Goal: Communication & Community: Answer question/provide support

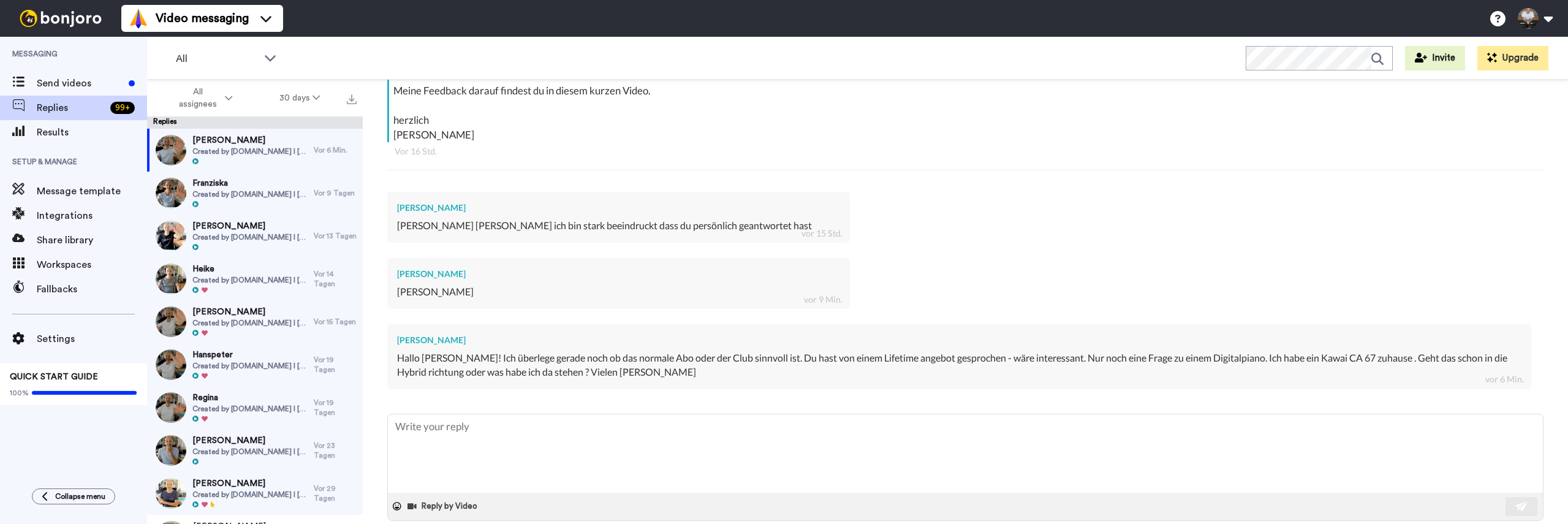
scroll to position [300, 0]
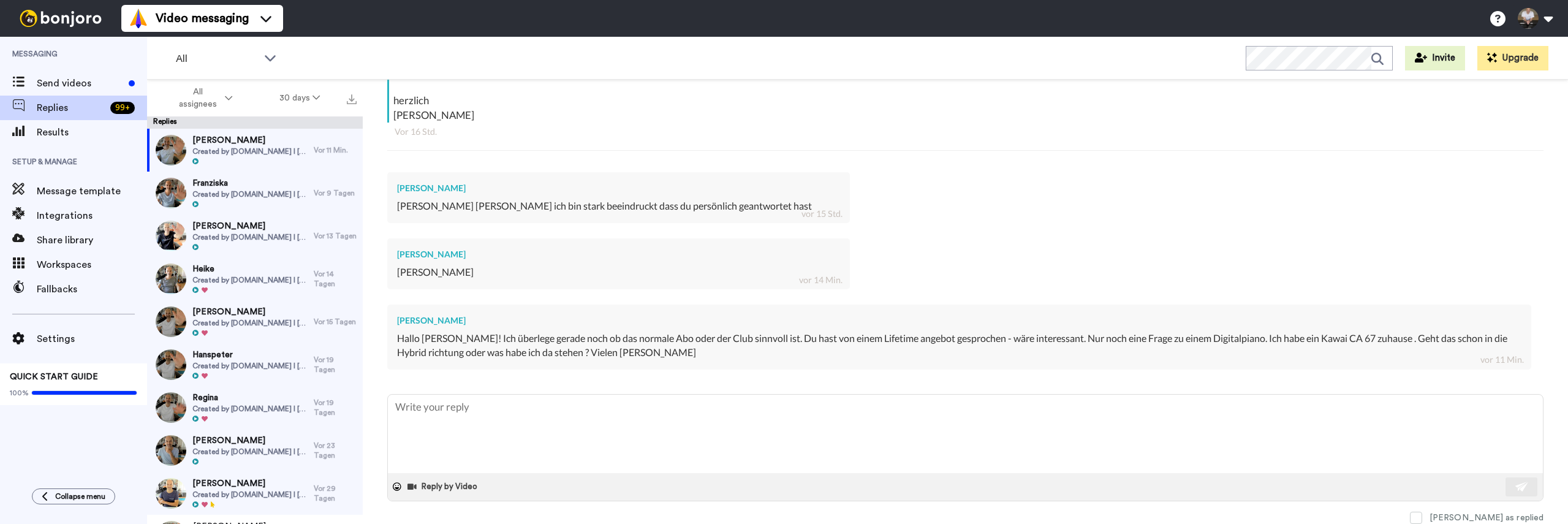
type textarea "x"
click at [494, 413] on textarea at bounding box center [965, 434] width 1155 height 78
type textarea "L"
type textarea "x"
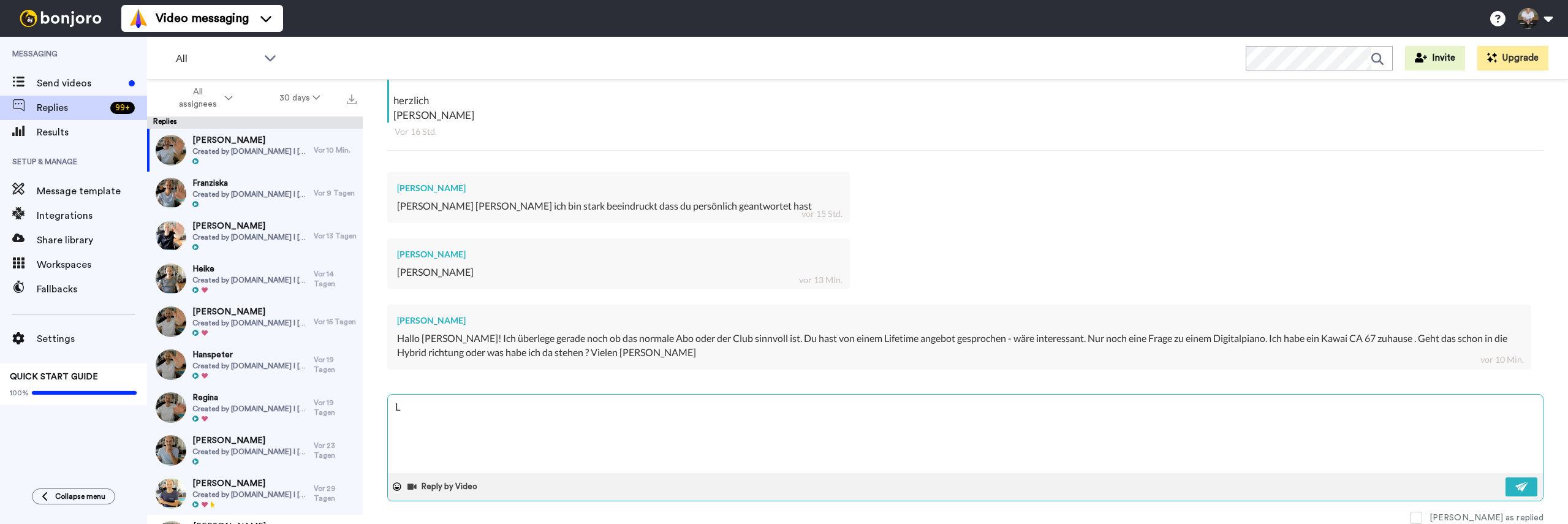
type textarea "Li"
type textarea "x"
type textarea "Lie"
type textarea "x"
type textarea "Lieb"
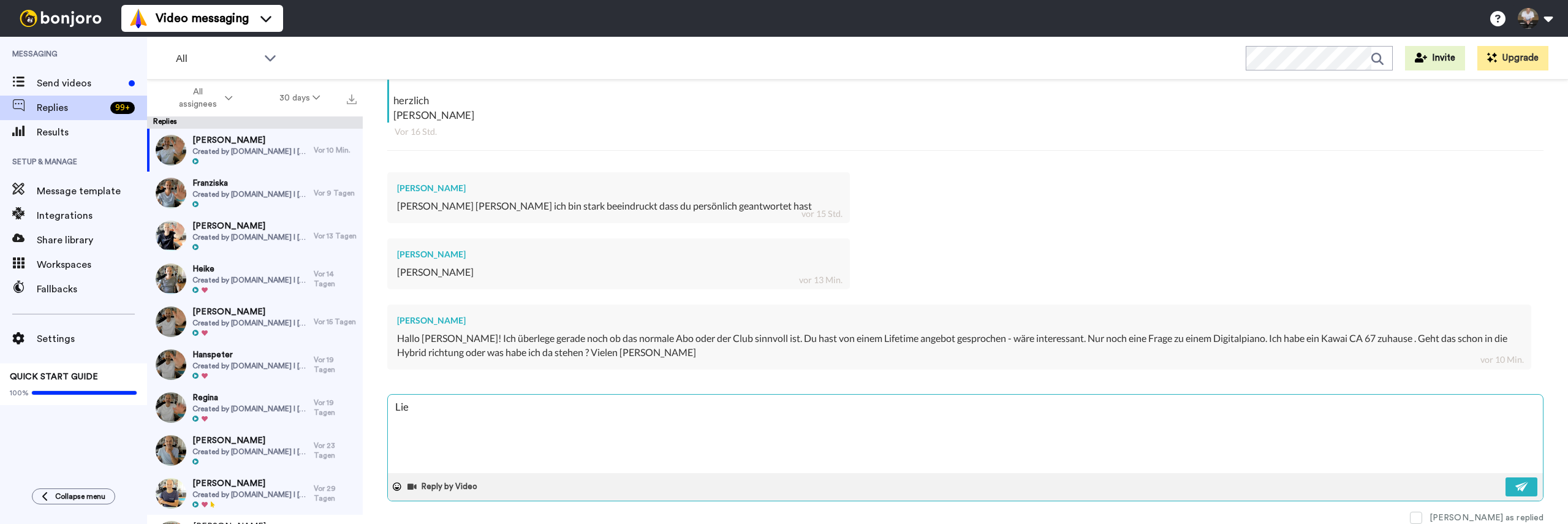
type textarea "x"
type textarea "Liebe"
type textarea "x"
type textarea "Liebe"
type textarea "x"
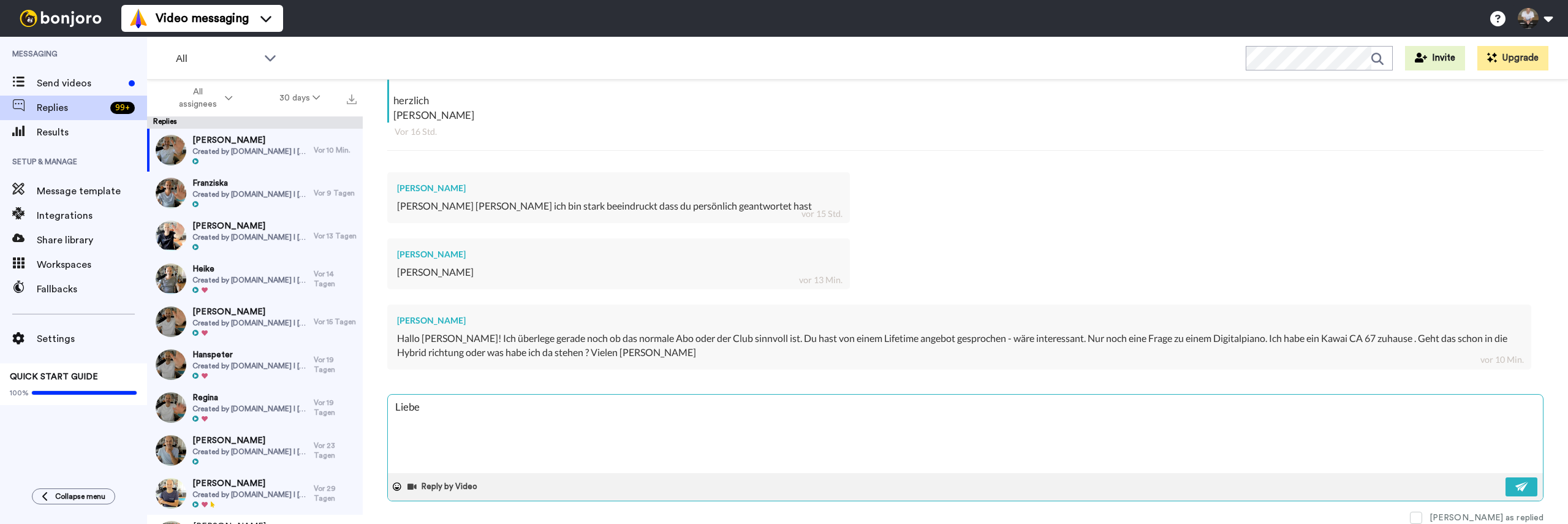
type textarea "Liebe S"
type textarea "x"
type textarea "Liebe St"
type textarea "x"
type textarea "Liebe Ste"
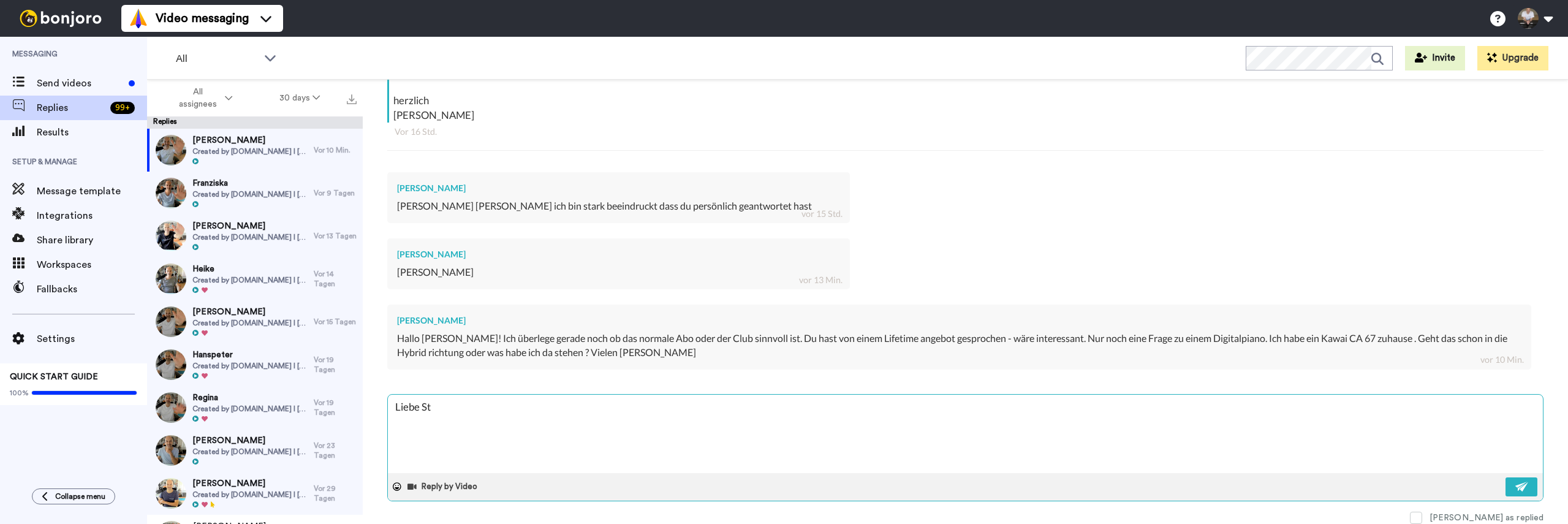
type textarea "x"
type textarea "Liebe Stef"
type textarea "x"
type textarea "Liebe Stefa"
type textarea "x"
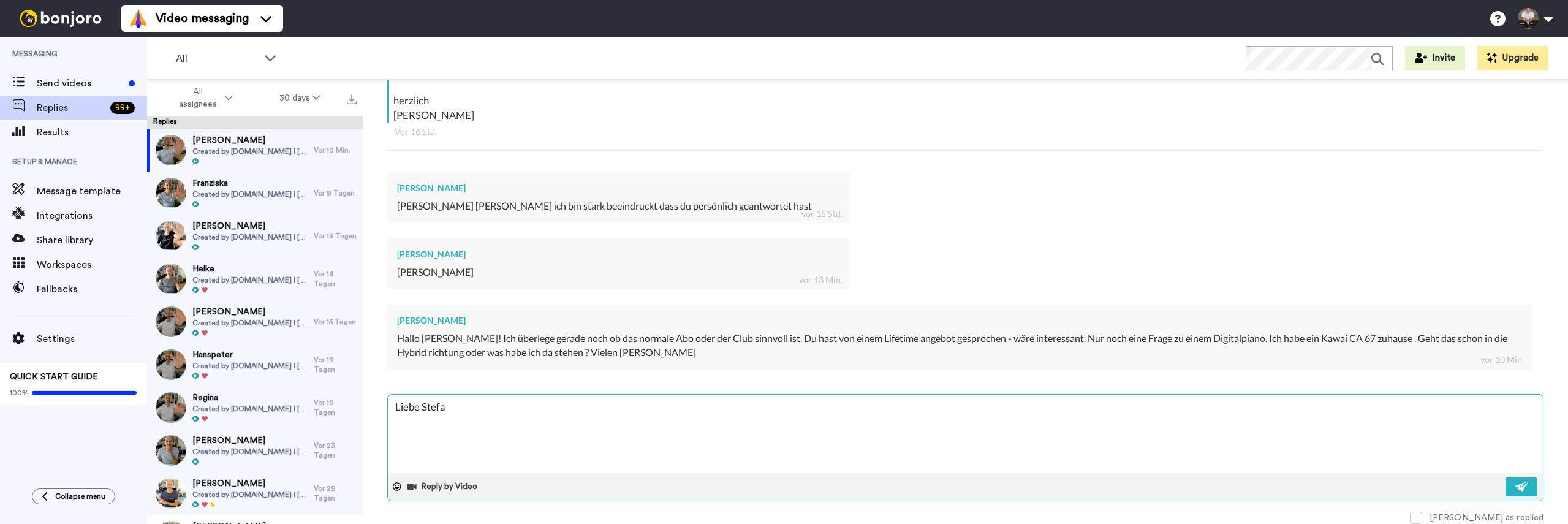
type textarea "Liebe Stefan"
type textarea "x"
type textarea "Liebe Stefani"
type textarea "x"
type textarea "Liebe Stefanie"
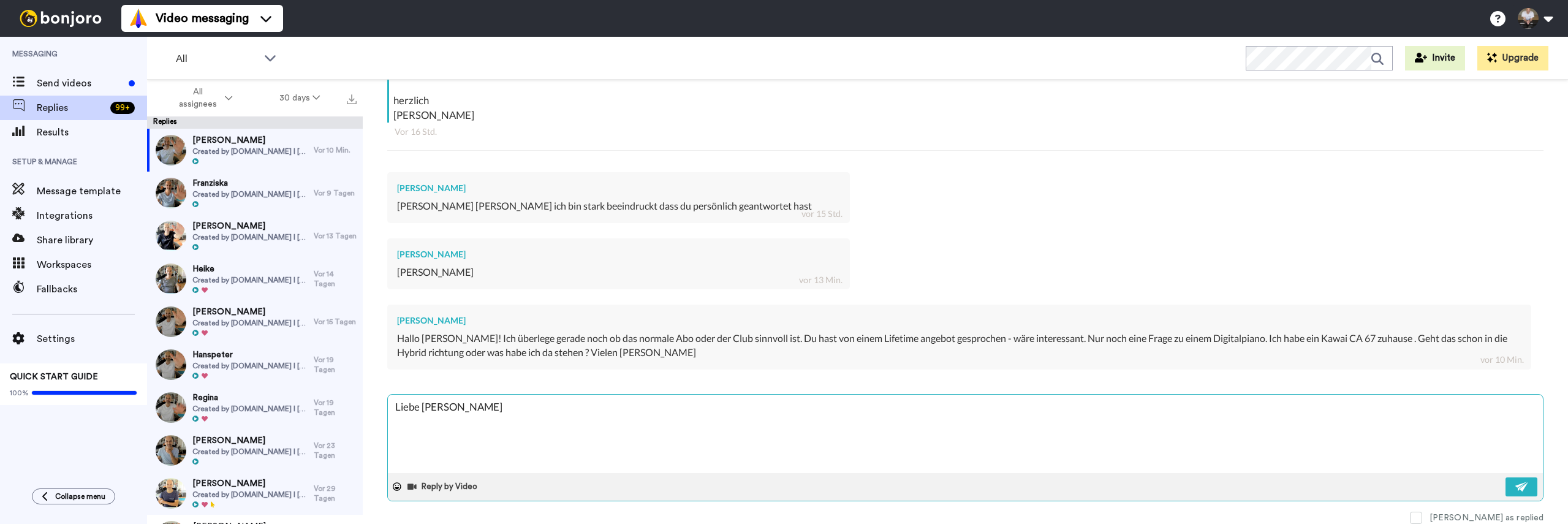
type textarea "x"
type textarea "Liebe Stefanie,"
type textarea "x"
type textarea "Liebe Stefanie,"
type textarea "x"
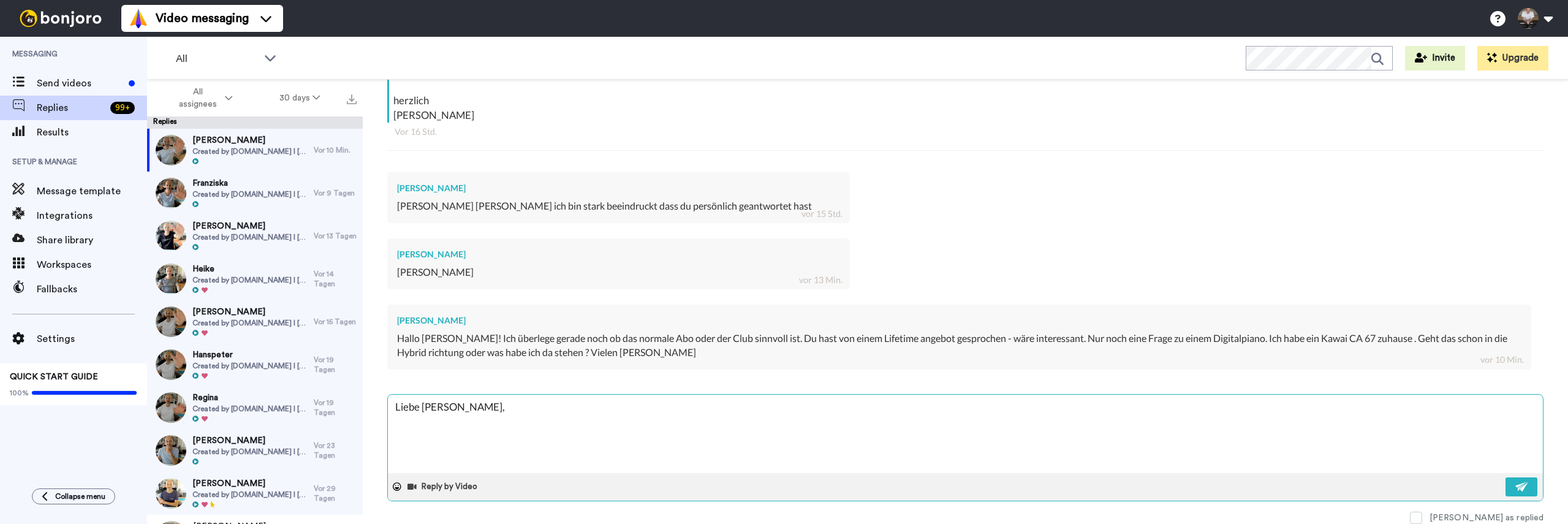
type textarea "Liebe Stefanie, a"
type textarea "x"
type textarea "Liebe Stefanie, al"
type textarea "x"
type textarea "Liebe Stefanie, als"
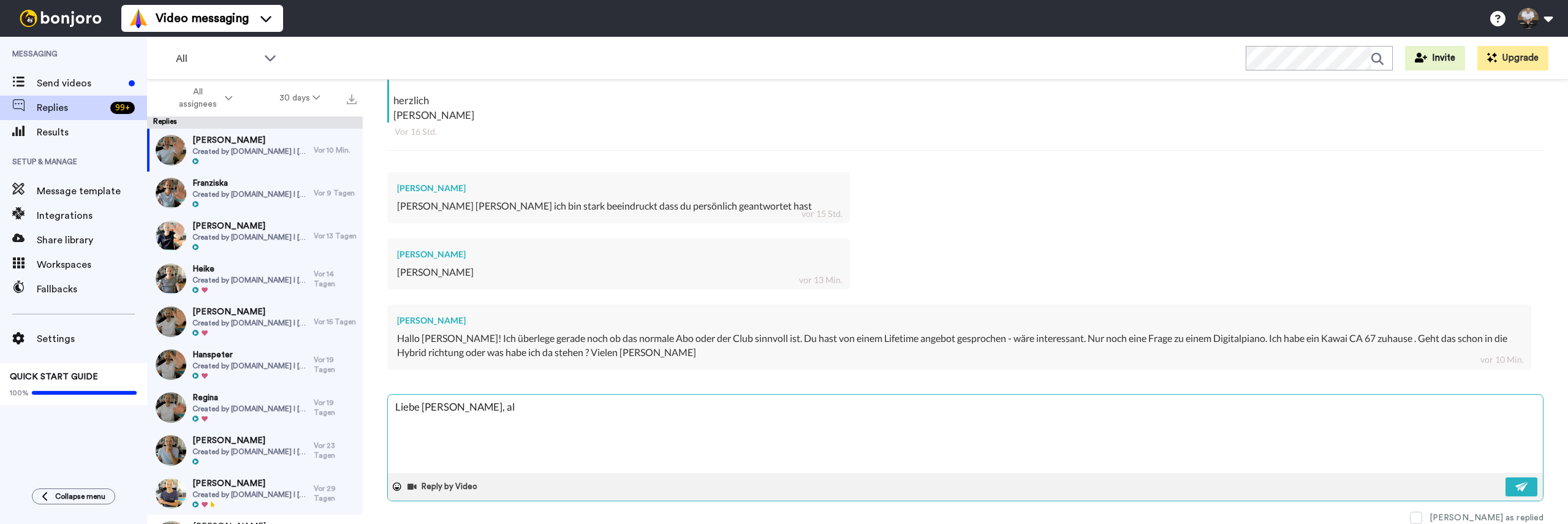
type textarea "x"
type textarea "Liebe Stefanie, also"
type textarea "x"
type textarea "Liebe Stefanie, also"
type textarea "x"
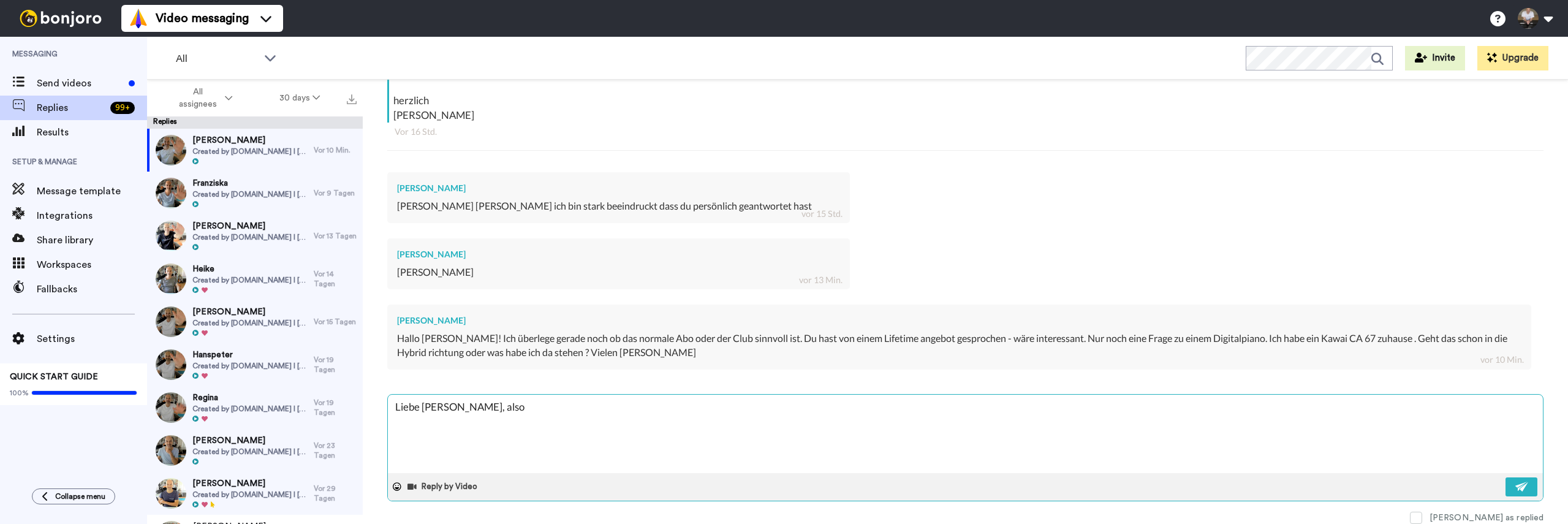
type textarea "Liebe Stefanie, also w"
type textarea "x"
type textarea "Liebe Stefanie, also we"
type textarea "x"
type textarea "Liebe Stefanie, also wen"
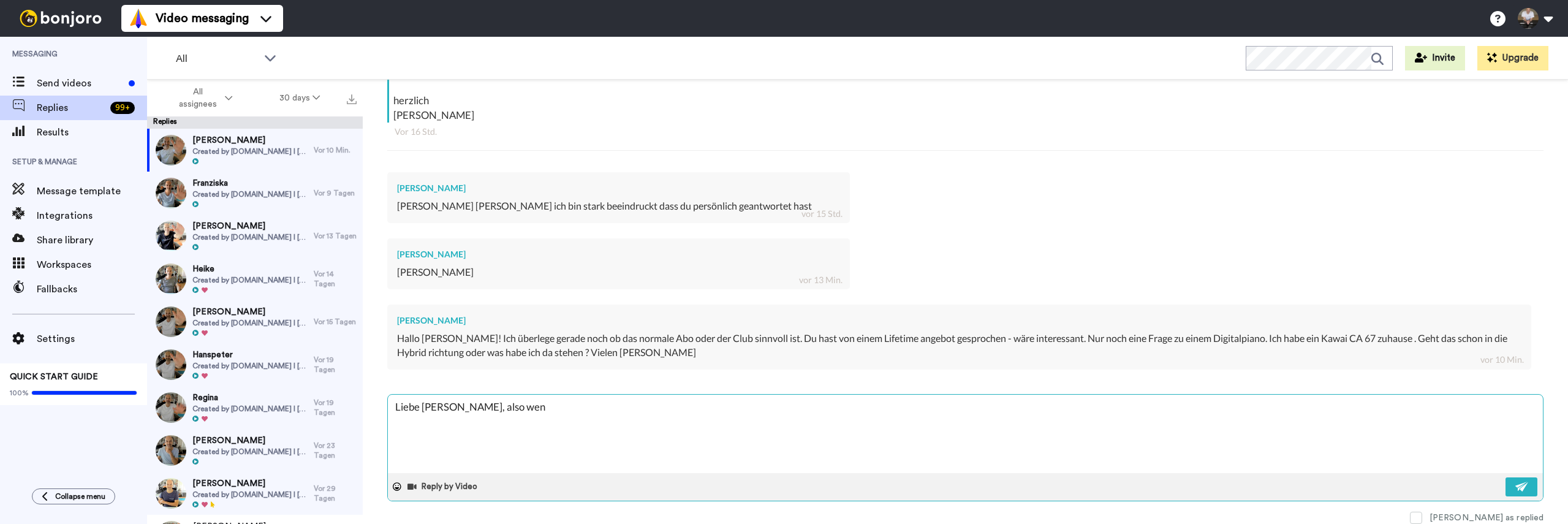
type textarea "x"
type textarea "Liebe Stefanie, also wenn"
type textarea "x"
type textarea "Liebe Stefanie, also wenn"
type textarea "x"
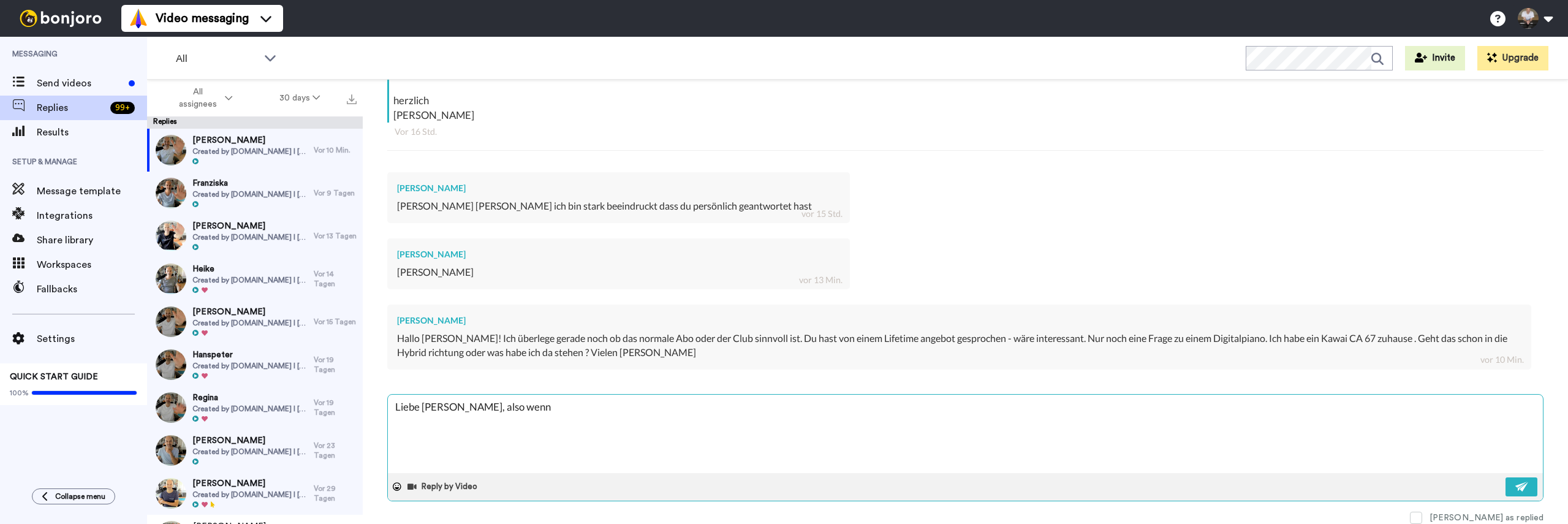
type textarea "Liebe Stefanie, also wenn d"
type textarea "x"
type textarea "Liebe Stefanie, also wenn du"
type textarea "x"
type textarea "Liebe Stefanie, also wenn du"
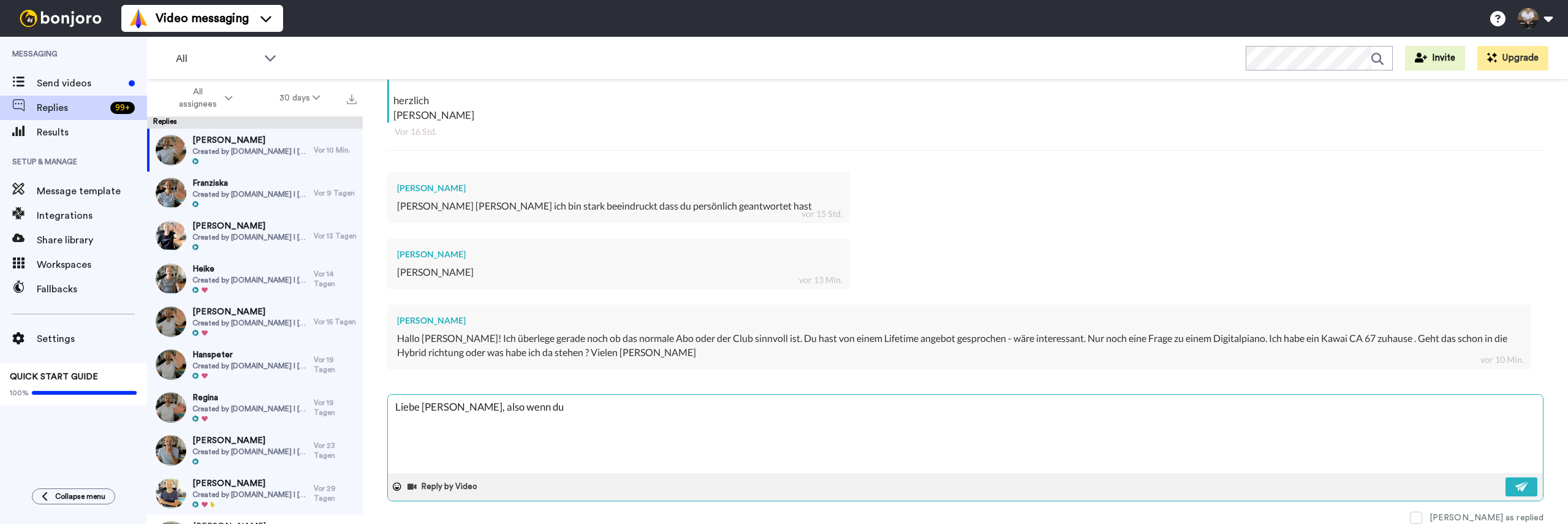
type textarea "x"
type textarea "Liebe Stefanie, also wenn du w"
type textarea "x"
type textarea "Liebe Stefanie, also wenn du we"
type textarea "x"
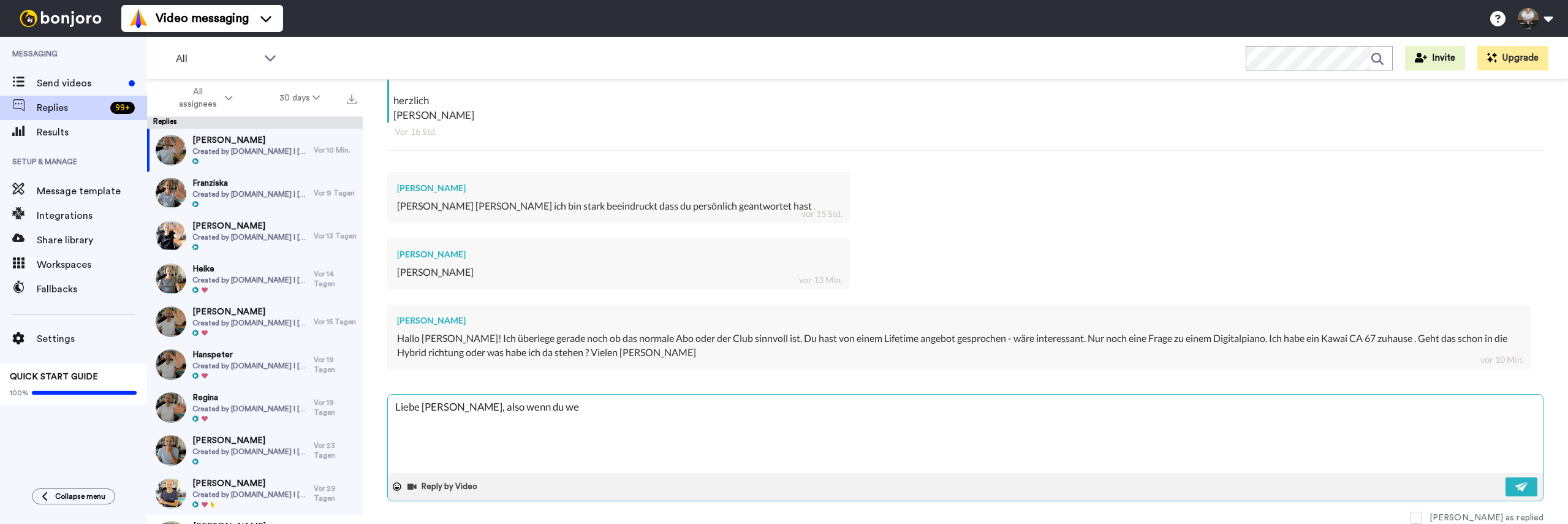
type textarea "Liebe Stefanie, also wenn du wen"
type textarea "x"
type textarea "Liebe Stefanie, also wenn du weni"
type textarea "x"
type textarea "Liebe Stefanie, also wenn du wenig"
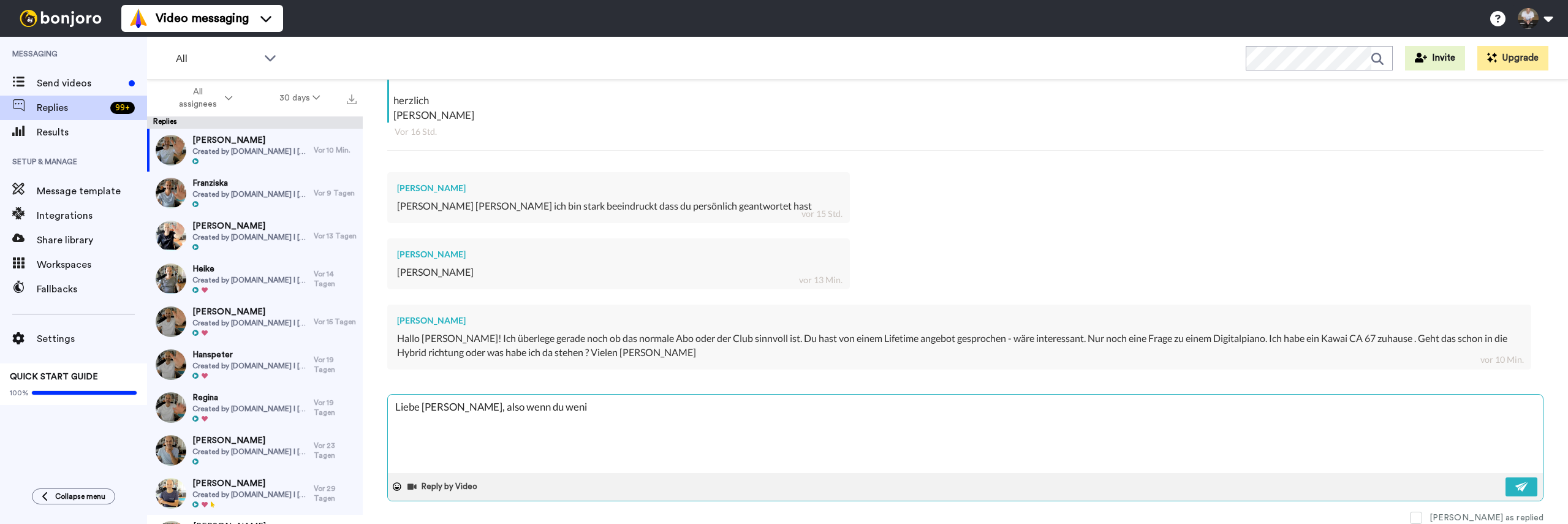
type textarea "x"
type textarea "Liebe Stefanie, also wenn du wenig"
type textarea "x"
type textarea "Liebe Stefanie, also wenn du wenig Z"
type textarea "x"
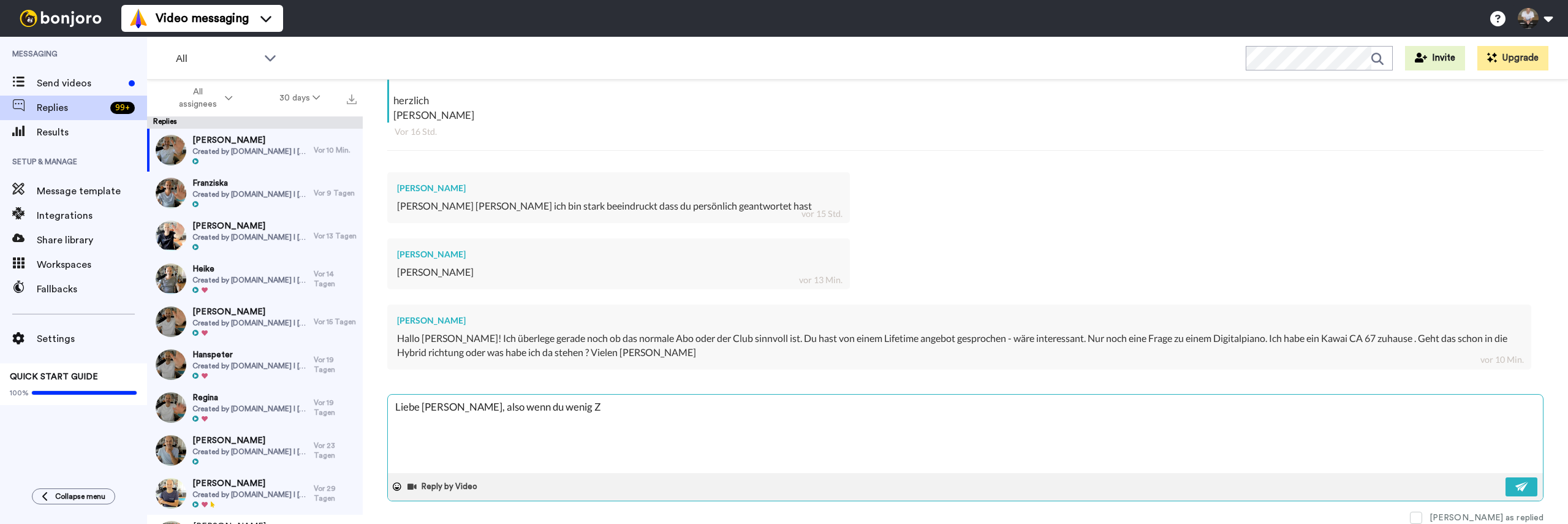
type textarea "Liebe Stefanie, also wenn du wenig Ze"
type textarea "x"
type textarea "Liebe Stefanie, also wenn du wenig Zei"
type textarea "x"
type textarea "Liebe Stefanie, also wenn du wenig Zeit"
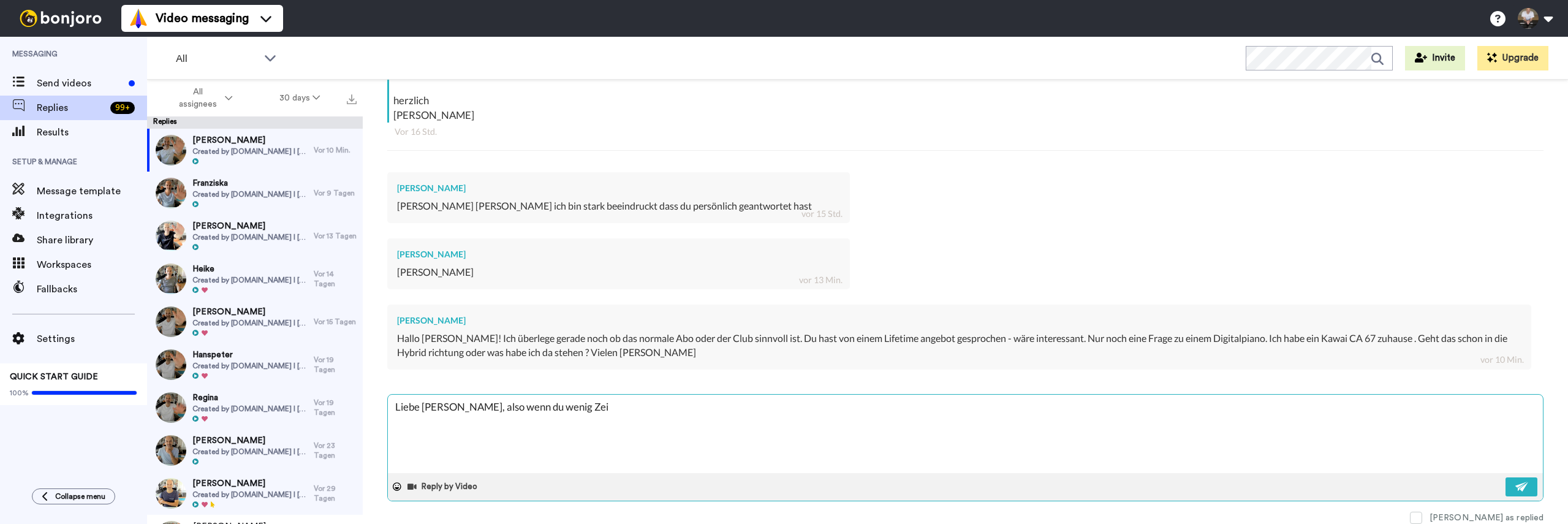
type textarea "x"
type textarea "Liebe Stefanie, also wenn du wenig Zeit"
type textarea "x"
type textarea "Liebe Stefanie, also wenn du wenig Zeit h"
type textarea "x"
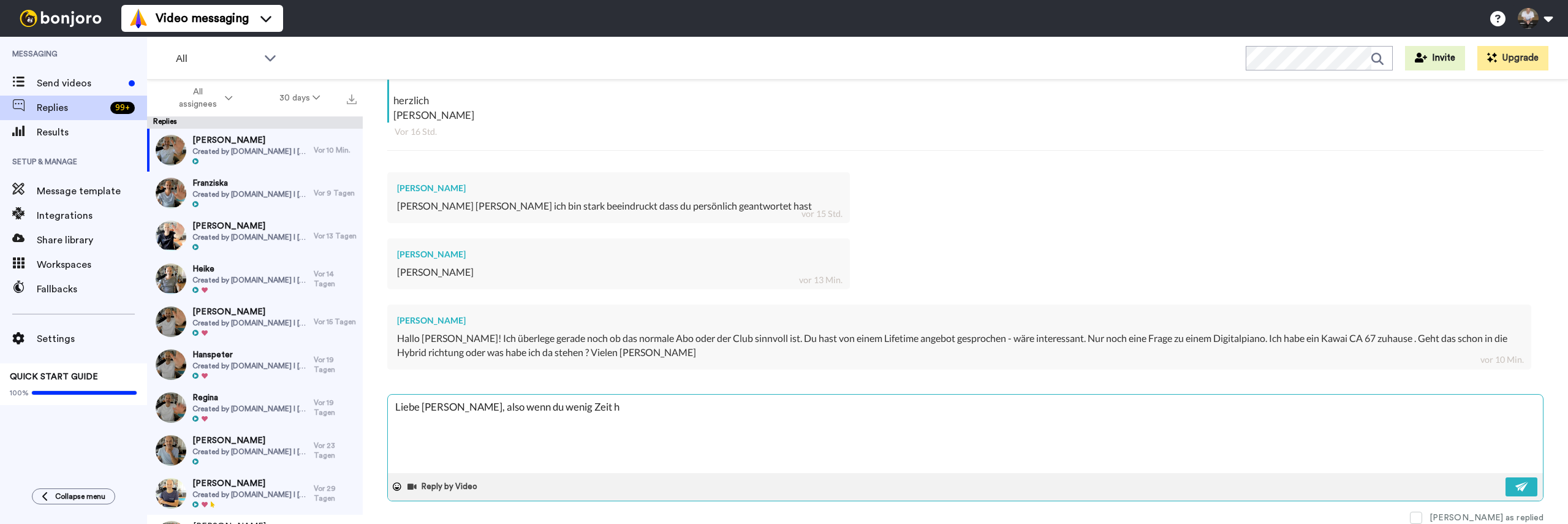
type textarea "Liebe Stefanie, also wenn du wenig Zeit ha"
type textarea "x"
type textarea "Liebe Stefanie, also wenn du wenig Zeit has"
type textarea "x"
type textarea "Liebe Stefanie, also wenn du wenig Zeit hast"
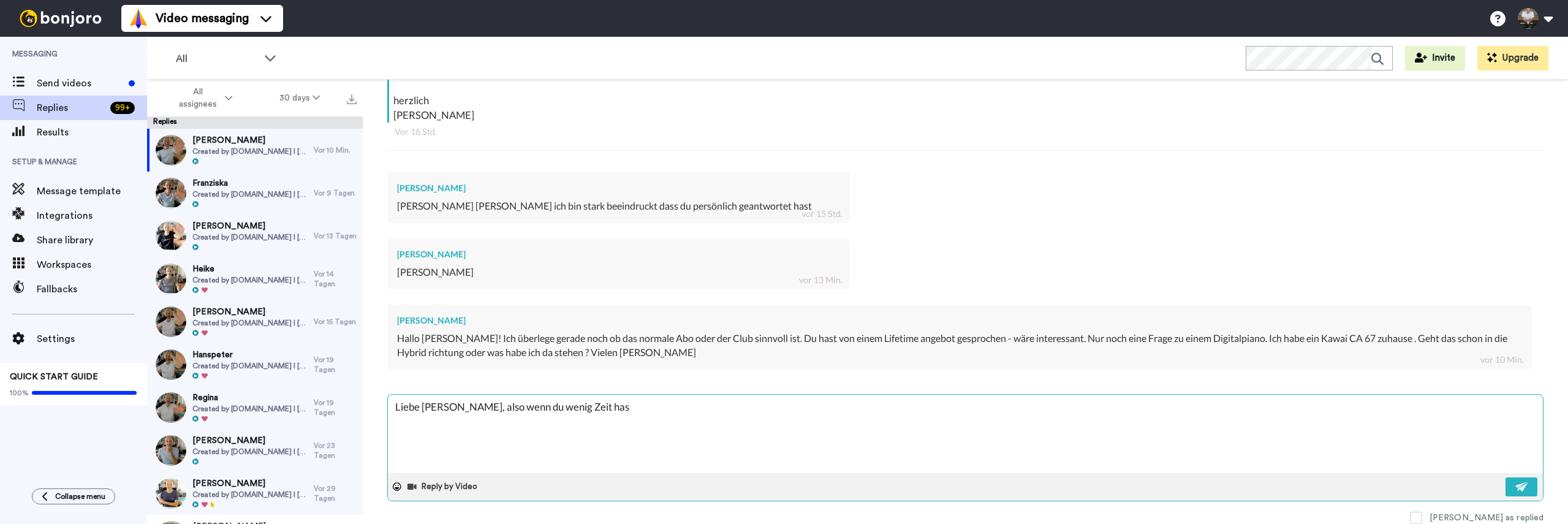
type textarea "x"
type textarea "Liebe Stefanie, also wenn du wenig Zeit hast"
type textarea "x"
type textarea "Liebe Stefanie, also wenn du wenig Zeit hast m"
type textarea "x"
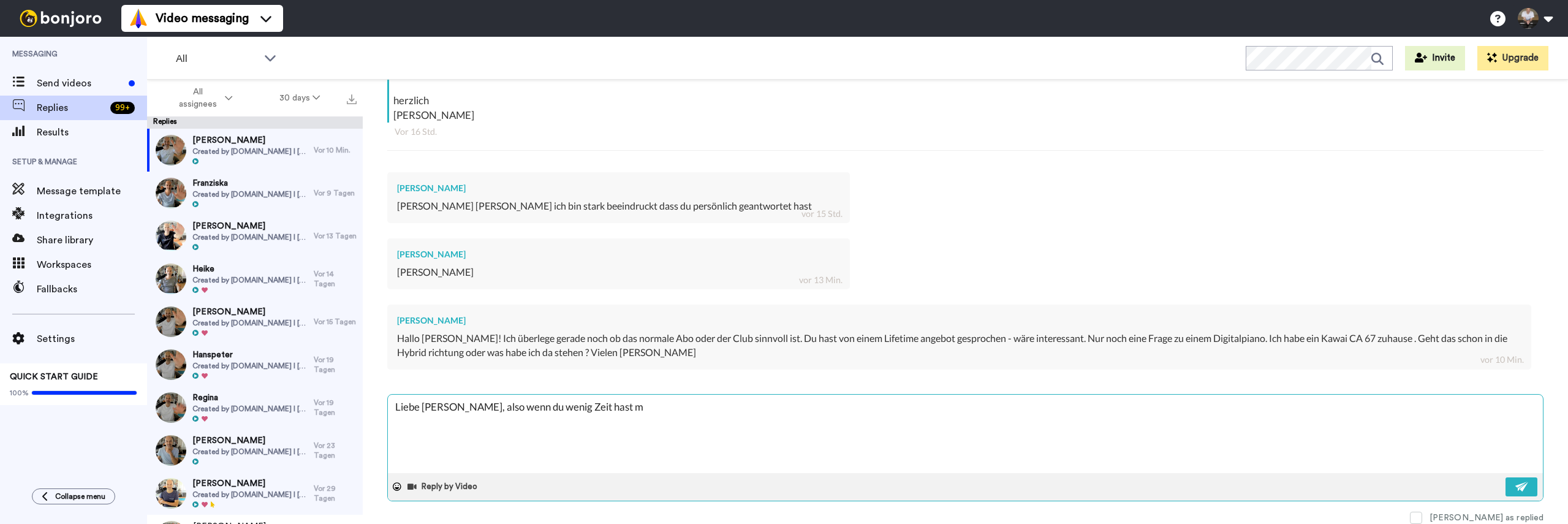
type textarea "Liebe Stefanie, also wenn du wenig Zeit hast mi"
type textarea "x"
type textarea "Liebe Stefanie, also wenn du wenig Zeit hast m"
type textarea "x"
type textarea "Liebe Stefanie, also wenn du wenig Zeit hast"
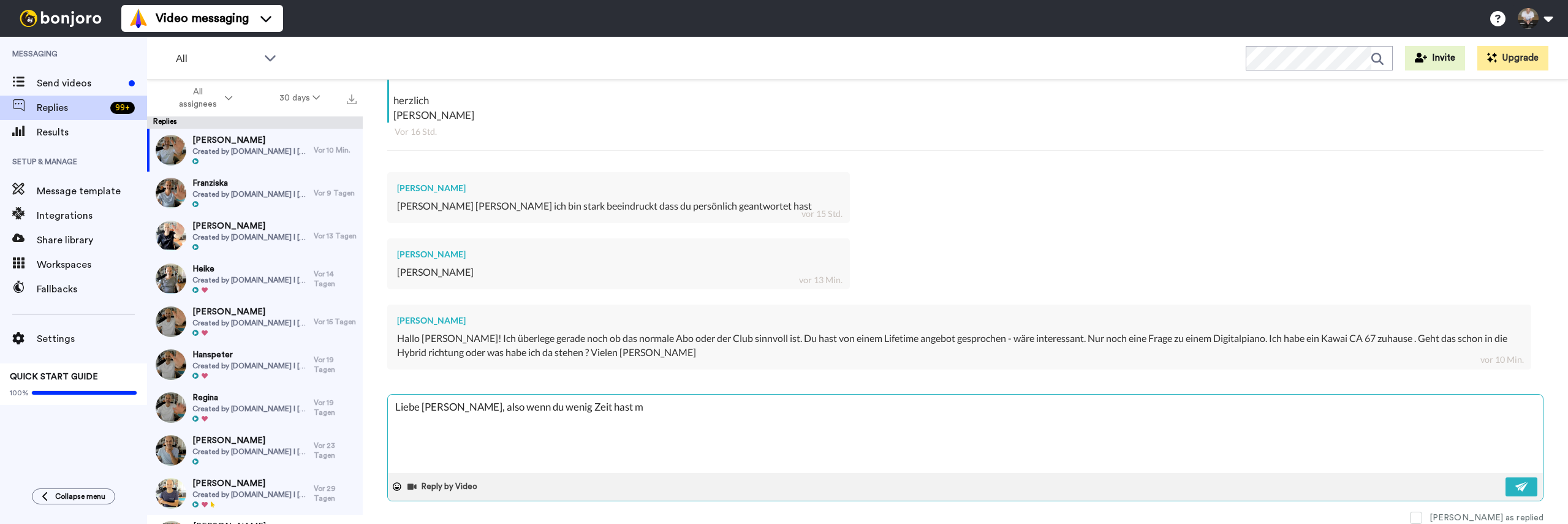
type textarea "x"
type textarea "Liebe Stefanie, also wenn du wenig Zeit hast i"
type textarea "x"
type textarea "Liebe Stefanie, also wenn du wenig Zeit hast im"
type textarea "x"
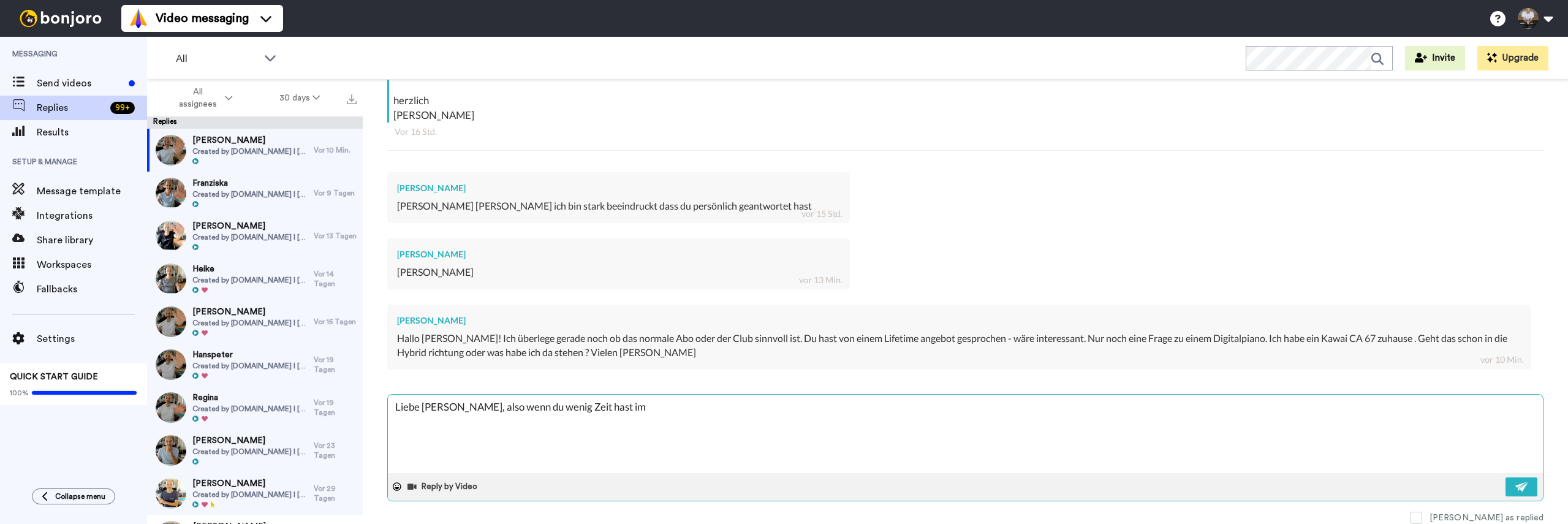
type textarea "Liebe Stefanie, also wenn du wenig Zeit hast im"
type textarea "x"
type textarea "Liebe Stefanie, also wenn du wenig Zeit hast im M"
type textarea "x"
type textarea "Liebe Stefanie, also wenn du wenig Zeit hast im Mo"
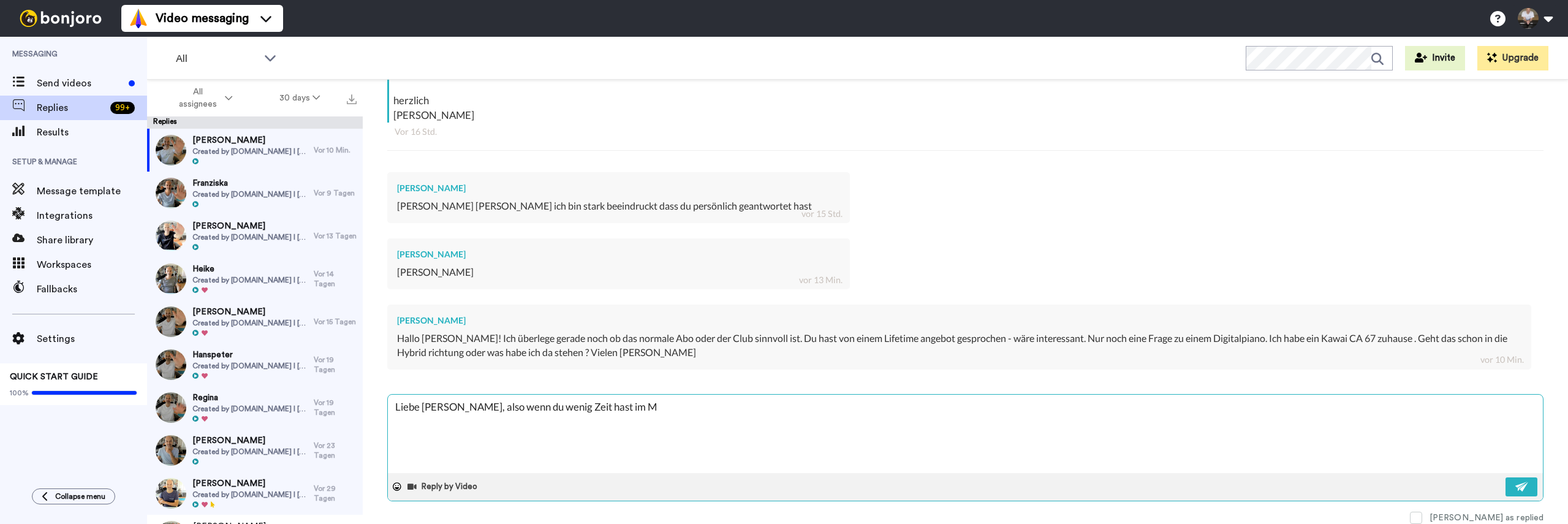
type textarea "x"
type textarea "Liebe Stefanie, also wenn du wenig Zeit hast im Mom"
type textarea "x"
type textarea "Liebe Stefanie, also wenn du wenig Zeit hast im Mome"
type textarea "x"
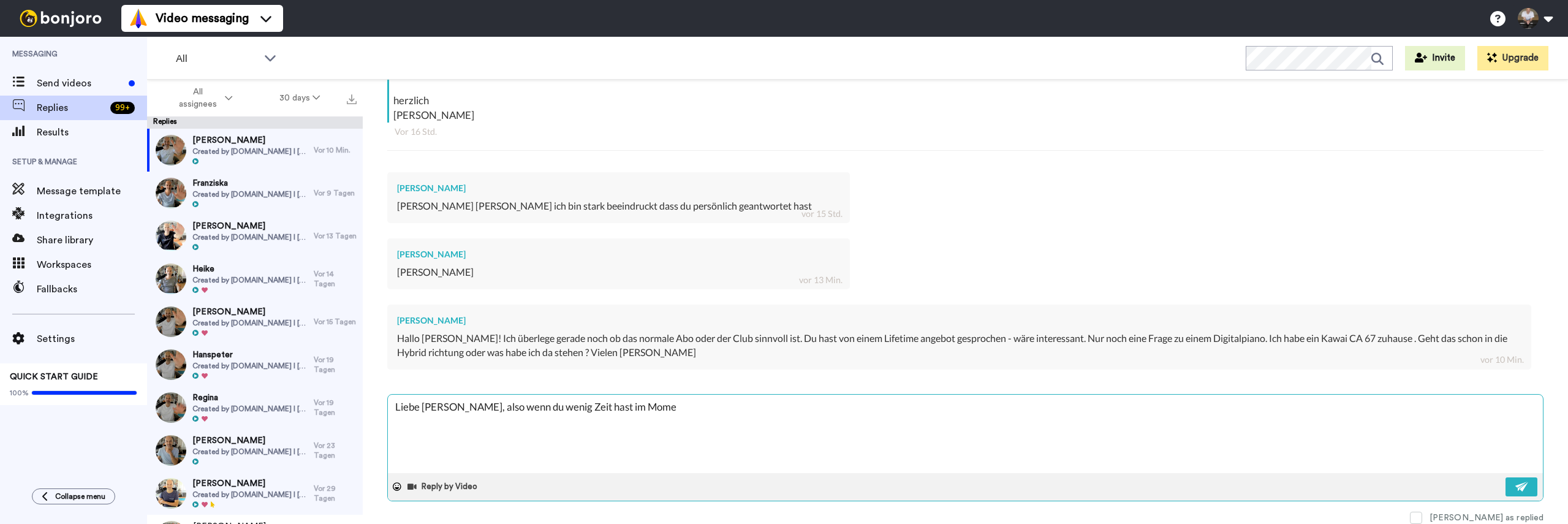
type textarea "Liebe Stefanie, also wenn du wenig Zeit hast im Momen"
type textarea "x"
type textarea "Liebe Stefanie, also wenn du wenig Zeit hast im Moment"
type textarea "x"
type textarea "Liebe Stefanie, also wenn du wenig Zeit hast im Moment"
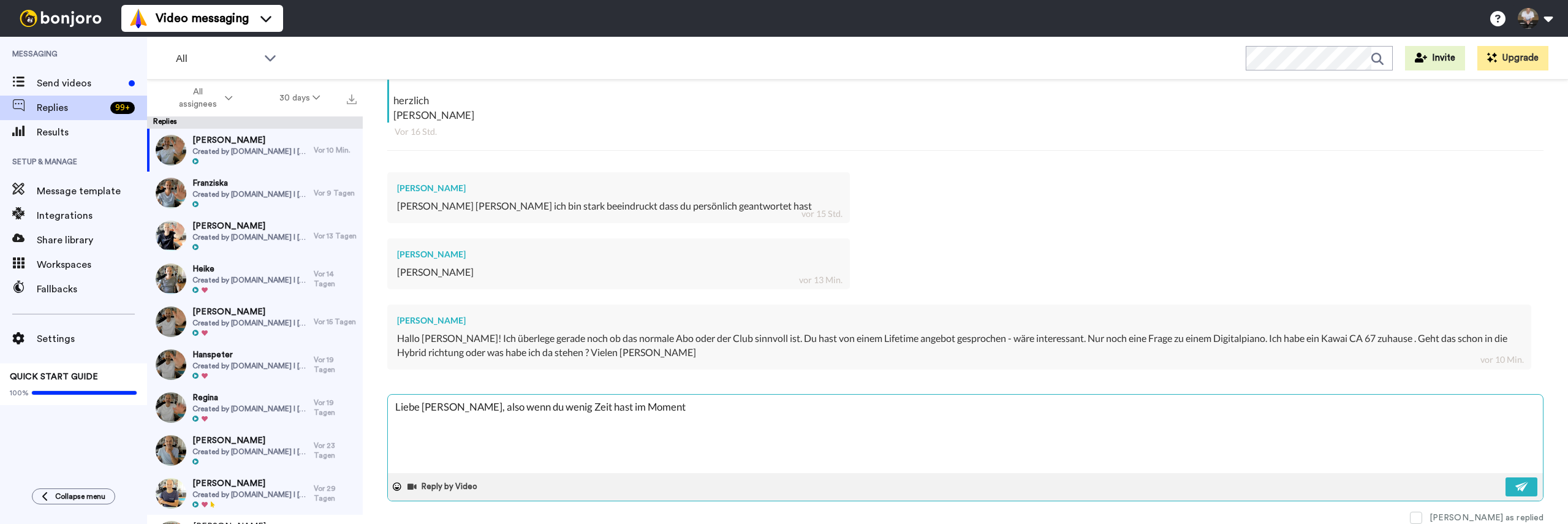
type textarea "x"
type textarea "Liebe Stefanie, also wenn du wenig Zeit hast im Moment w"
type textarea "x"
type textarea "Liebe Stefanie, also wenn du wenig Zeit hast im Moment wü"
type textarea "x"
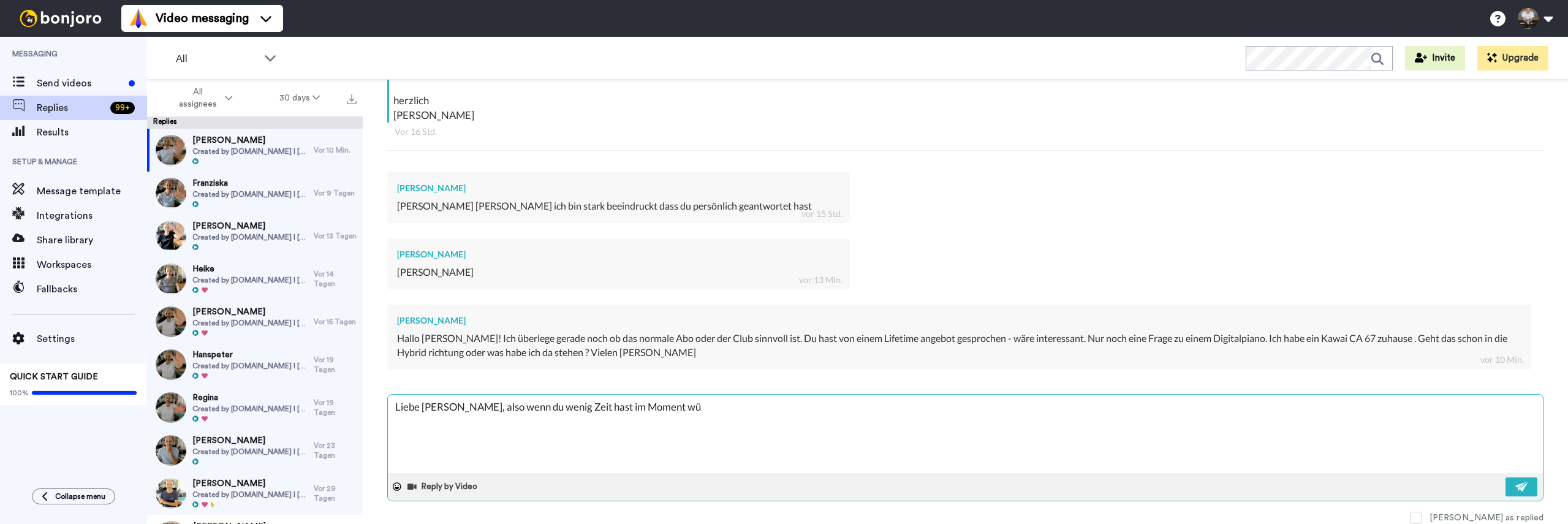
type textarea "Liebe Stefanie, also wenn du wenig Zeit hast im Moment wür"
type textarea "x"
type textarea "Liebe Stefanie, also wenn du wenig Zeit hast im Moment würd"
type textarea "x"
type textarea "Liebe Stefanie, also wenn du wenig Zeit hast im Moment würde"
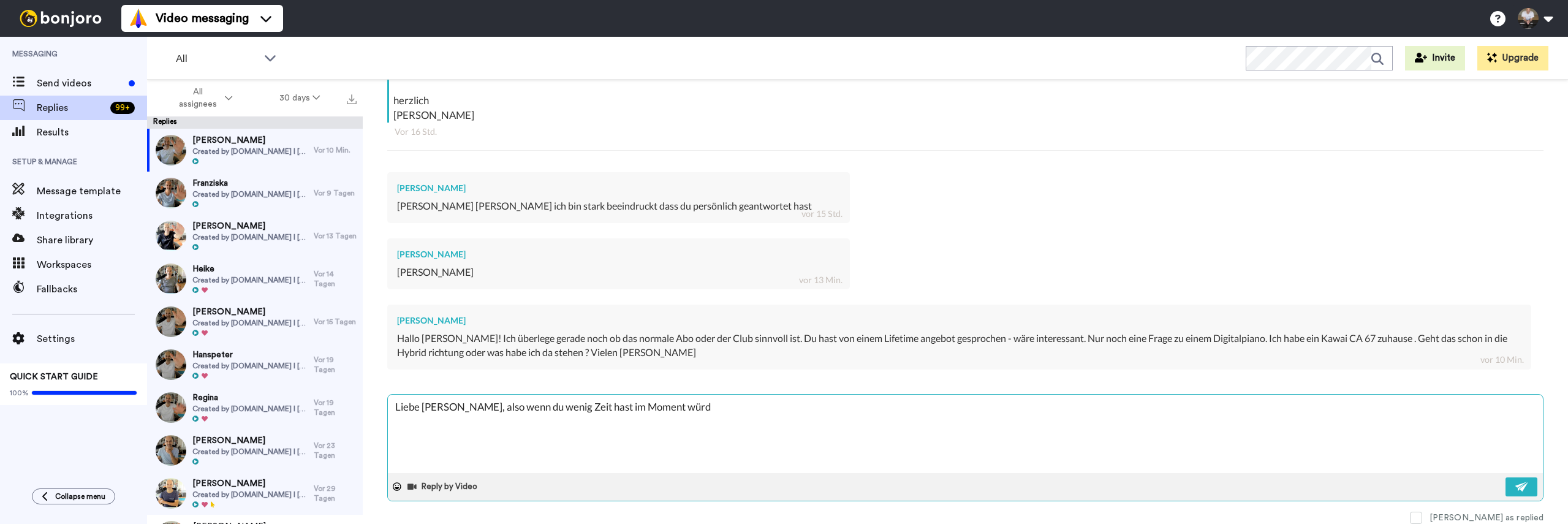
type textarea "x"
type textarea "Liebe Stefanie, also wenn du wenig Zeit hast im Moment würde"
type textarea "x"
type textarea "Liebe Stefanie, also wenn du wenig Zeit hast im Moment würde i"
type textarea "x"
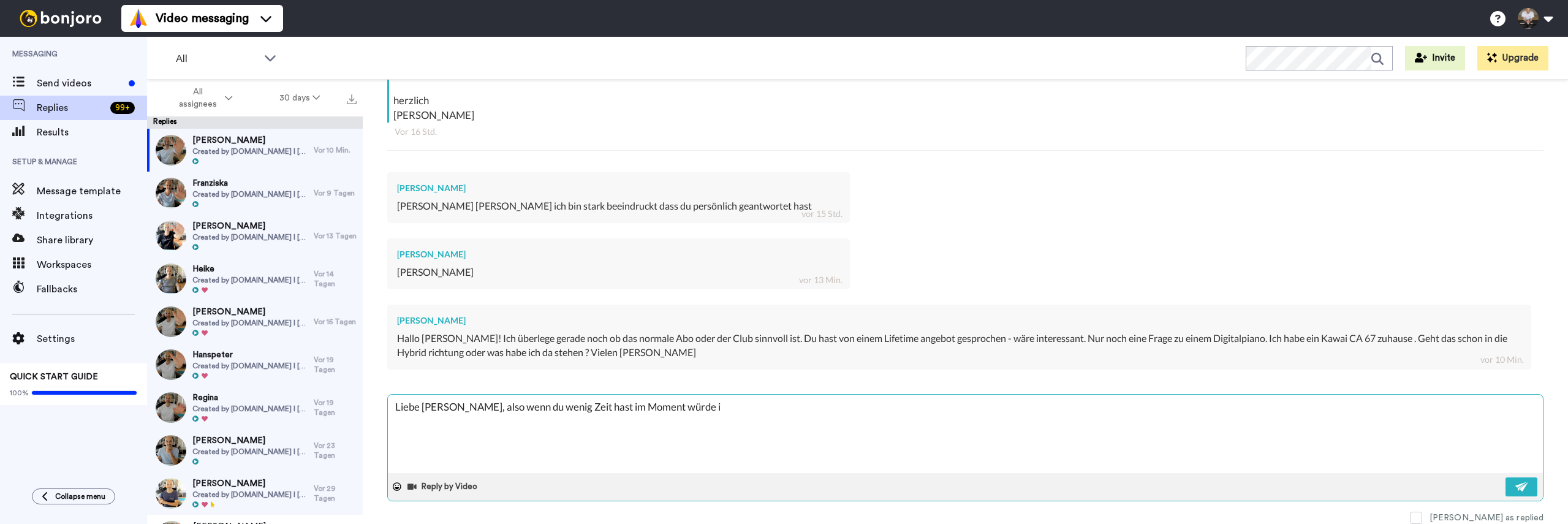
type textarea "Liebe Stefanie, also wenn du wenig Zeit hast im Moment würde ic"
type textarea "x"
type textarea "Liebe Stefanie, also wenn du wenig Zeit hast im Moment würde ich"
type textarea "x"
type textarea "Liebe Stefanie, also wenn du wenig Zeit hast im Moment würde ich"
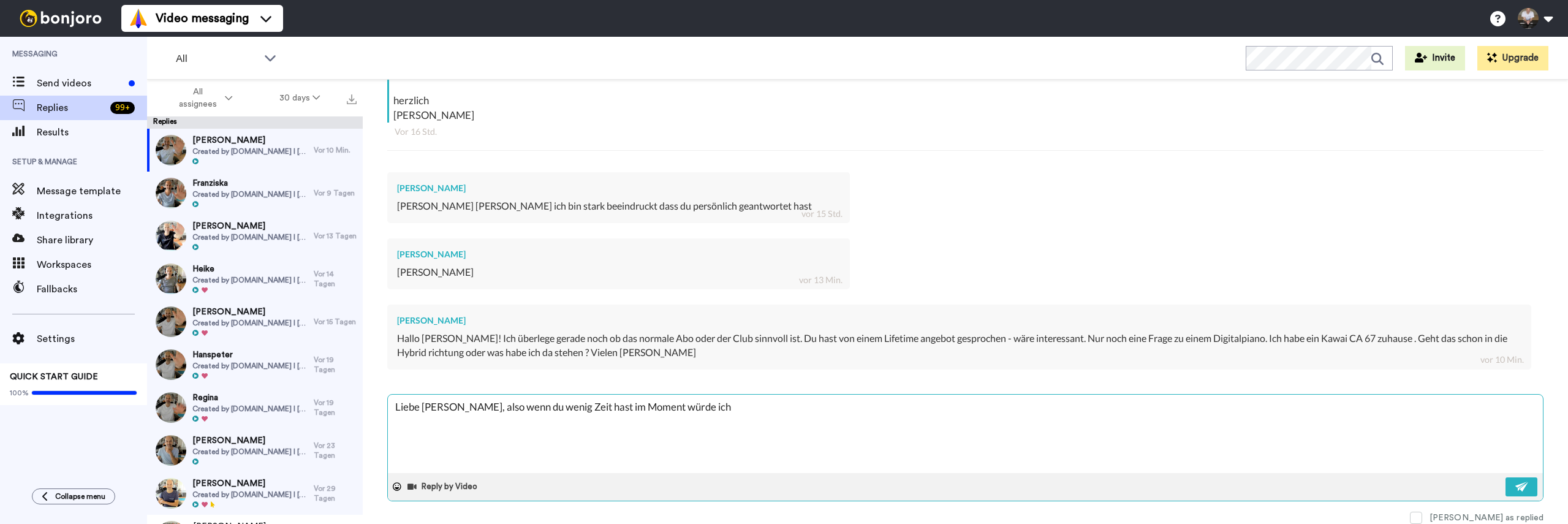
type textarea "x"
type textarea "Liebe Stefanie, also wenn du wenig Zeit hast im Moment würde ich d"
type textarea "x"
type textarea "Liebe Stefanie, also wenn du wenig Zeit hast im Moment würde ich di"
type textarea "x"
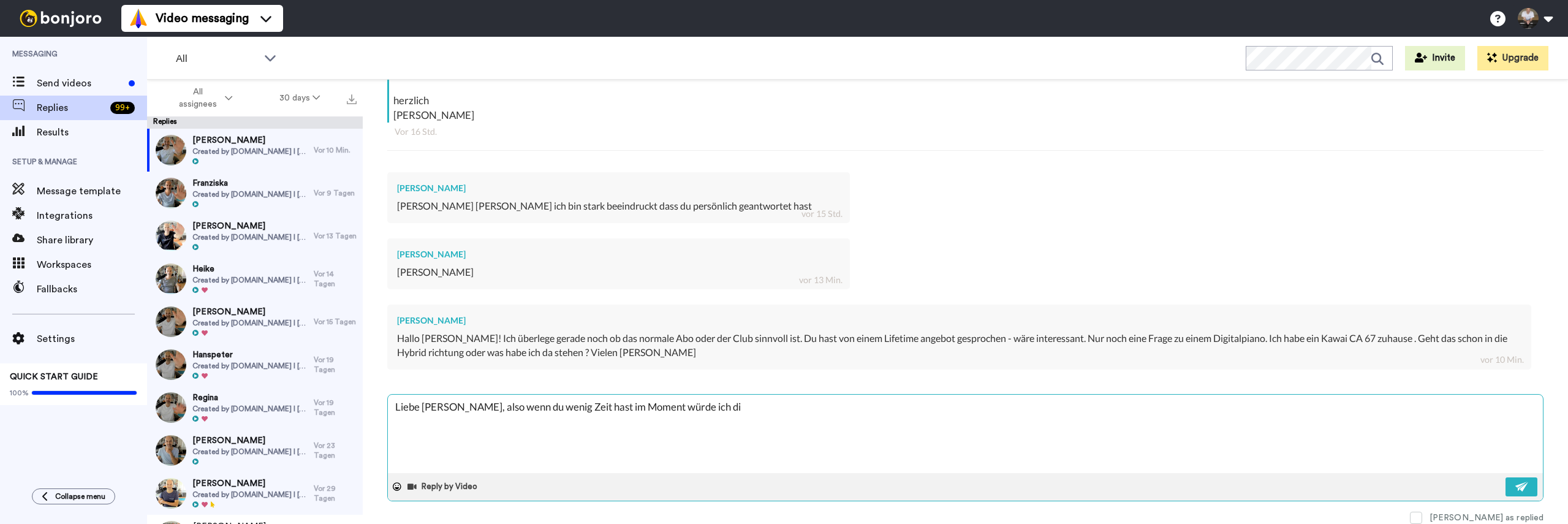
type textarea "Liebe Stefanie, also wenn du wenig Zeit hast im Moment würde ich dir"
type textarea "x"
type textarea "Liebe Stefanie, also wenn du wenig Zeit hast im Moment würde ich dir"
type textarea "x"
type textarea "Liebe Stefanie, also wenn du wenig Zeit hast im Moment würde ich dir d"
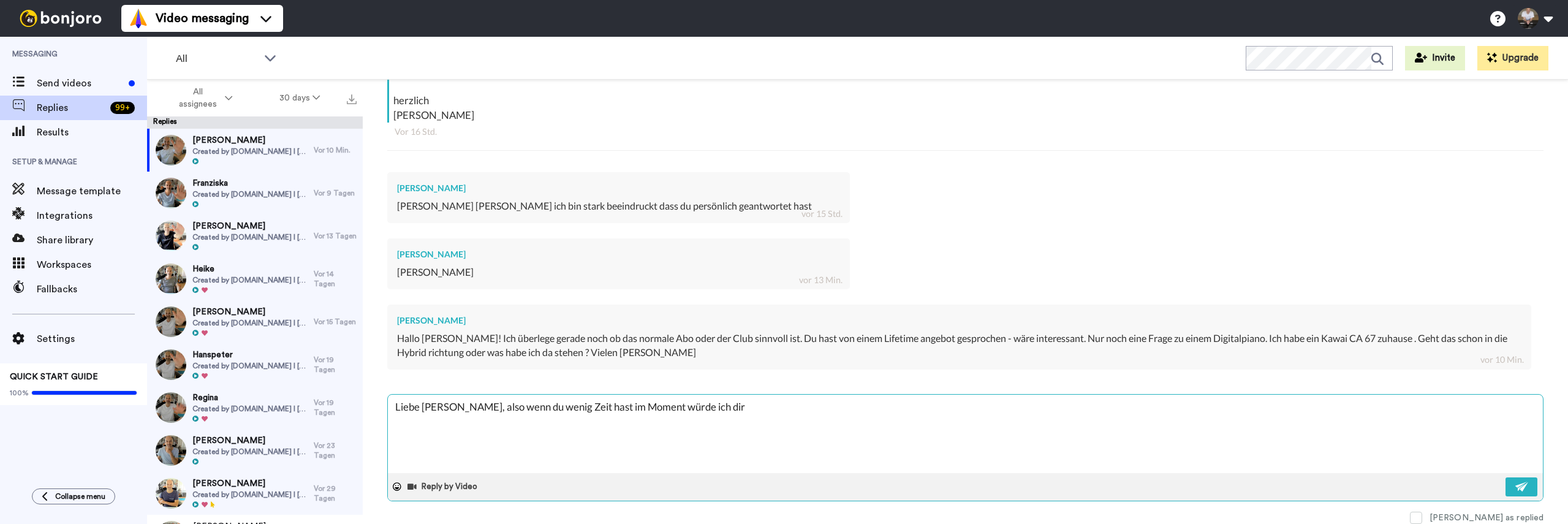
type textarea "x"
type textarea "Liebe Stefanie, also wenn du wenig Zeit hast im Moment würde ich dir da"
type textarea "x"
type textarea "Liebe Stefanie, also wenn du wenig Zeit hast im Moment würde ich dir das"
type textarea "x"
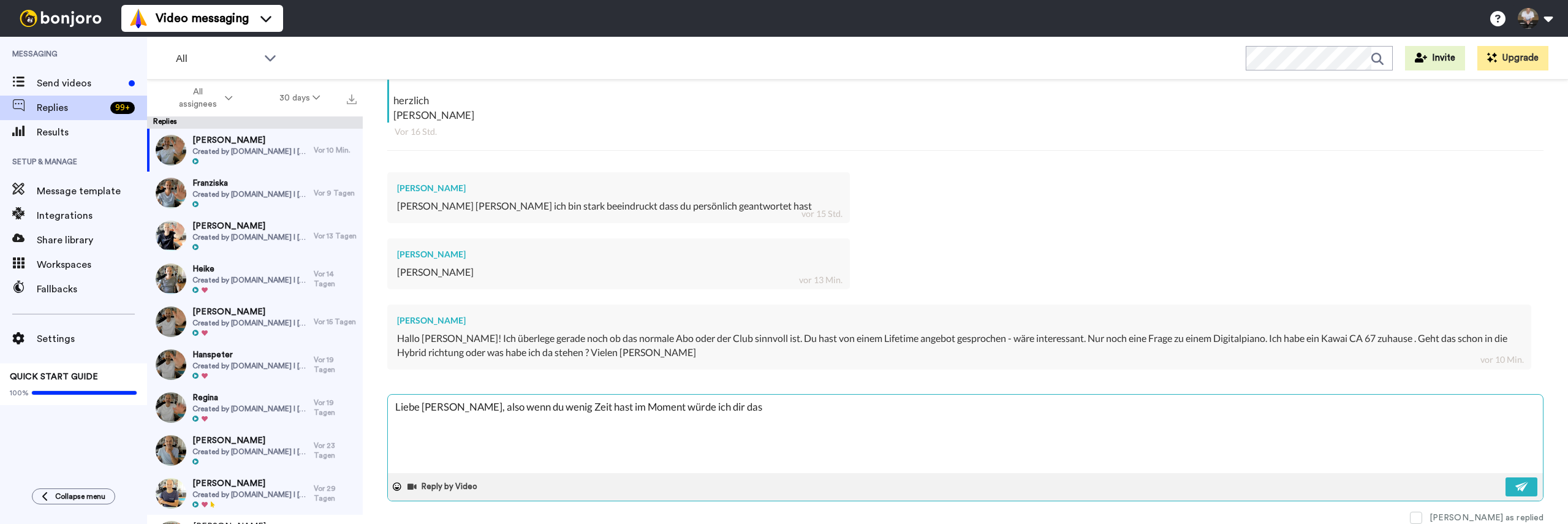
type textarea "Liebe Stefanie, also wenn du wenig Zeit hast im Moment würde ich dir das"
type textarea "x"
type textarea "Liebe Stefanie, also wenn du wenig Zeit hast im Moment würde ich dir das l"
type textarea "x"
type textarea "Liebe Stefanie, also wenn du wenig Zeit hast im Moment würde ich dir das li"
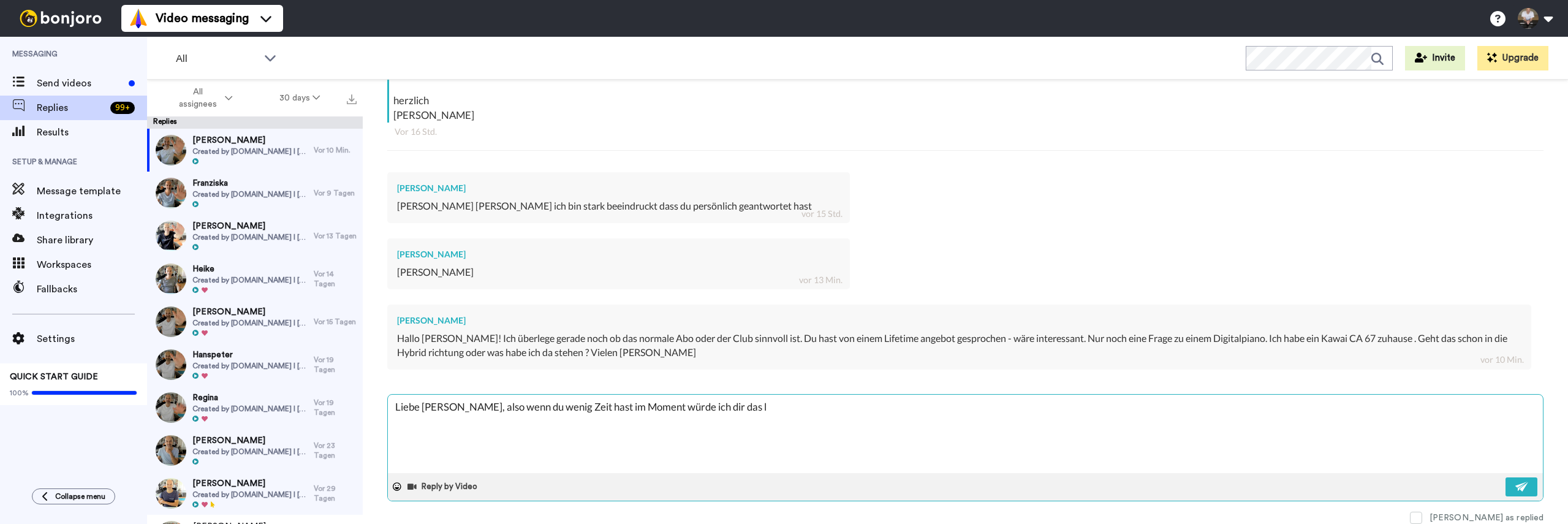
type textarea "x"
type textarea "Liebe Stefanie, also wenn du wenig Zeit hast im Moment würde ich dir das lif"
type textarea "x"
type textarea "Liebe Stefanie, also wenn du wenig Zeit hast im Moment würde ich dir das life"
type textarea "x"
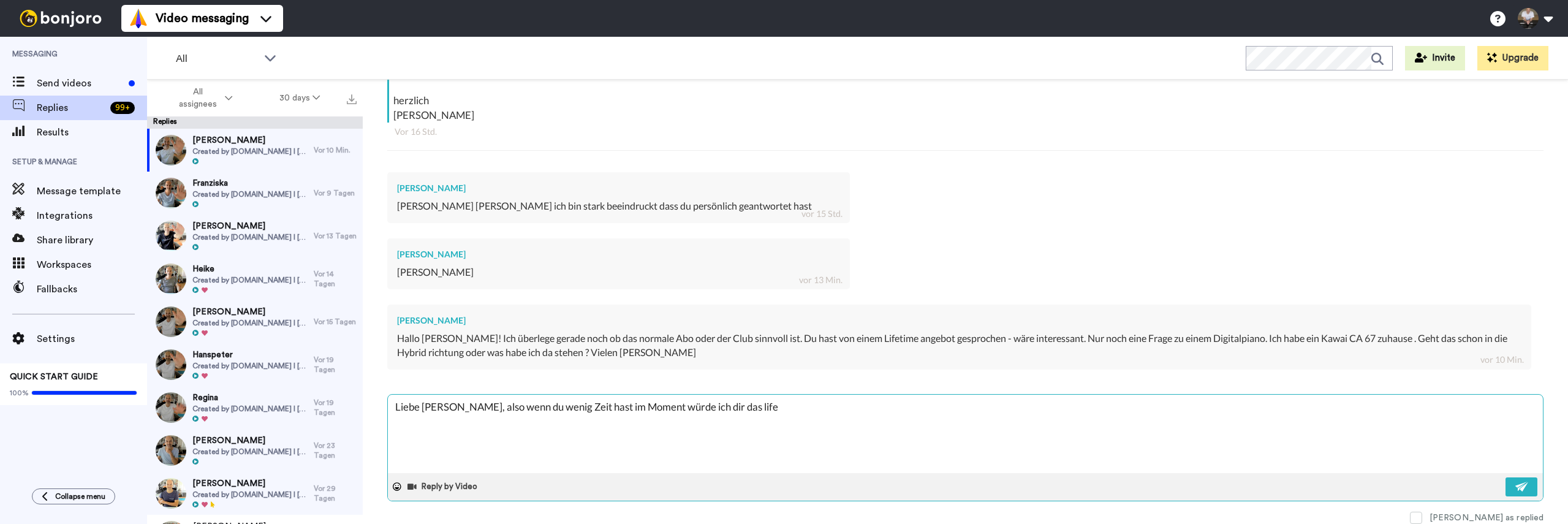
type textarea "Liebe Stefanie, also wenn du wenig Zeit hast im Moment würde ich dir das lifet"
type textarea "x"
type textarea "Liebe Stefanie, also wenn du wenig Zeit hast im Moment würde ich dir das lifeti"
type textarea "x"
type textarea "Liebe Stefanie, also wenn du wenig Zeit hast im Moment würde ich dir das lifetim"
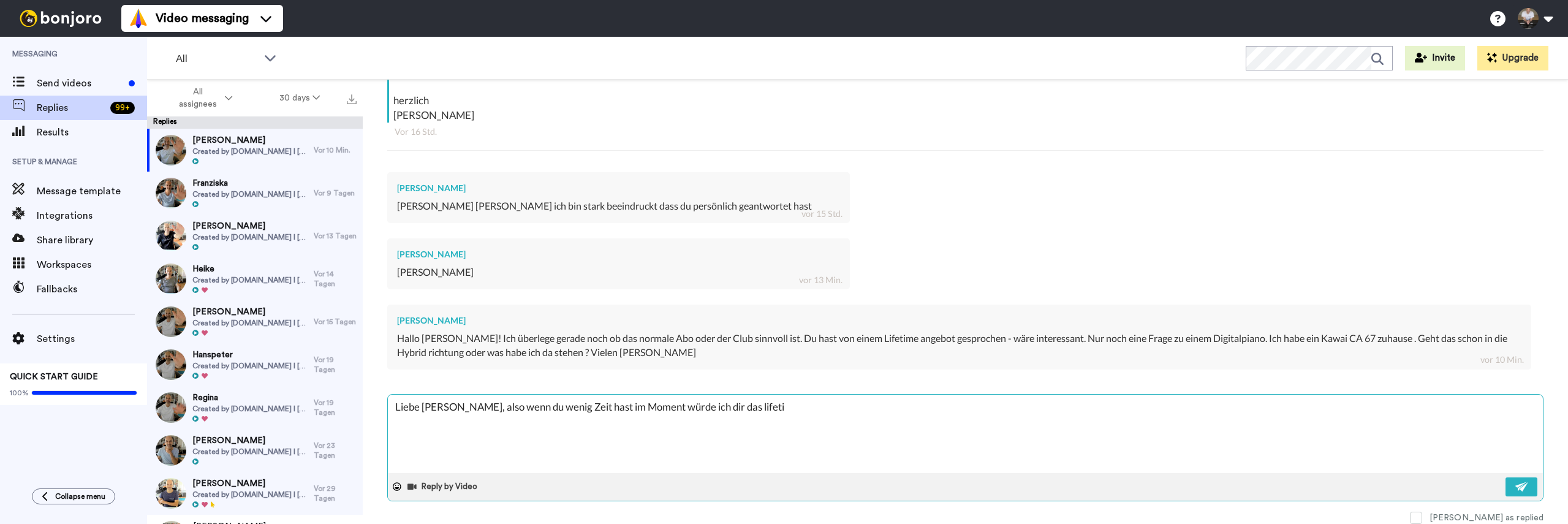
type textarea "x"
type textarea "Liebe Stefanie, also wenn du wenig Zeit hast im Moment würde ich dir das lifeti…"
type textarea "x"
type textarea "Liebe Stefanie, also wenn du wenig Zeit hast im Moment würde ich dir das lifeti…"
type textarea "x"
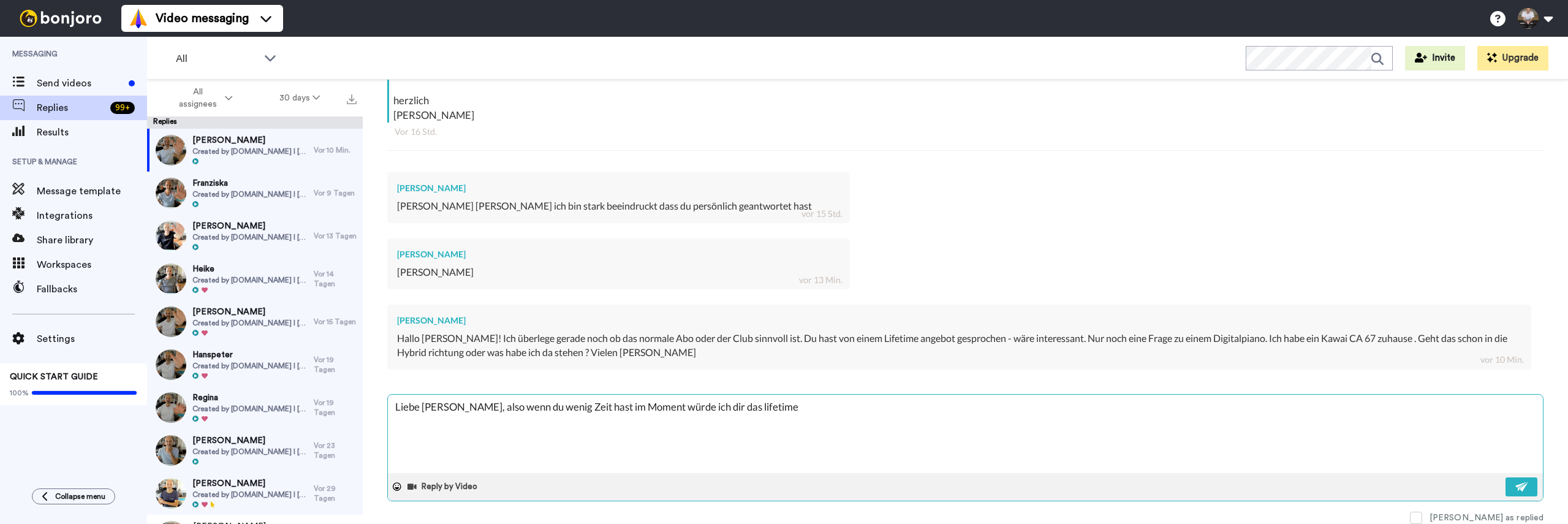
type textarea "Liebe Stefanie, also wenn du wenig Zeit hast im Moment würde ich dir das lifeti…"
type textarea "x"
type textarea "Liebe Stefanie, also wenn du wenig Zeit hast im Moment würde ich dir das lifeti…"
type textarea "x"
type textarea "Liebe Stefanie, also wenn du wenig Zeit hast im Moment würde ich dir das lifeti…"
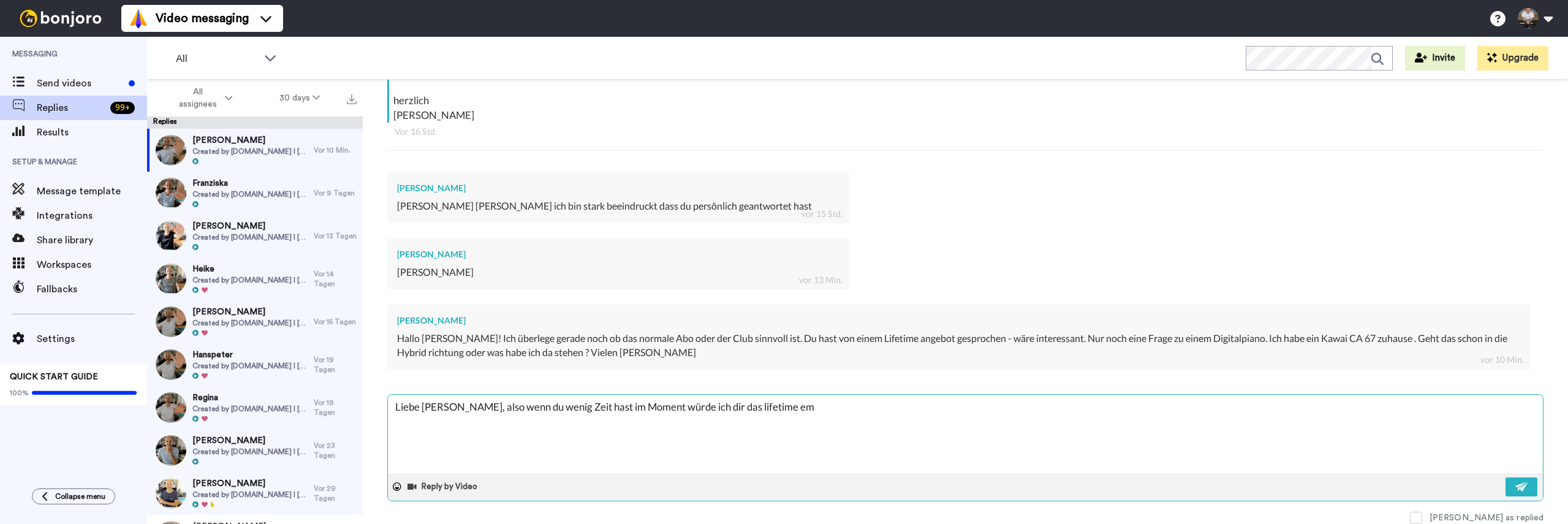
type textarea "x"
type textarea "Liebe Stefanie, also wenn du wenig Zeit hast im Moment würde ich dir das lifeti…"
type textarea "x"
type textarea "Liebe Stefanie, also wenn du wenig Zeit hast im Moment würde ich dir das lifeti…"
type textarea "x"
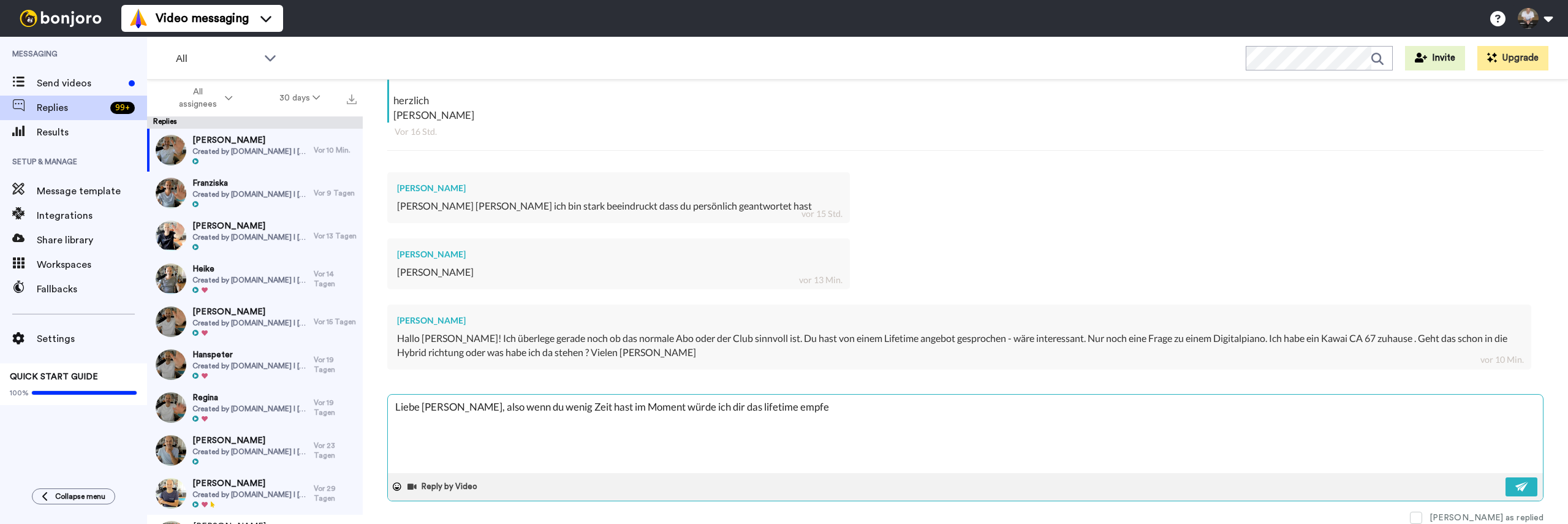
type textarea "Liebe Stefanie, also wenn du wenig Zeit hast im Moment würde ich dir das lifeti…"
type textarea "x"
type textarea "Liebe Stefanie, also wenn du wenig Zeit hast im Moment würde ich dir das lifeti…"
type textarea "x"
type textarea "Liebe Stefanie, also wenn du wenig Zeit hast im Moment würde ich dir das lifeti…"
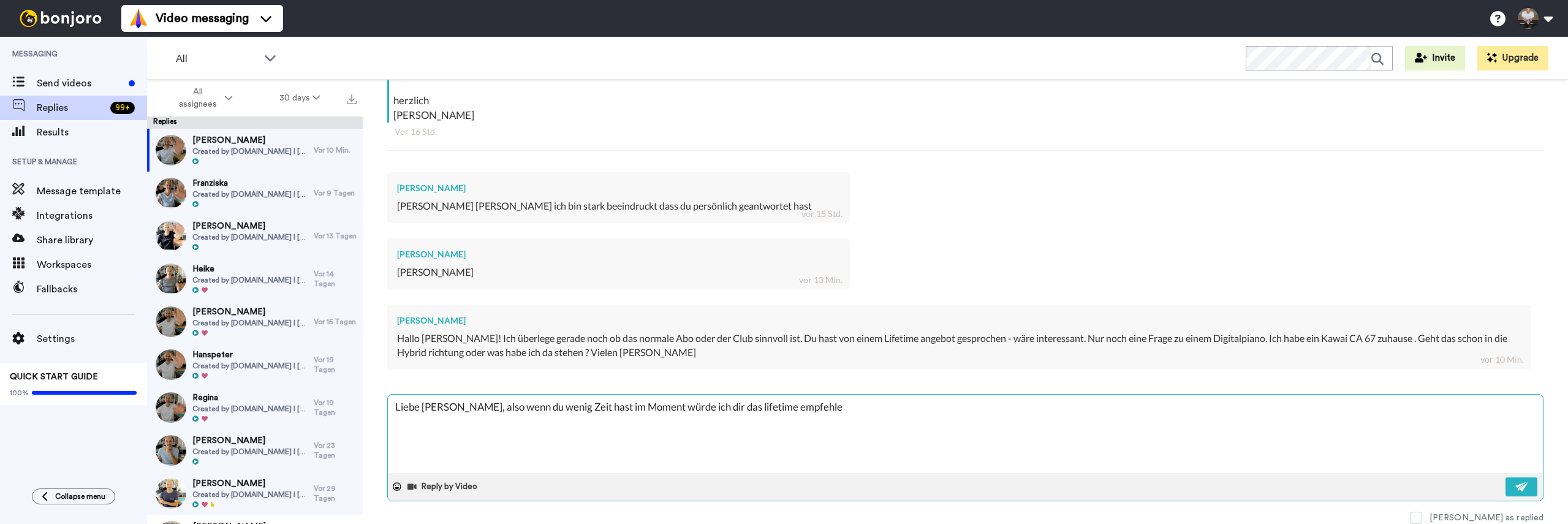
type textarea "x"
type textarea "Liebe Stefanie, also wenn du wenig Zeit hast im Moment würde ich dir das lifeti…"
type textarea "x"
type textarea "Liebe Stefanie, also wenn du wenig Zeit hast im Moment würde ich dir das lifeti…"
type textarea "x"
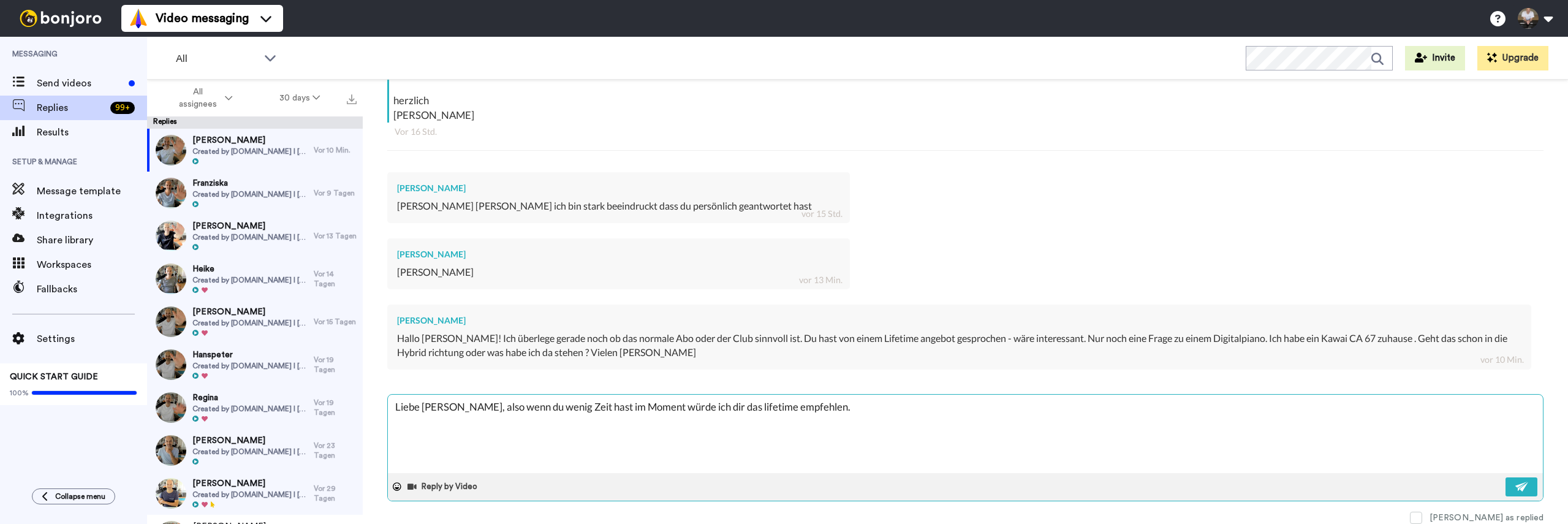
type textarea "Liebe Stefanie, also wenn du wenig Zeit hast im Moment würde ich dir das lifeti…"
type textarea "x"
type textarea "Liebe Stefanie, also wenn du wenig Zeit hast im Moment würde ich dir das lifeti…"
type textarea "x"
type textarea "Liebe Stefanie, also wenn du wenig Zeit hast im Moment würde ich dir das lifeti…"
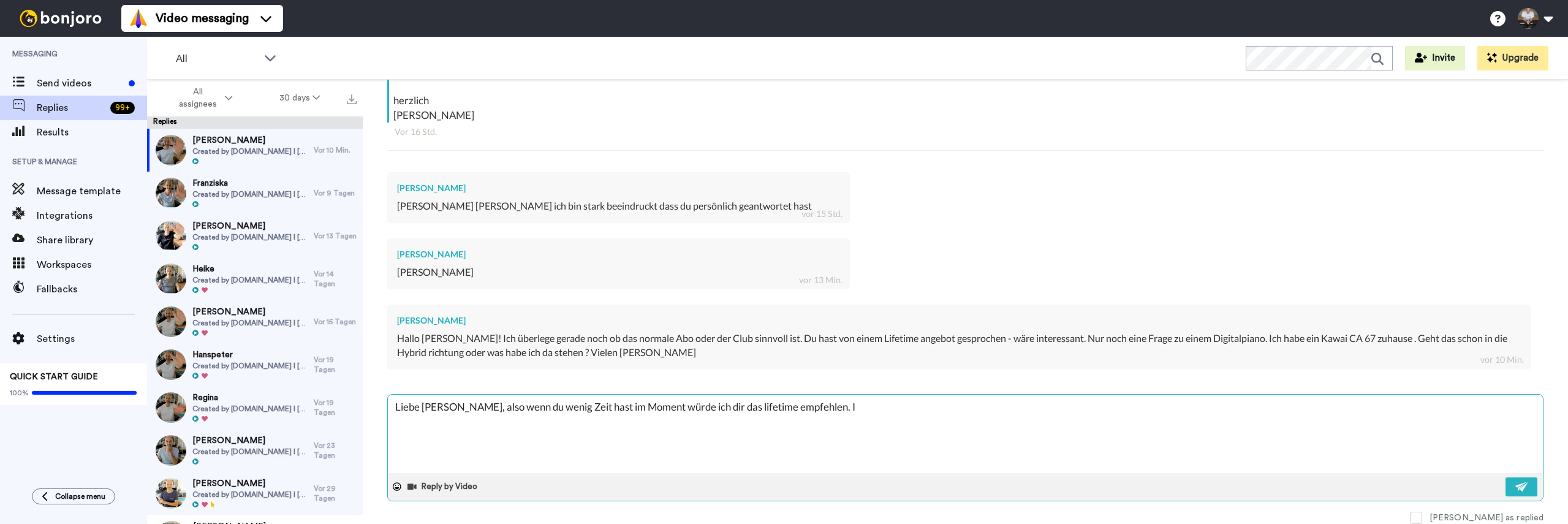
type textarea "x"
type textarea "Liebe Stefanie, also wenn du wenig Zeit hast im Moment würde ich dir das lifeti…"
type textarea "x"
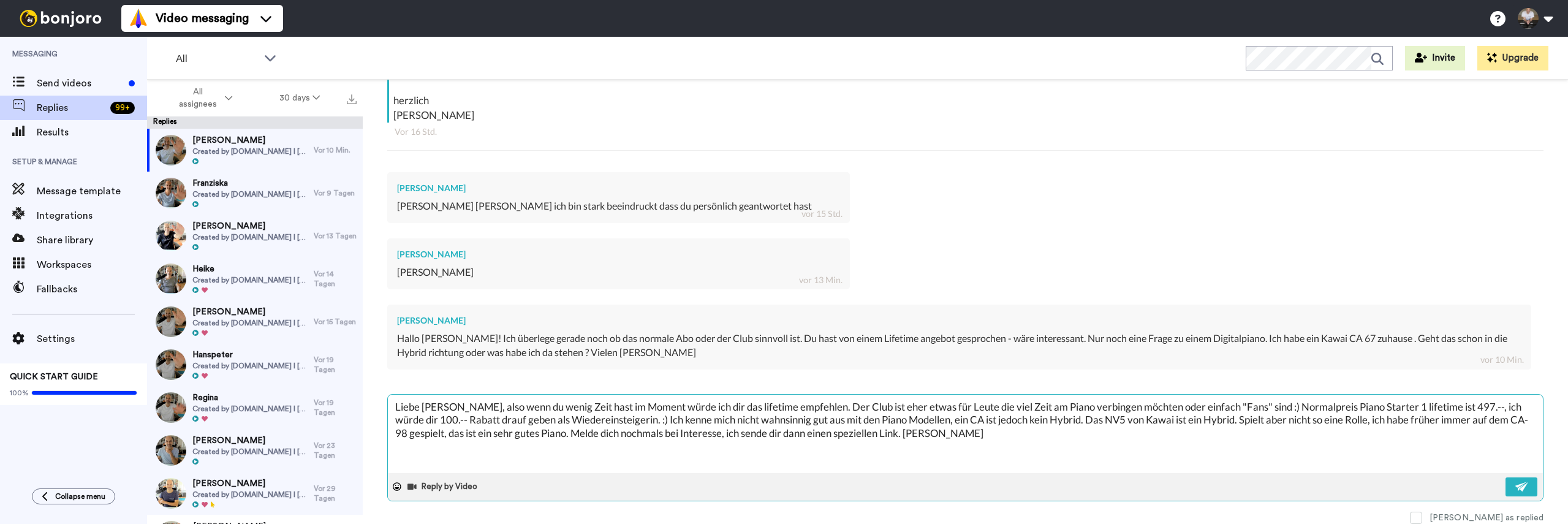
click at [626, 421] on textarea "Liebe Stefanie, also wenn du wenig Zeit hast im Moment würde ich dir das lifeti…" at bounding box center [965, 434] width 1155 height 78
click at [1511, 482] on button at bounding box center [1521, 487] width 32 height 19
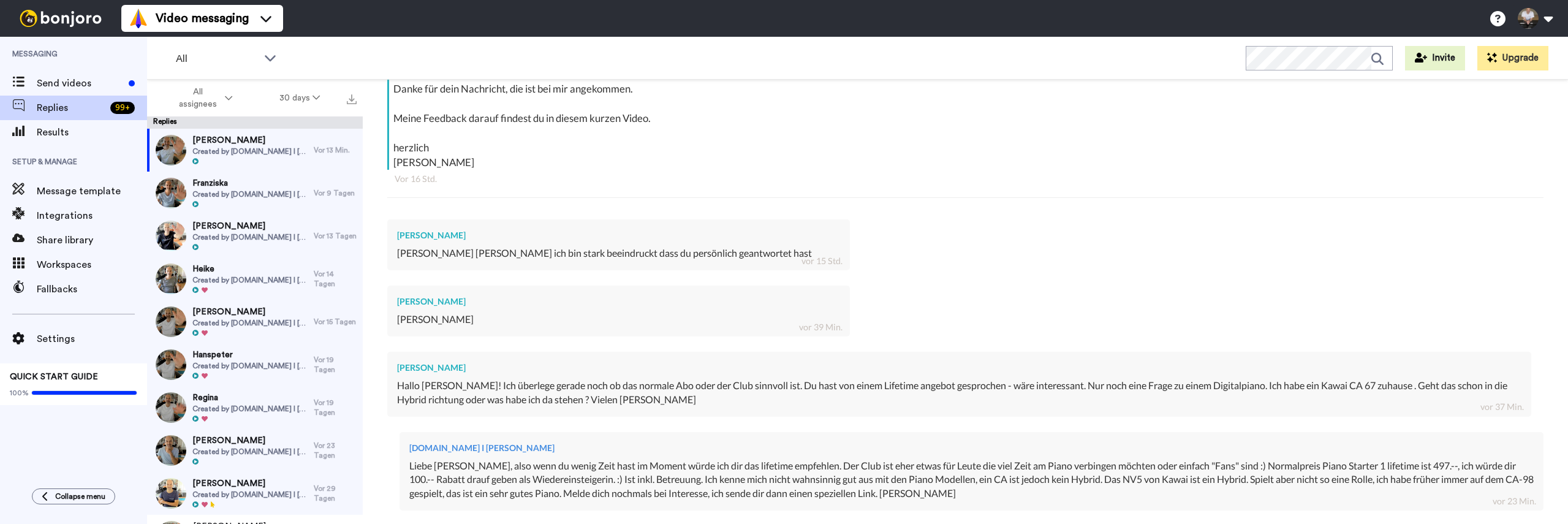
scroll to position [461, 0]
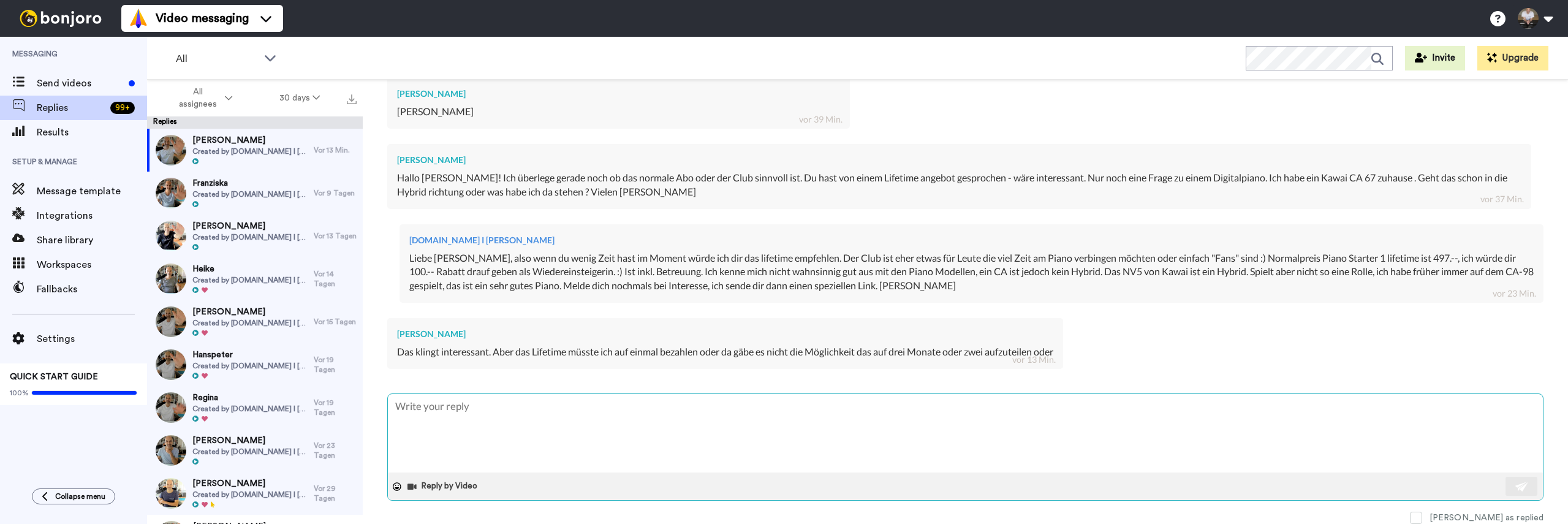
click at [516, 415] on textarea at bounding box center [965, 433] width 1155 height 78
type textarea "N"
type textarea "x"
type textarea "No"
type textarea "x"
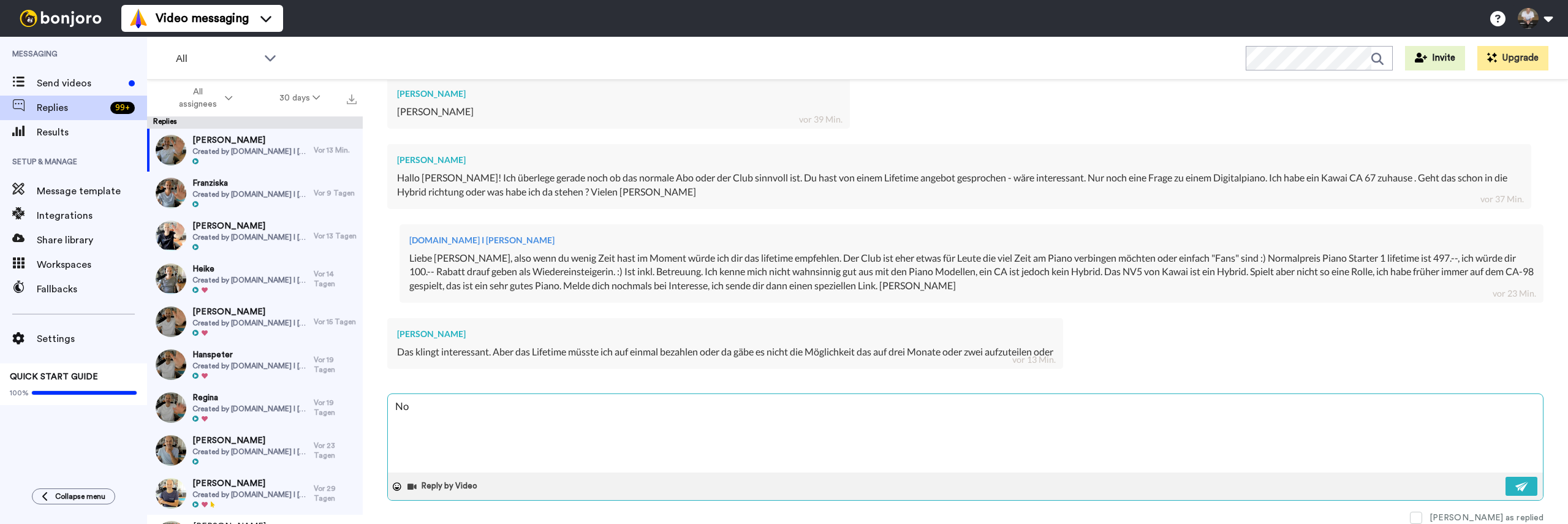
type textarea "Nor"
type textarea "x"
type textarea "Norm"
type textarea "x"
type textarea "Norma"
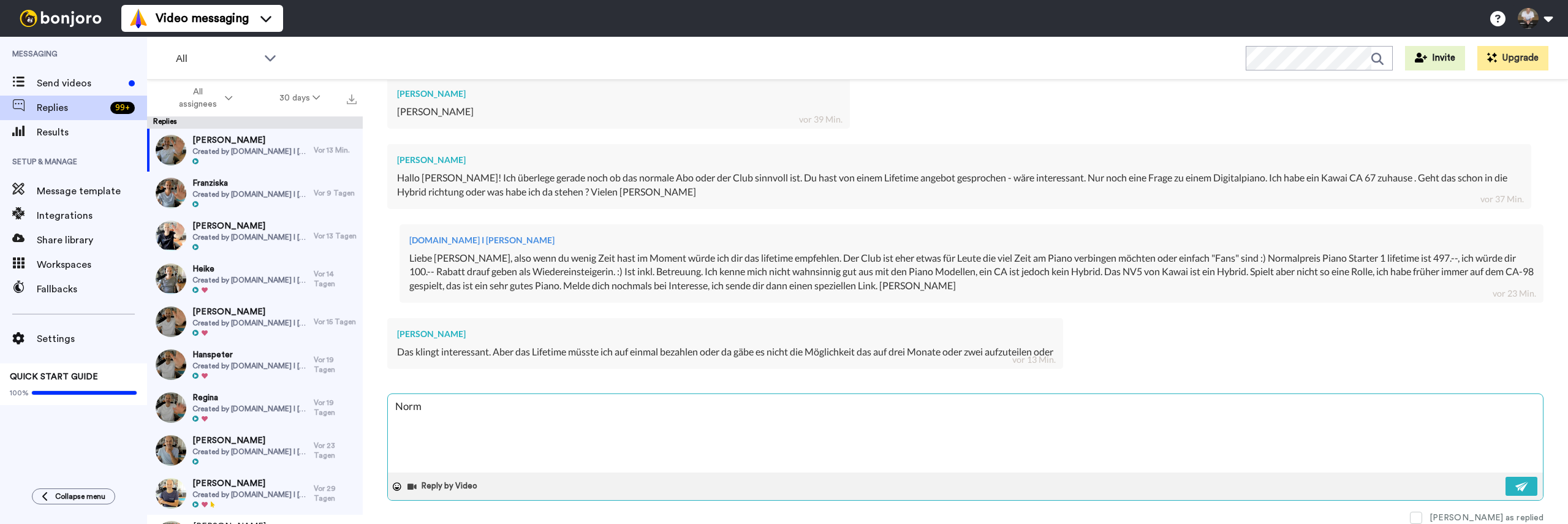
type textarea "x"
type textarea "Normal"
type textarea "x"
type textarea "Norma"
type textarea "x"
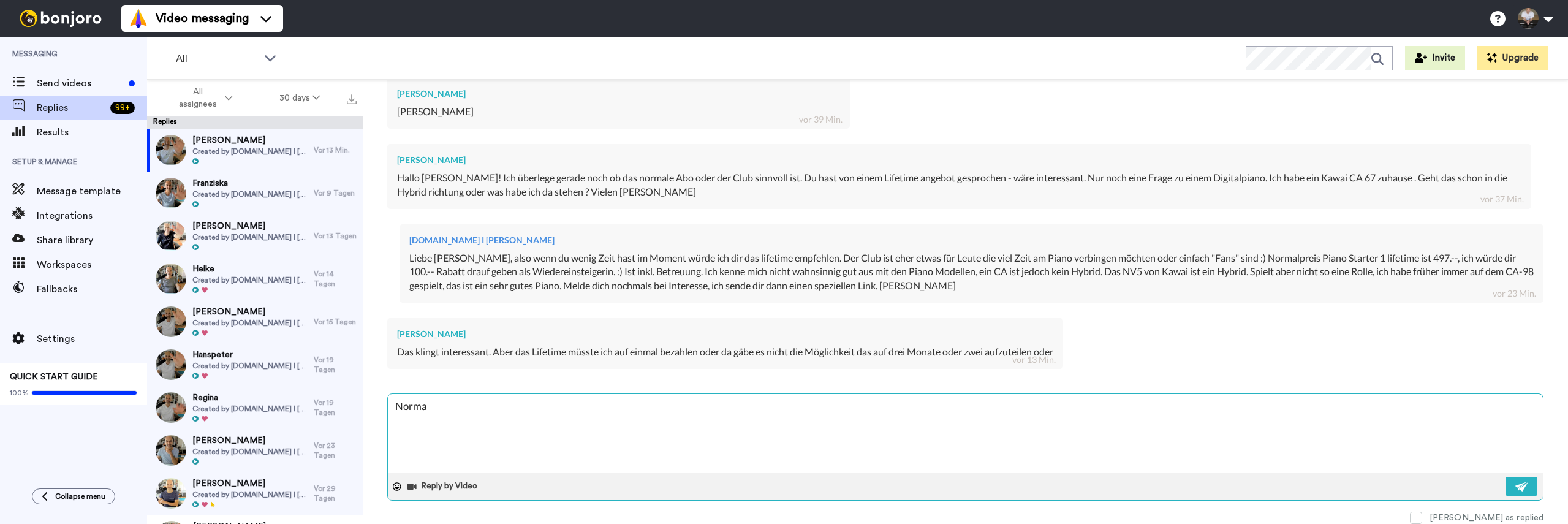
type textarea "Norm"
type textarea "x"
type textarea "Nor"
type textarea "x"
type textarea "No"
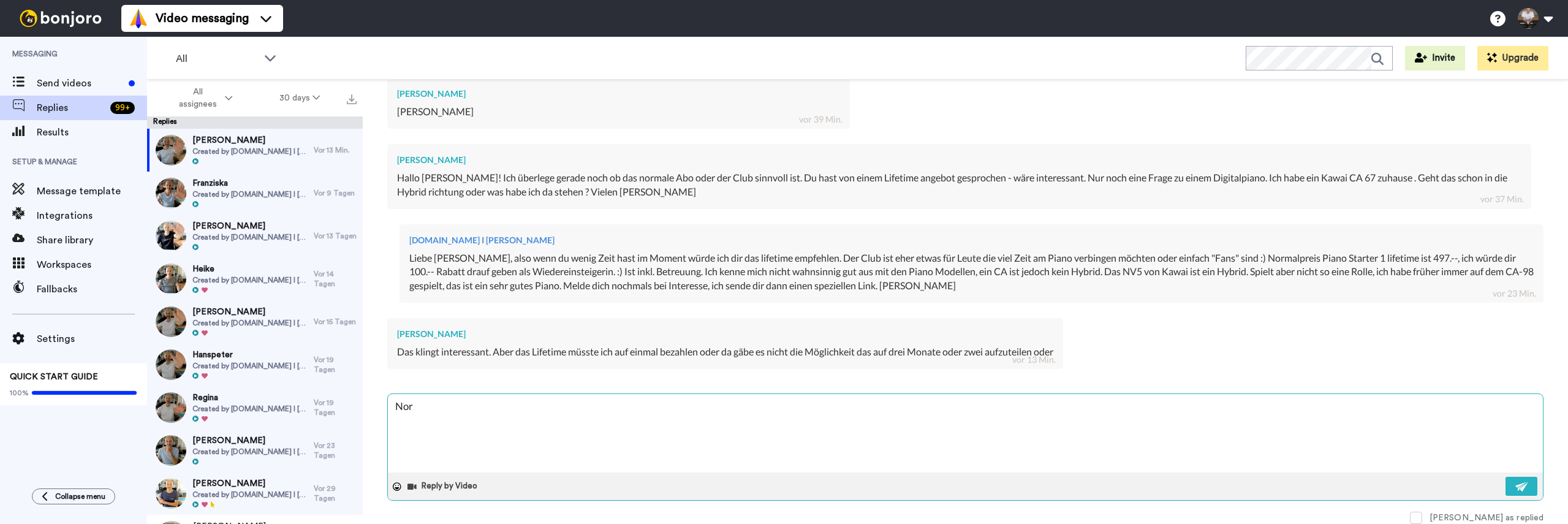
type textarea "x"
type textarea "N"
type textarea "x"
type textarea "N"
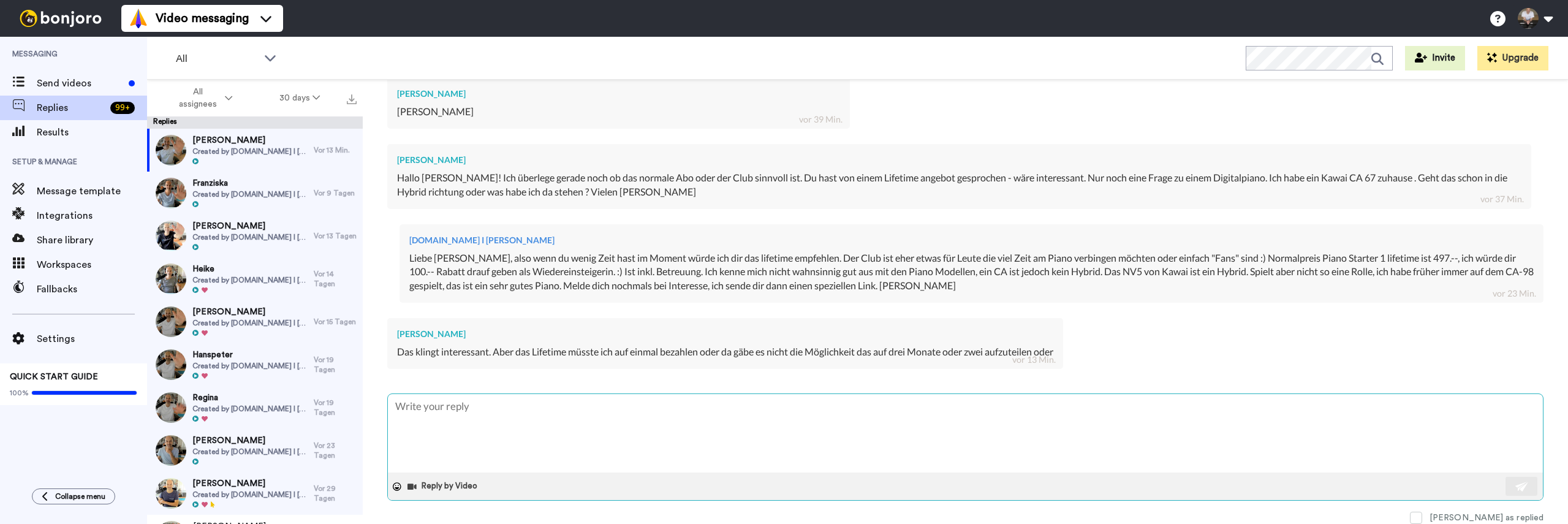
type textarea "x"
type textarea "No"
type textarea "x"
type textarea "Nor"
type textarea "x"
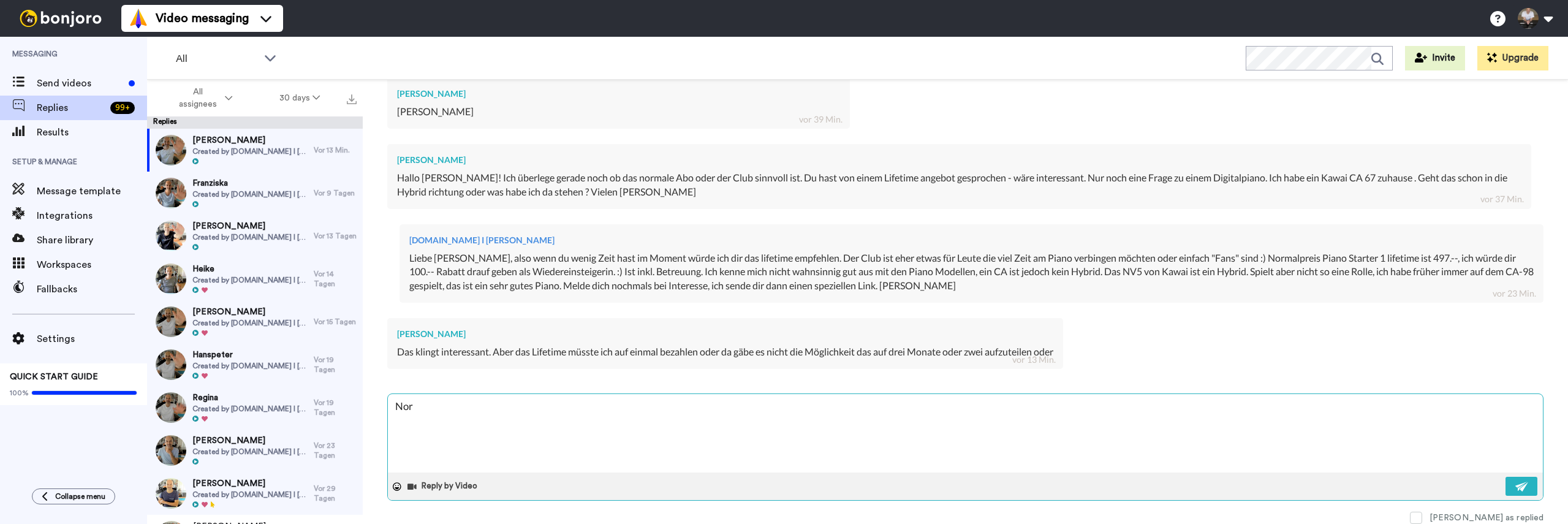
type textarea "Norm"
type textarea "x"
type textarea "Norma"
type textarea "x"
type textarea "Normal"
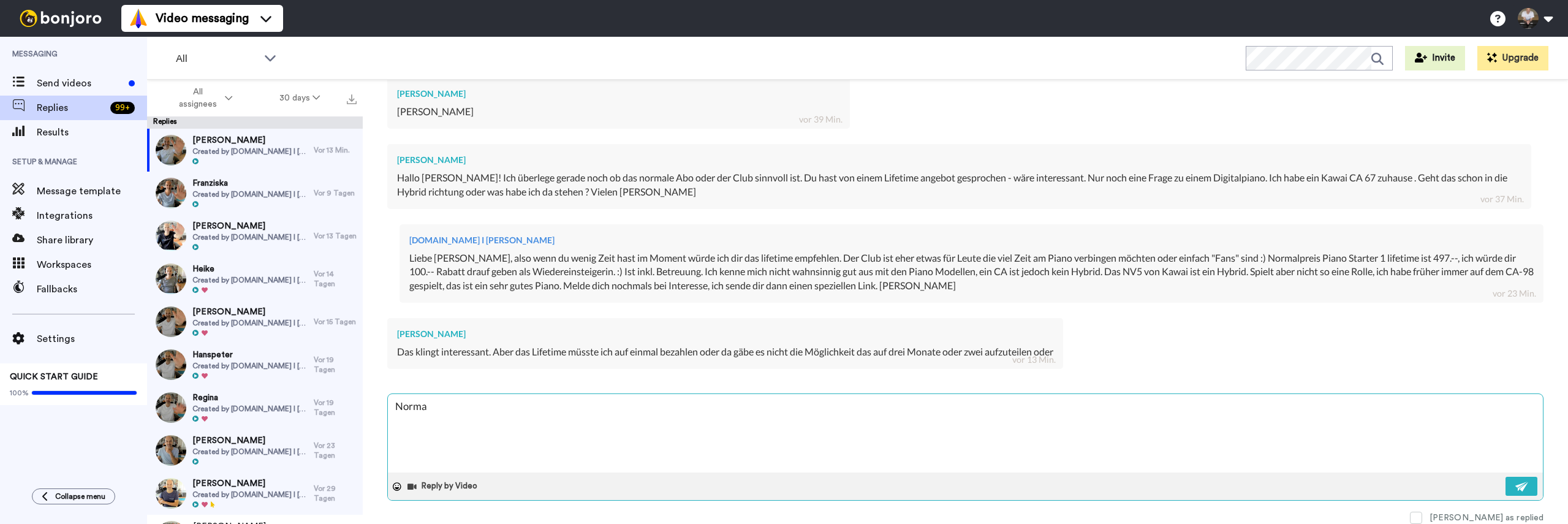
type textarea "x"
type textarea "Normale"
type textarea "x"
type textarea "Normaler"
type textarea "x"
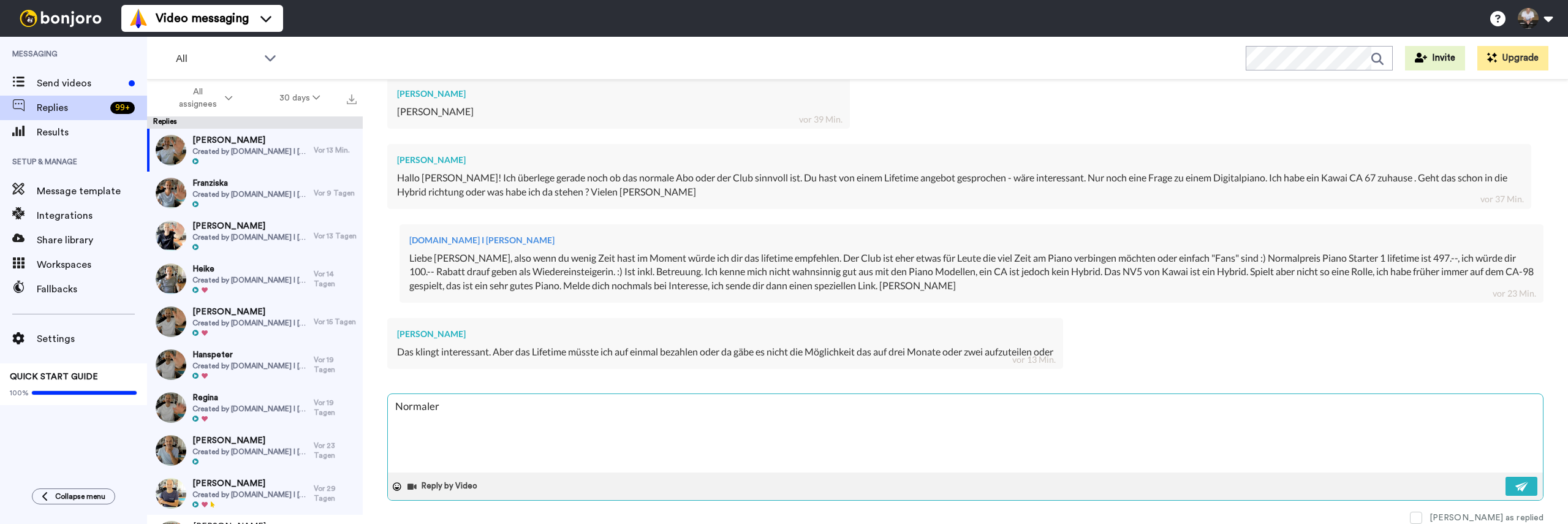
type textarea "Normalerw"
type textarea "x"
type textarea "Normalerwe"
type textarea "x"
type textarea "Normalerwei"
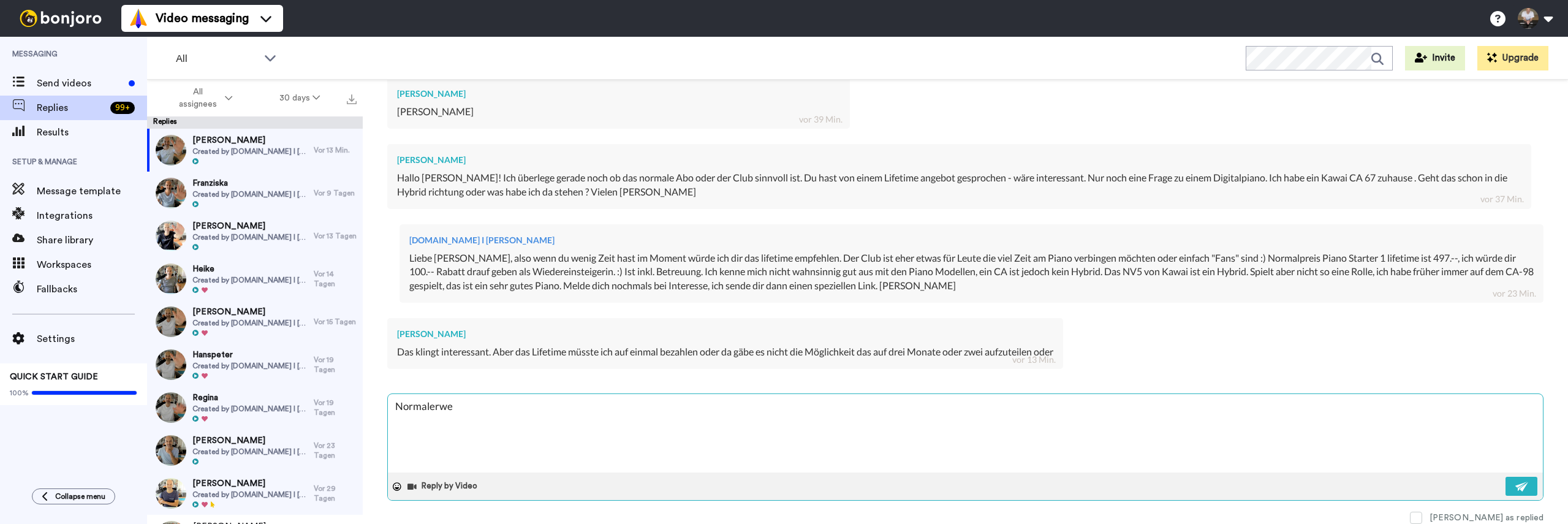
type textarea "x"
type textarea "Normalerweis"
type textarea "x"
type textarea "Normalerweise"
type textarea "x"
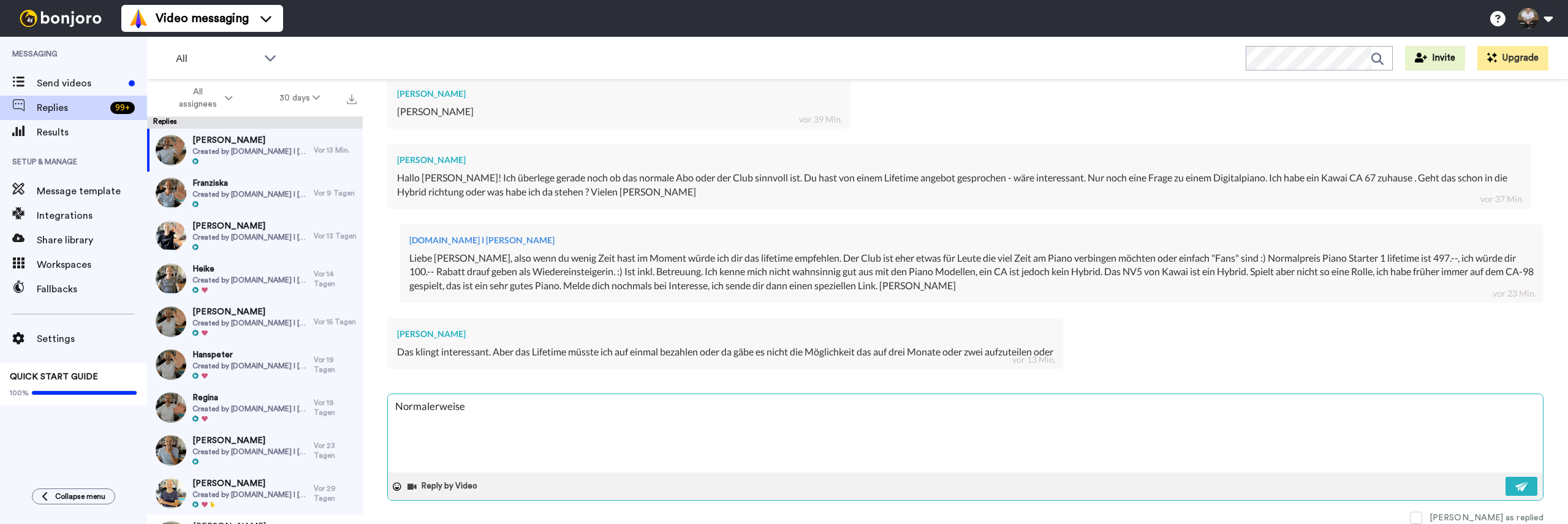
type textarea "Normalerweise,"
type textarea "x"
type textarea "Normalerweise,"
type textarea "x"
type textarea "Normalerweise,"
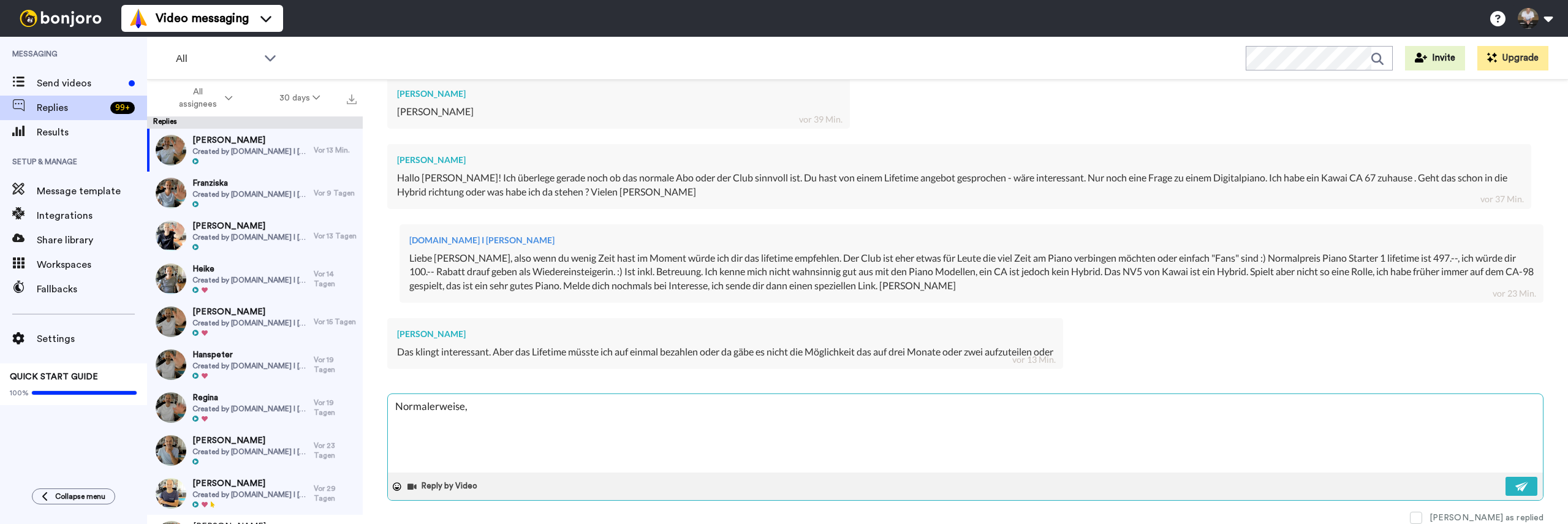
type textarea "x"
type textarea "Normalerweise"
type textarea "x"
type textarea "Normalerweise"
type textarea "x"
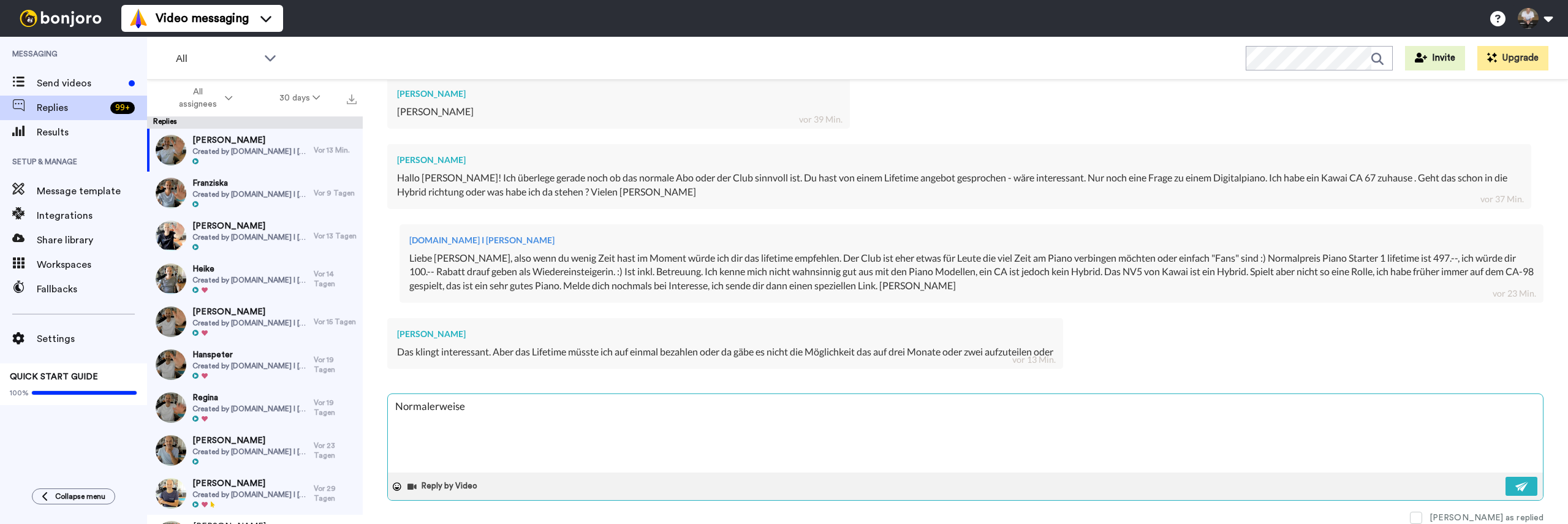
type textarea "Normalerweise w"
type textarea "x"
type textarea "Normalerweise wä"
type textarea "x"
type textarea "Normalerweise wär"
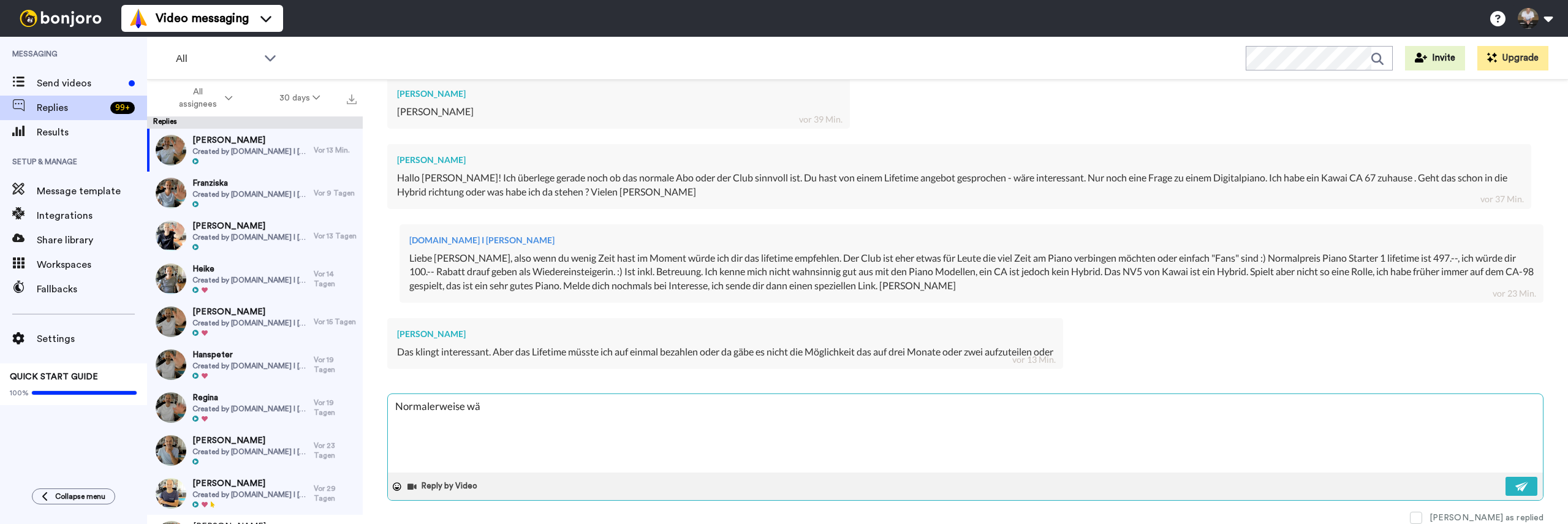
type textarea "x"
type textarea "Normalerweise wäre"
type textarea "x"
type textarea "Normalerweise wäre"
type textarea "x"
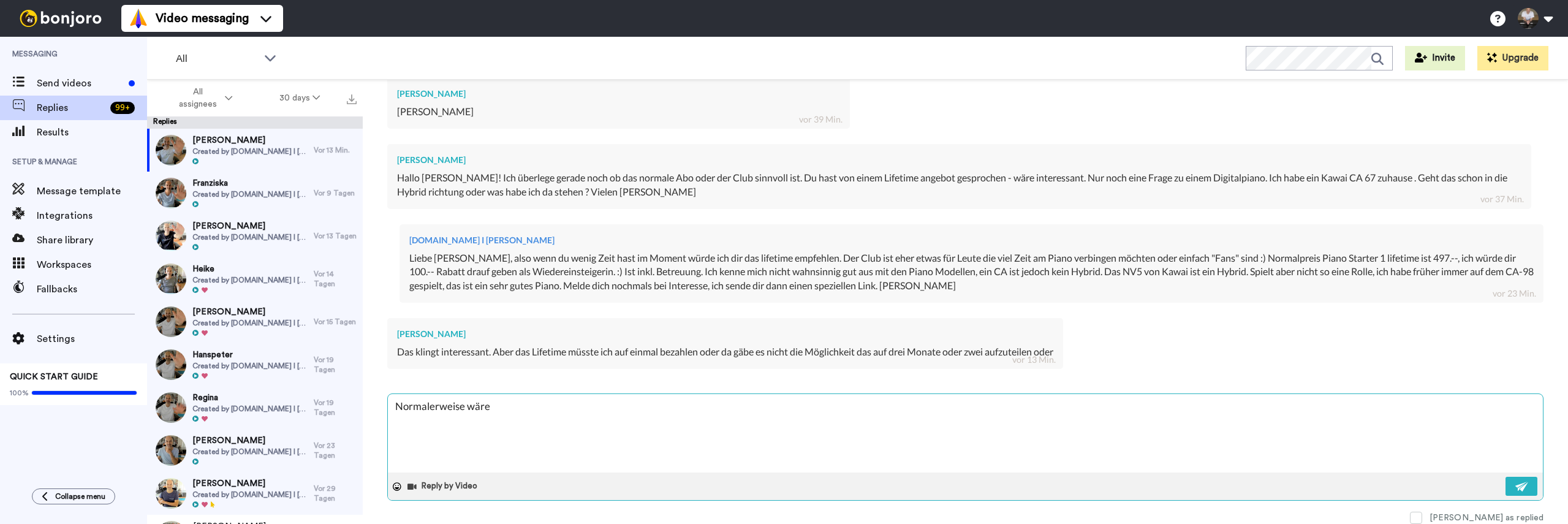
type textarea "Normalerweise wäre e"
type textarea "x"
type textarea "Normalerweise wäre es"
type textarea "x"
type textarea "Normalerweise wäre es"
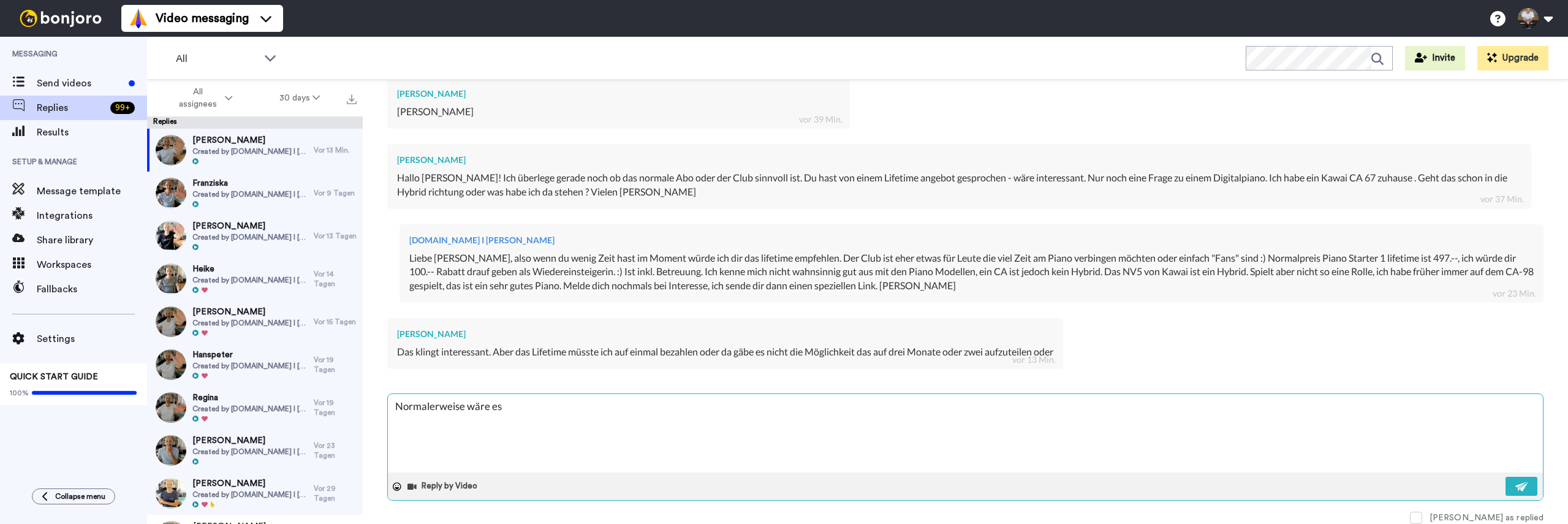
type textarea "x"
type textarea "Normalerweise wäre es a"
type textarea "x"
type textarea "Normalerweise wäre es au"
type textarea "x"
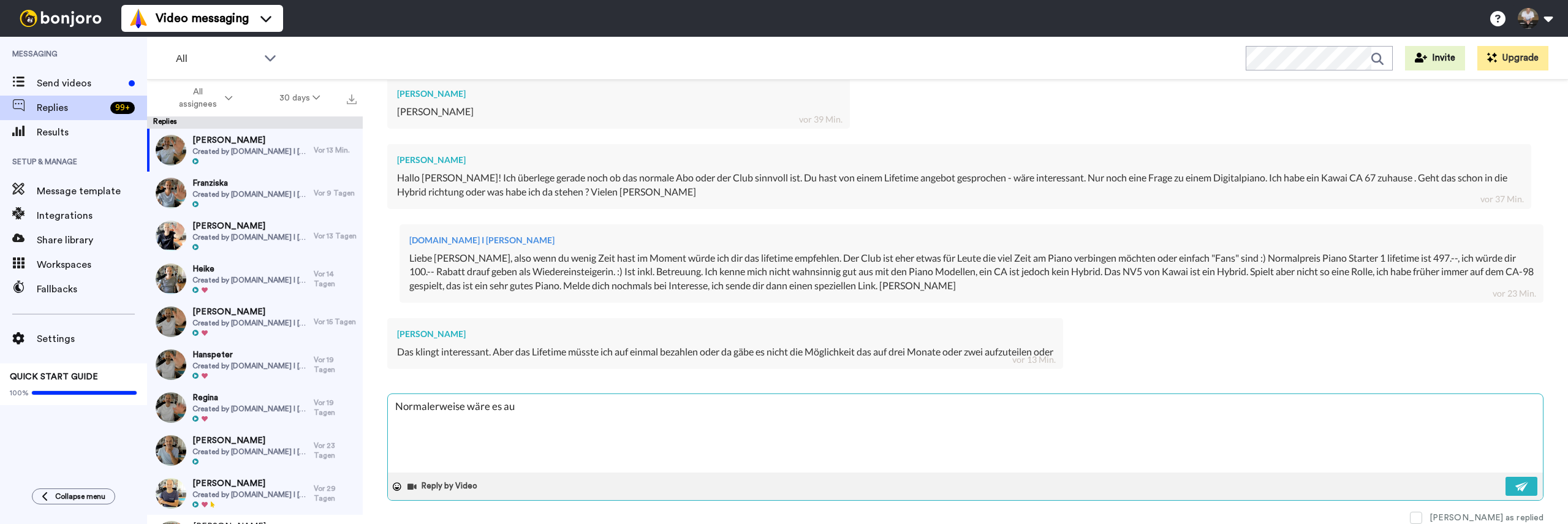
type textarea "Normalerweise wäre es auf"
type textarea "x"
type textarea "Normalerweise wäre es auf"
type textarea "x"
type textarea "Normalerweise wäre es auf e"
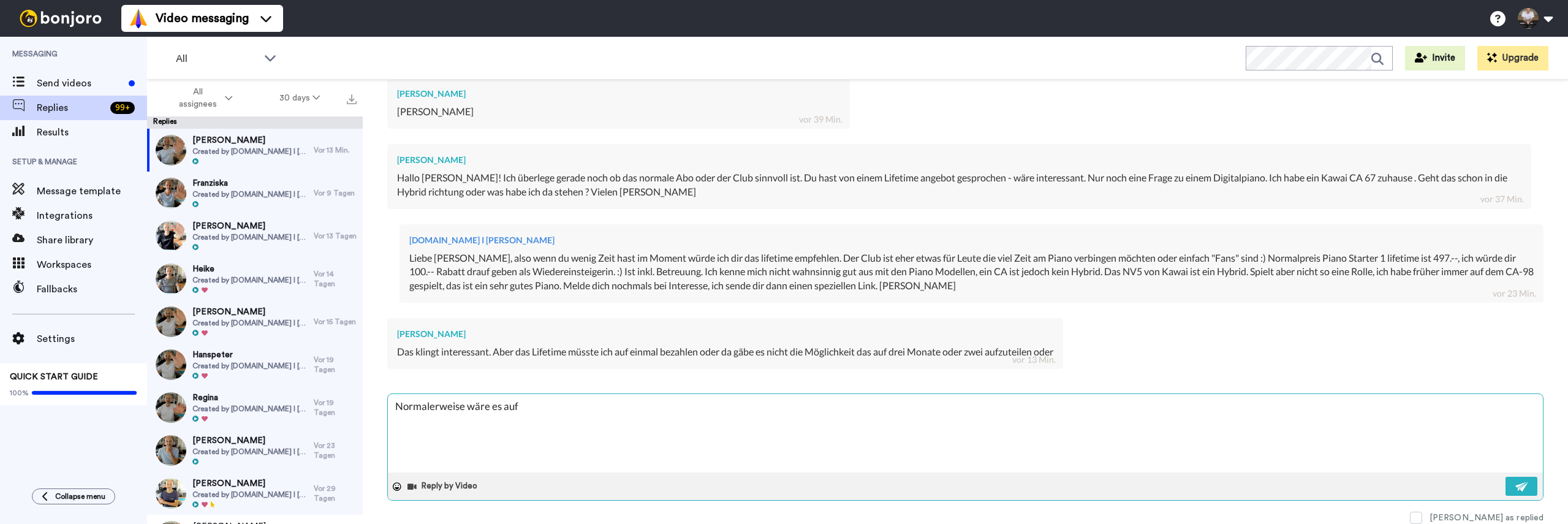
type textarea "x"
type textarea "Normalerweise wäre es auf ei"
type textarea "x"
type textarea "Normalerweise wäre es auf ein"
type textarea "x"
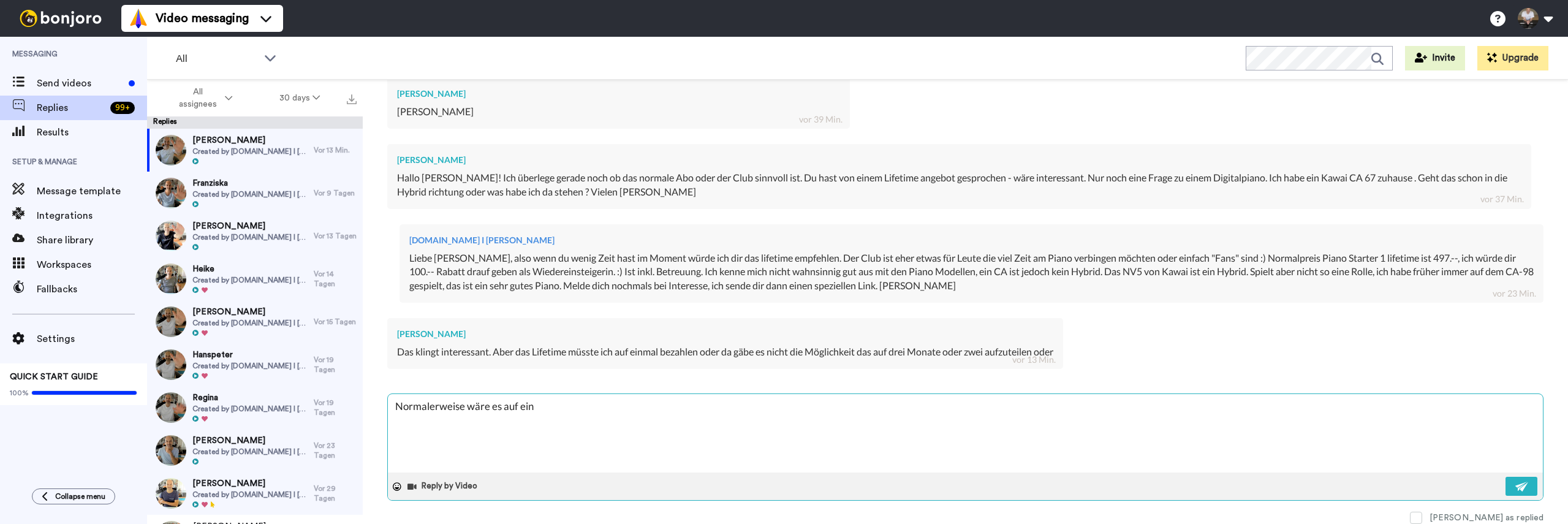
type textarea "Normalerweise wäre es auf einm"
type textarea "x"
type textarea "Normalerweise wäre es auf einma"
type textarea "x"
type textarea "Normalerweise wäre es auf einmal"
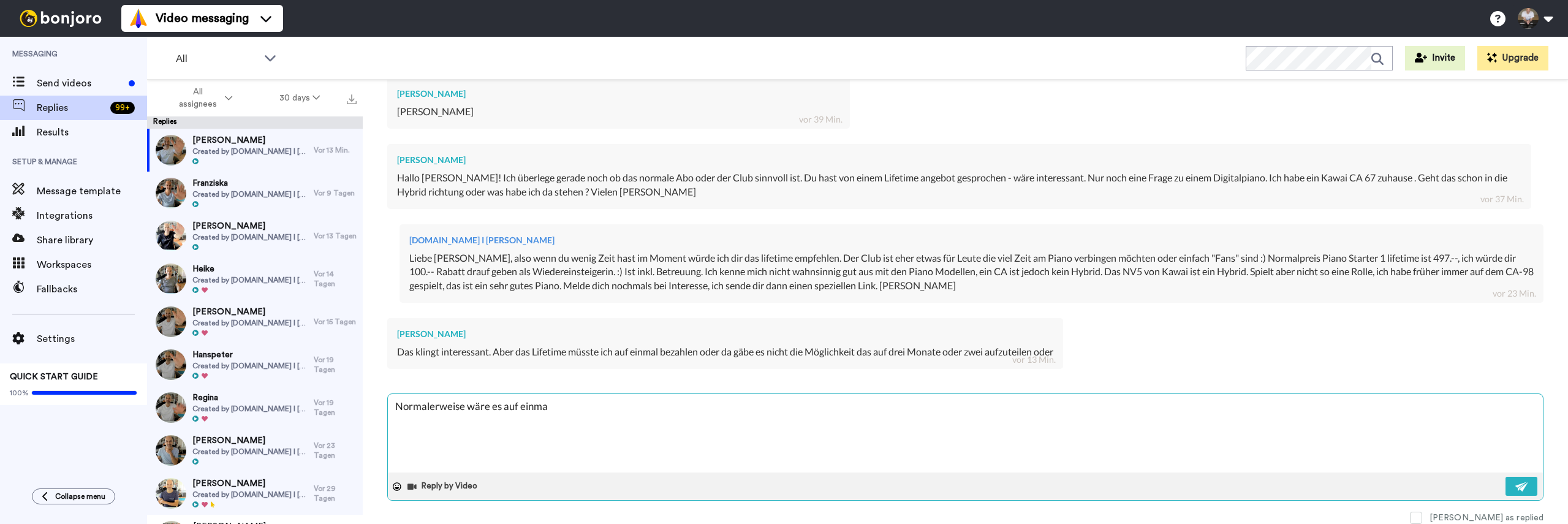
type textarea "x"
type textarea "Normalerweise wäre es auf einmal,"
type textarea "x"
type textarea "Normalerweise wäre es auf einmal,"
type textarea "x"
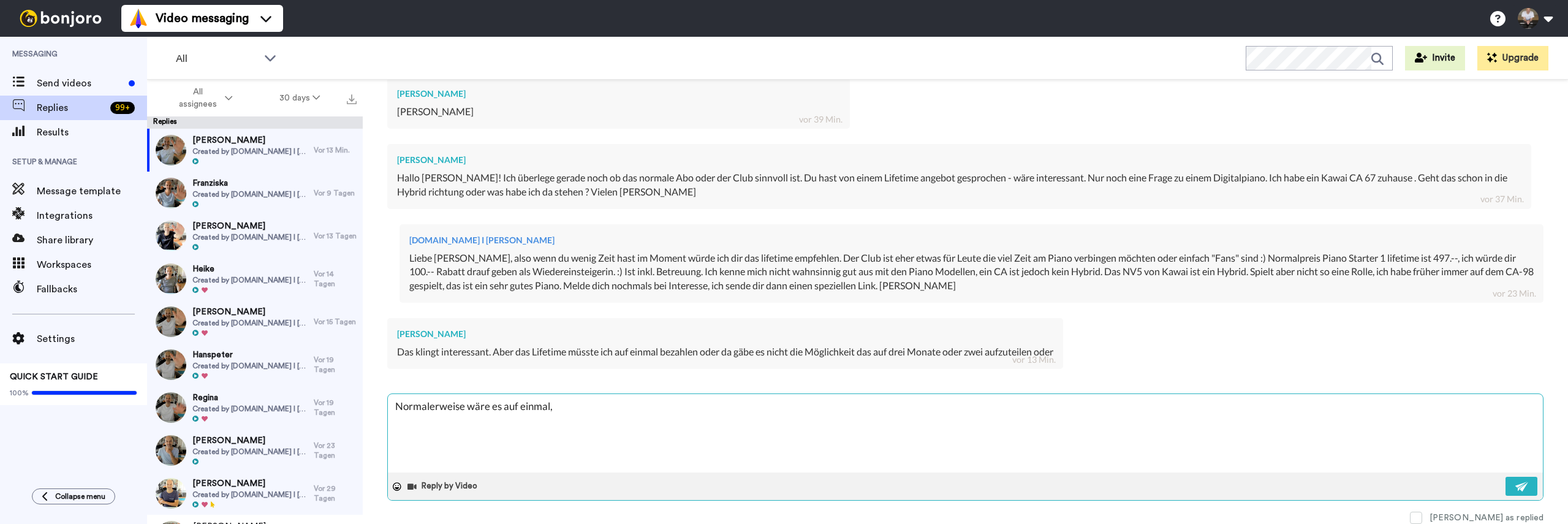
type textarea "Normalerweise wäre es auf einmal, h"
type textarea "x"
type textarea "Normalerweise wäre es auf einmal,"
type textarea "x"
type textarea "Normalerweise wäre es auf einmal, a"
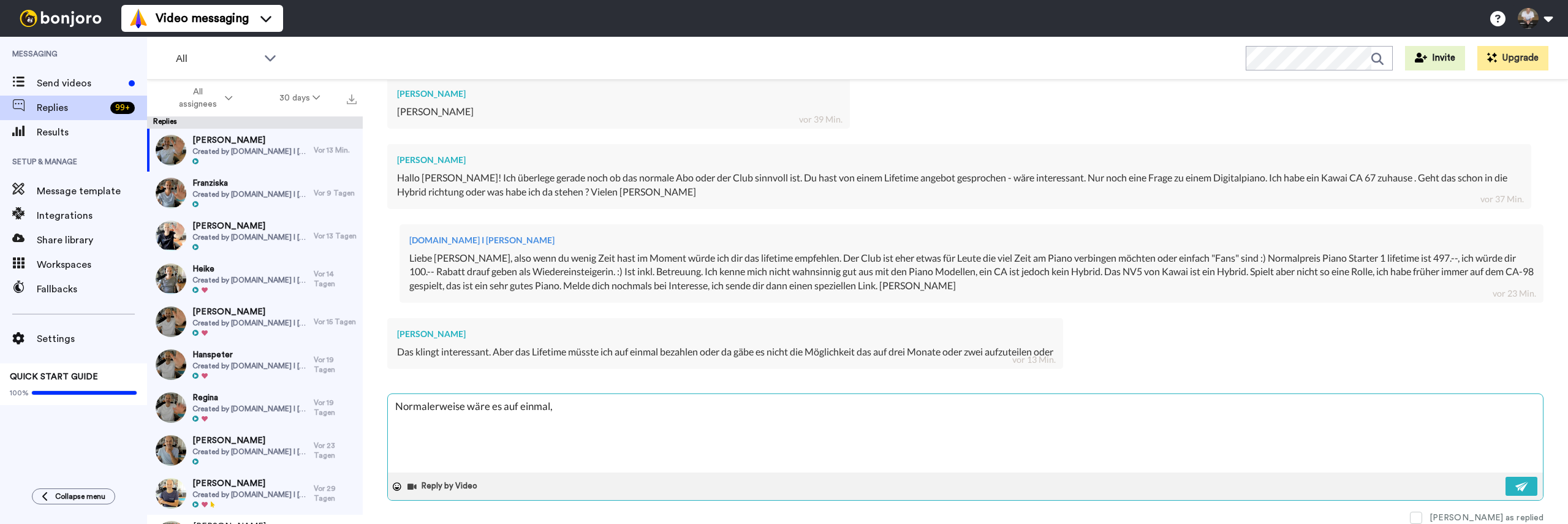
type textarea "x"
type textarea "Normalerweise wäre es auf einmal, ab"
type textarea "x"
type textarea "Normalerweise wäre es auf einmal, abe"
type textarea "x"
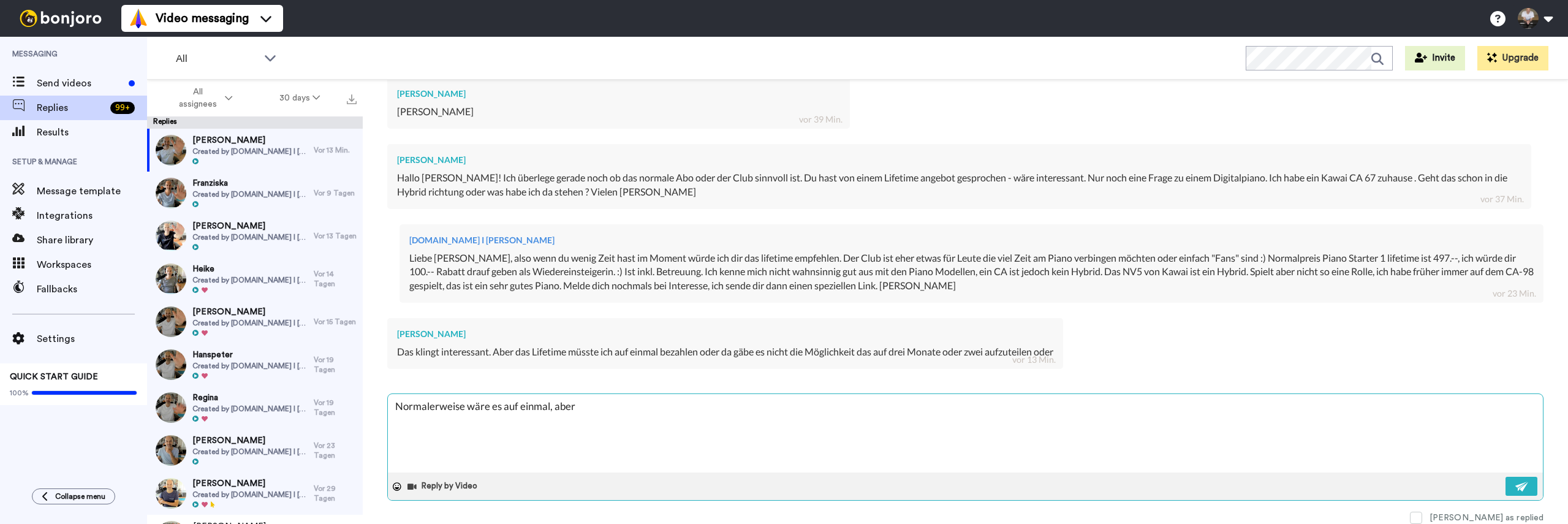
type textarea "Normalerweise wäre es auf einmal, aber"
type textarea "x"
type textarea "Normalerweise wäre es auf einmal, aber i"
type textarea "x"
type textarea "Normalerweise wäre es auf einmal, aber ic"
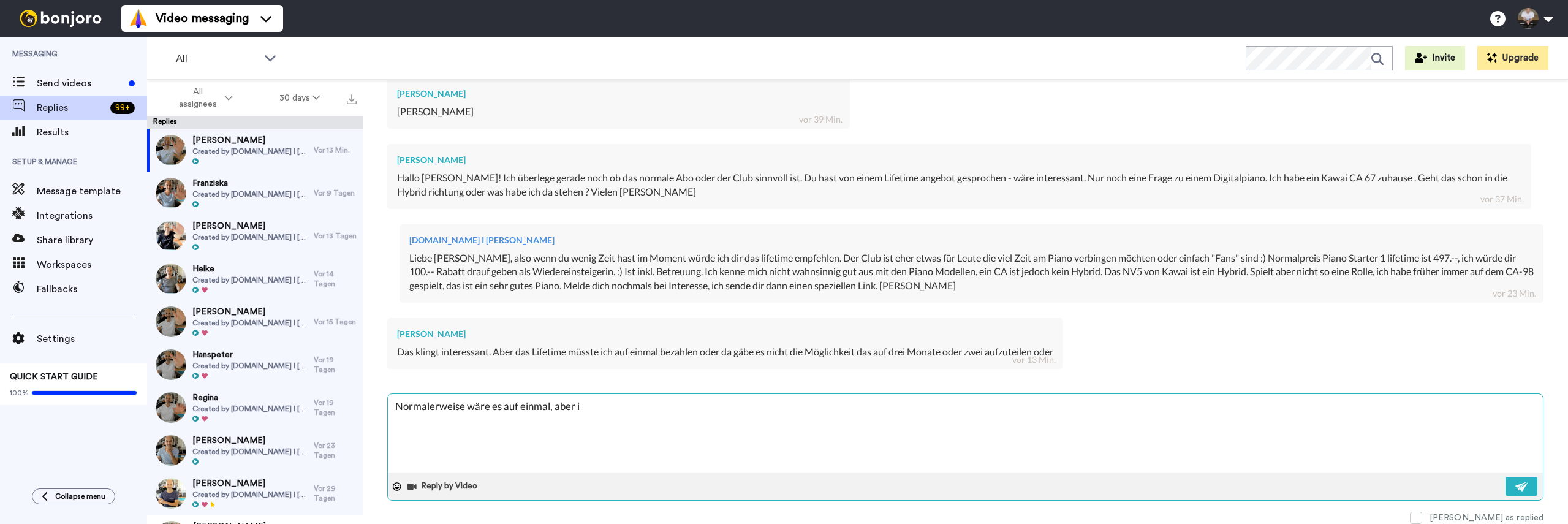
type textarea "x"
type textarea "Normalerweise wäre es auf einmal, aber ich"
type textarea "x"
type textarea "Normalerweise wäre es auf einmal, aber ich"
type textarea "x"
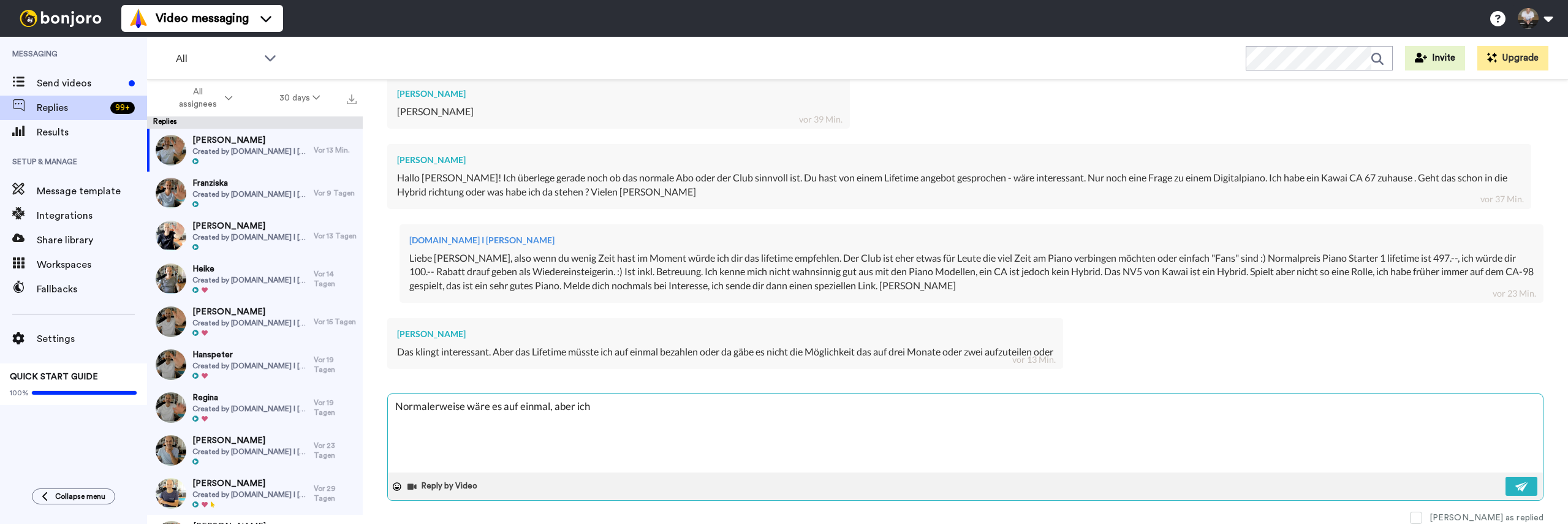
type textarea "Normalerweise wäre es auf einmal, aber ich w"
type textarea "x"
type textarea "Normalerweise wäre es auf einmal, aber ich wü"
type textarea "x"
type textarea "Normalerweise wäre es auf einmal, aber ich wür"
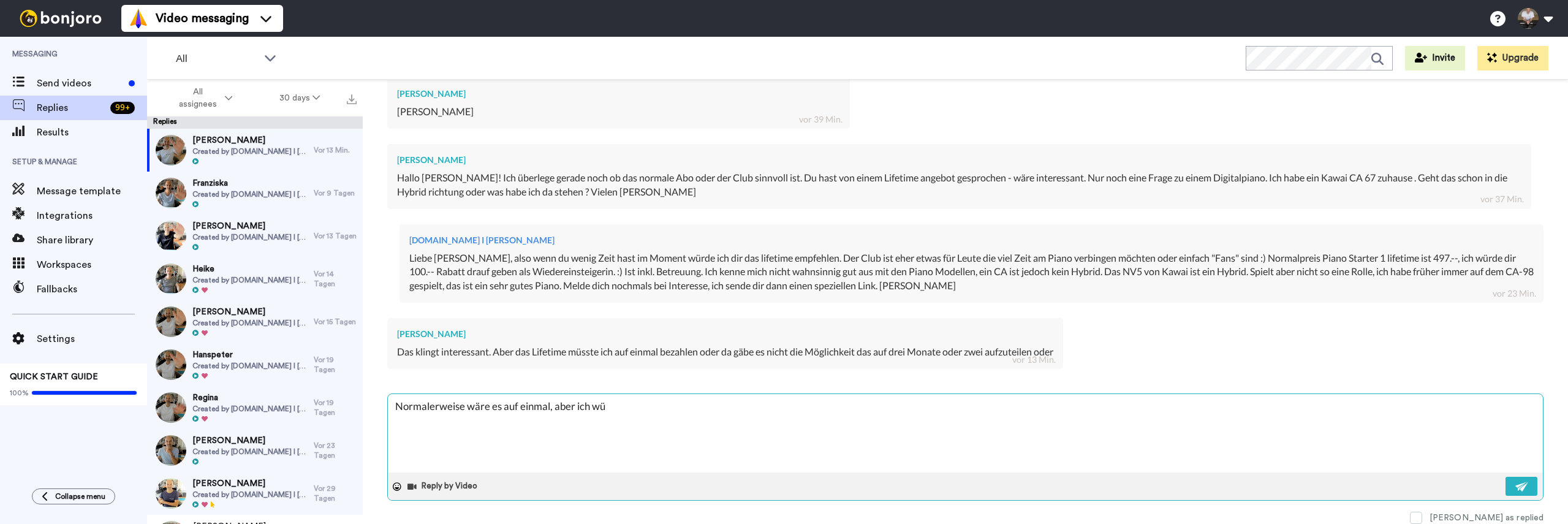
type textarea "x"
type textarea "Normalerweise wäre es auf einmal, aber ich würd"
type textarea "x"
type textarea "Normalerweise wäre es auf einmal, aber ich würde"
type textarea "x"
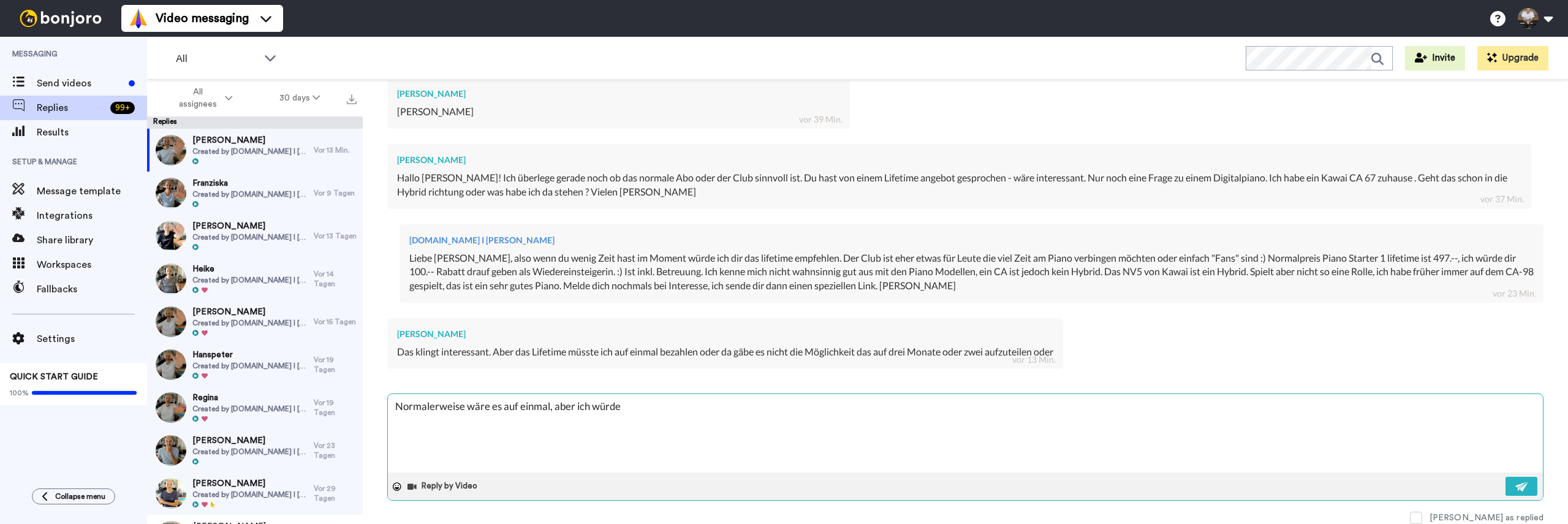
type textarea "Normalerweise wäre es auf einmal, aber ich würde"
type textarea "x"
type textarea "Normalerweise wäre es auf einmal, aber ich würde d"
type textarea "x"
type textarea "Normalerweise wäre es auf einmal, aber ich würde dir"
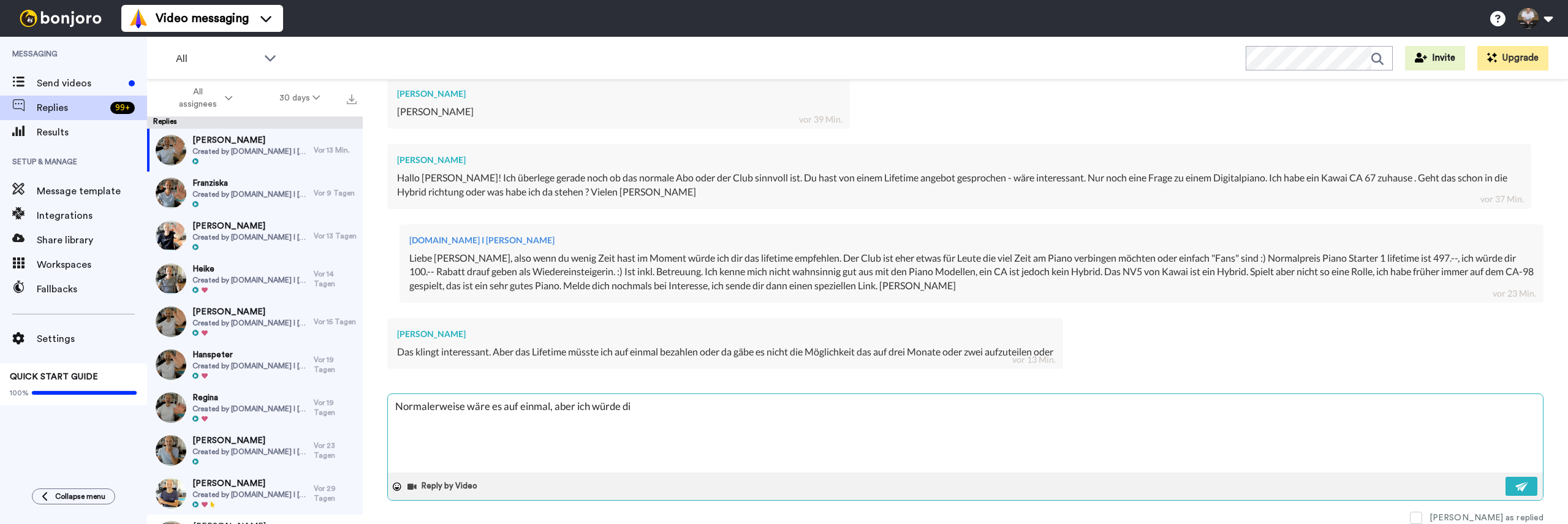
type textarea "x"
type textarea "Normalerweise wäre es auf einmal, aber ich würde dir"
type textarea "x"
type textarea "Normalerweise wäre es auf einmal, aber ich würde dir 2"
type textarea "x"
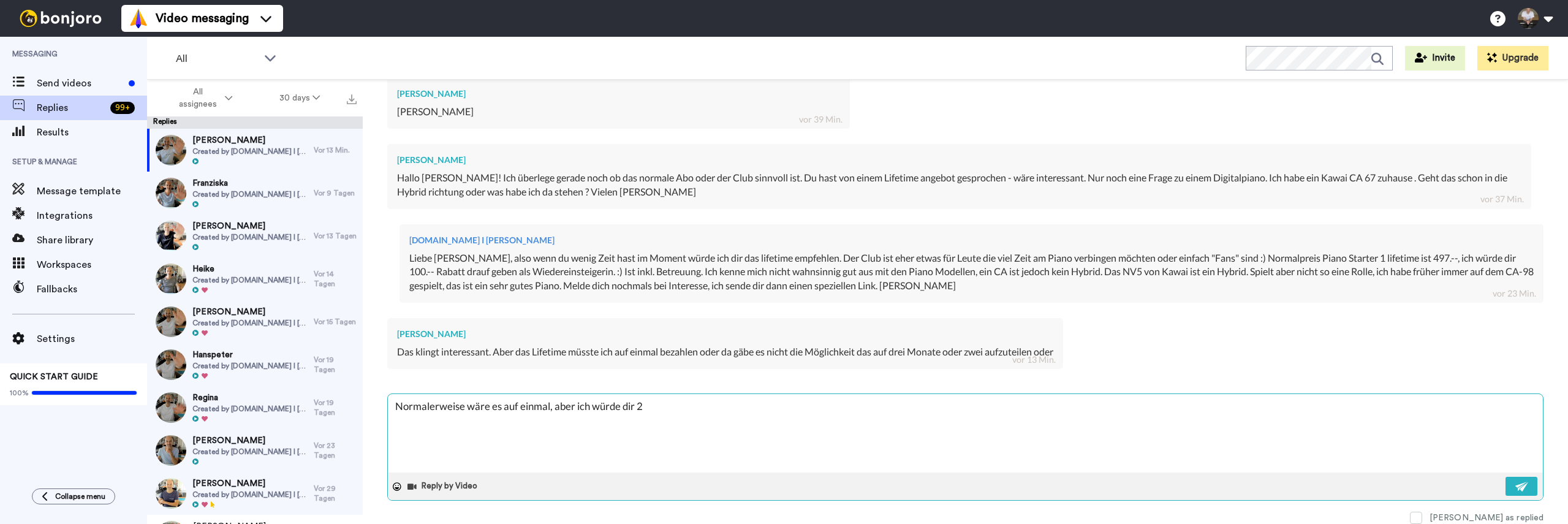
type textarea "Normalerweise wäre es auf einmal, aber ich würde dir 2"
type textarea "x"
type textarea "Normalerweise wäre es auf einmal, aber ich würde dir 2"
type textarea "x"
type textarea "Normalerweise wäre es auf einmal, aber ich würde dir"
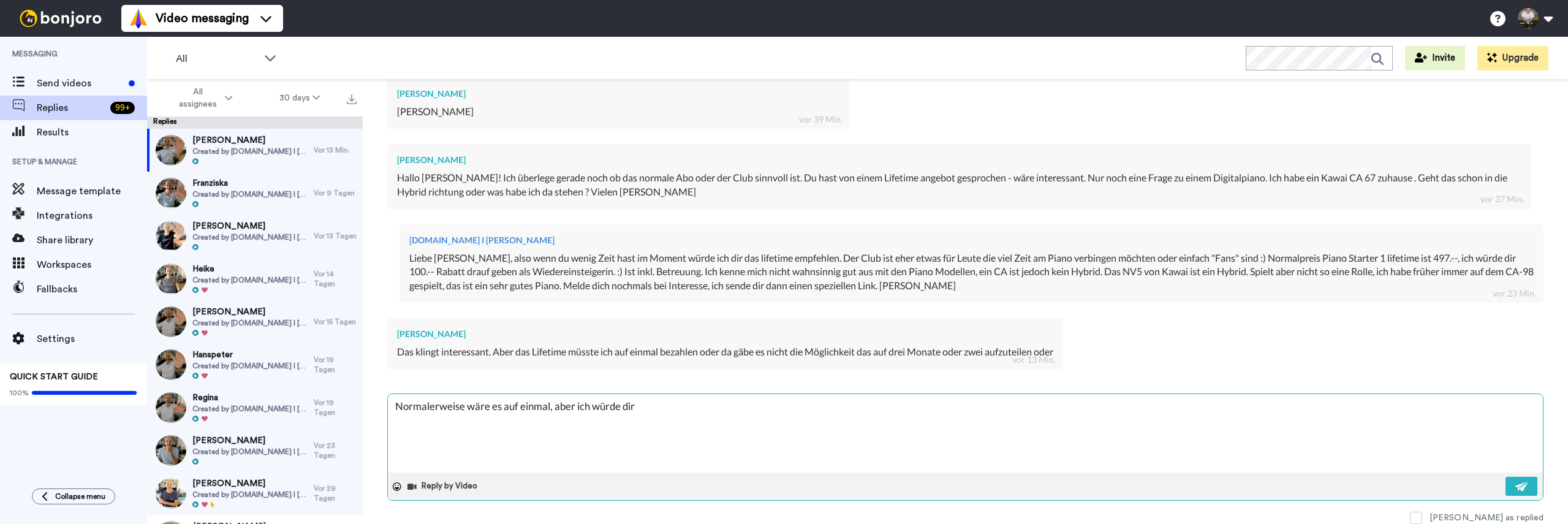
type textarea "x"
type textarea "Normalerweise wäre es auf einmal, aber ich würde dir i"
type textarea "x"
type textarea "Normalerweise wäre es auf einmal, aber ich würde dir in"
type textarea "x"
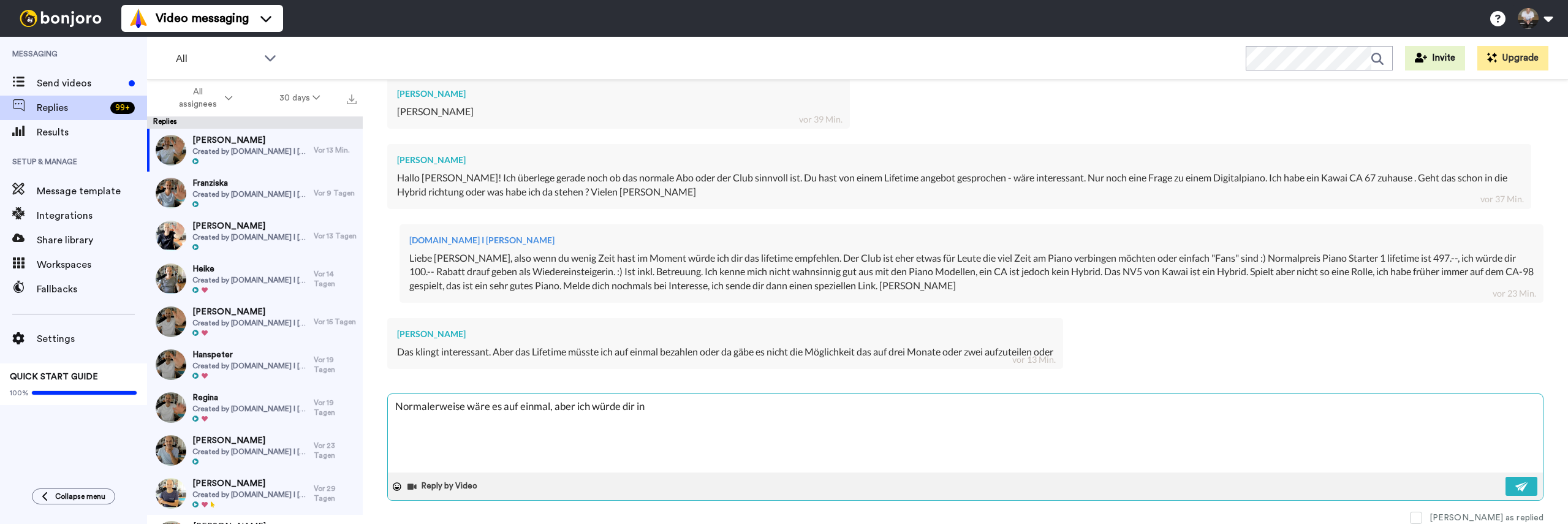
type textarea "Normalerweise wäre es auf einmal, aber ich würde dir in"
type textarea "x"
type textarea "Normalerweise wäre es auf einmal, aber ich würde dir in 2"
type textarea "x"
type textarea "Normalerweise wäre es auf einmal, aber ich würde dir in 2"
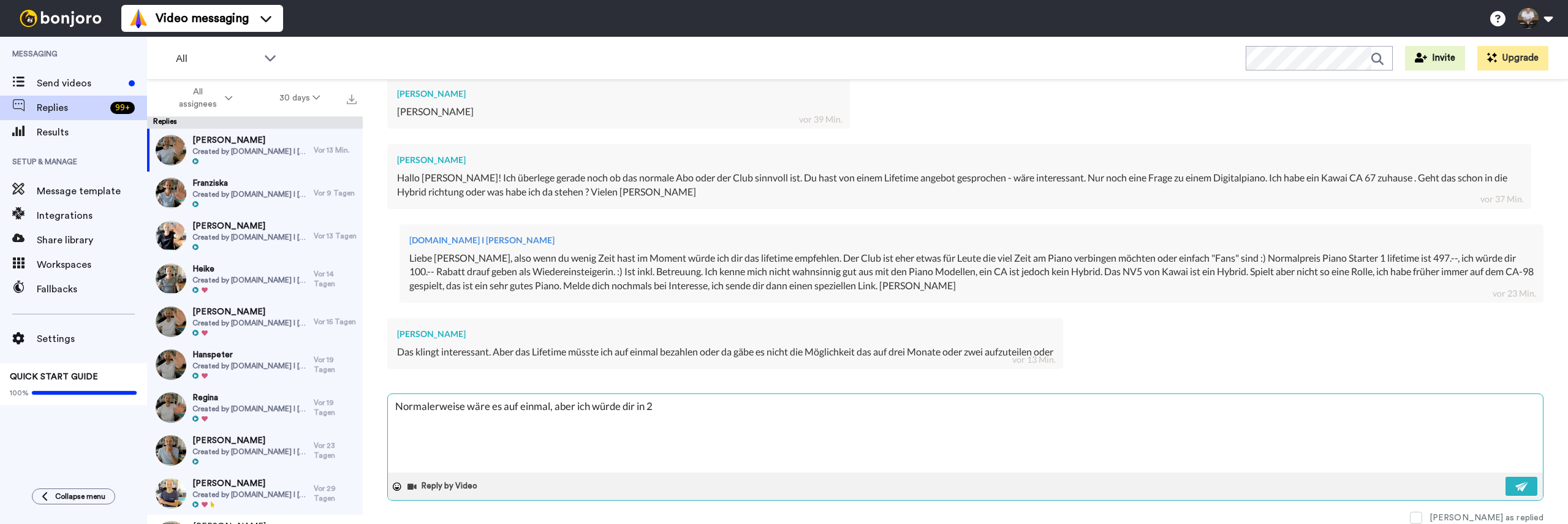
type textarea "x"
type textarea "Normalerweise wäre es auf einmal, aber ich würde dir in 2 R"
type textarea "x"
type textarea "Normalerweise wäre es auf einmal, aber ich würde dir in 2 Ra"
type textarea "x"
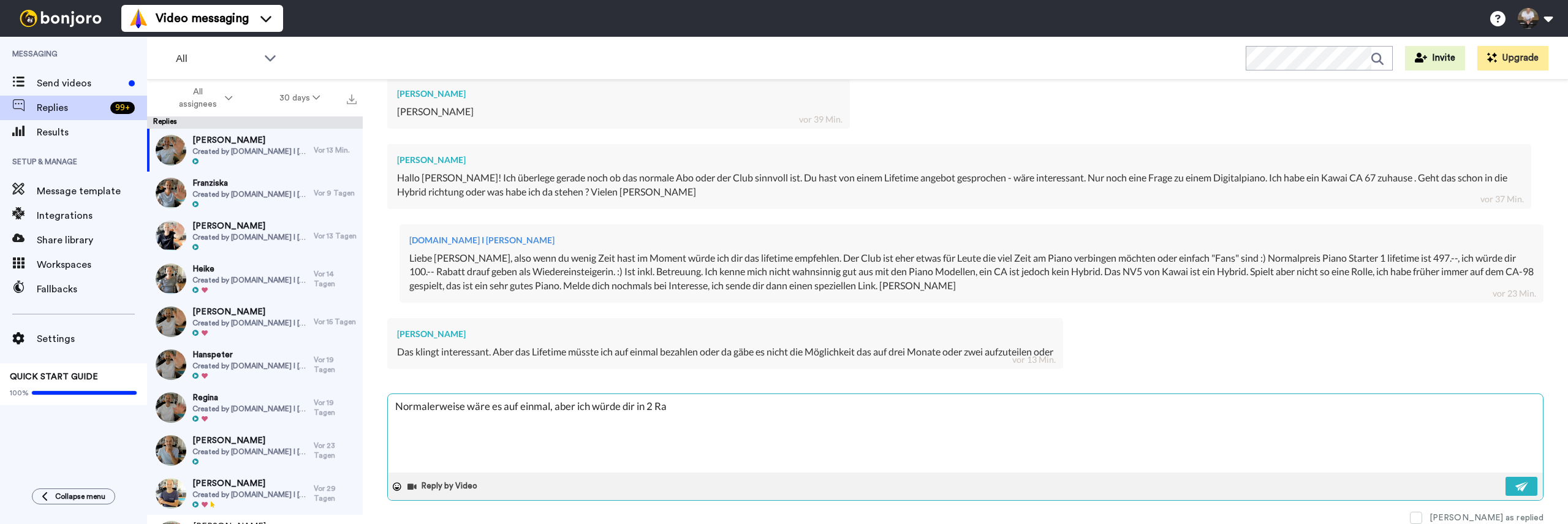
type textarea "Normalerweise wäre es auf einmal, aber ich würde dir in 2 Rat"
type textarea "x"
type textarea "Normalerweise wäre es auf einmal, aber ich würde dir in 2 Rate"
type textarea "x"
type textarea "Normalerweise wäre es auf einmal, aber ich würde dir in 2 Raten"
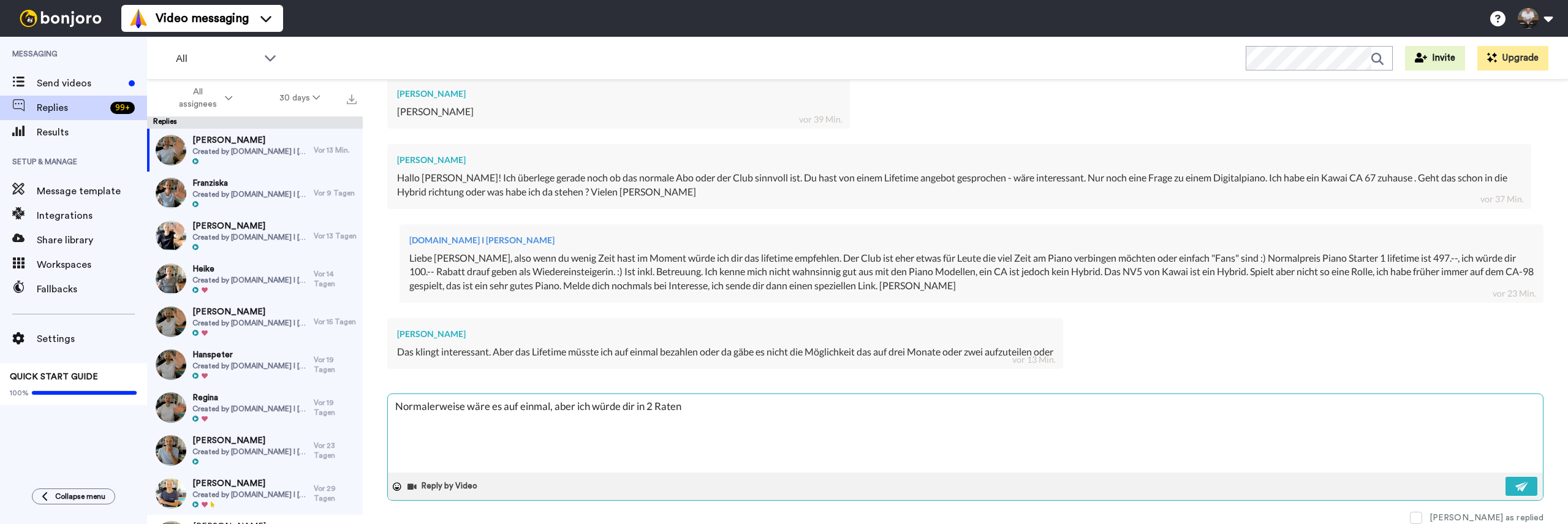
type textarea "x"
type textarea "Normalerweise wäre es auf einmal, aber ich würde dir in 2 Raten"
type textarea "x"
type textarea "Normalerweise wäre es auf einmal, aber ich würde dir in 2 Raten g"
type textarea "x"
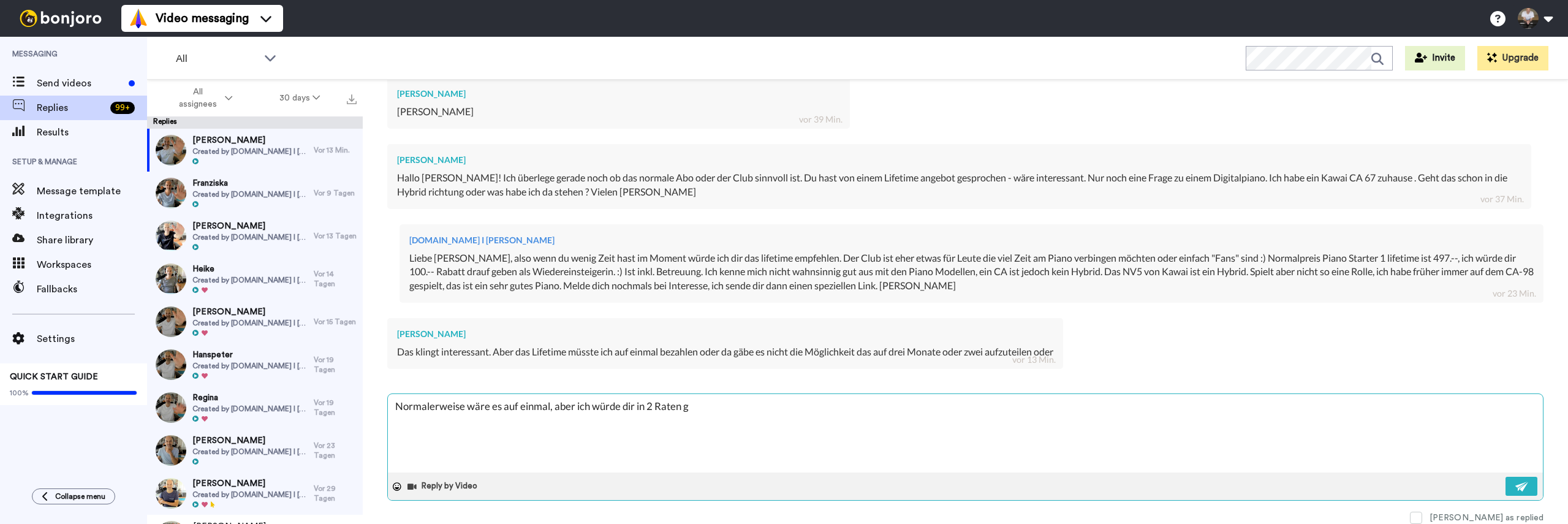
type textarea "Normalerweise wäre es auf einmal, aber ich würde dir in 2 Raten ge"
type textarea "x"
type textarea "Normalerweise wäre es auf einmal, aber ich würde dir in 2 Raten gew"
type textarea "x"
type textarea "Normalerweise wäre es auf einmal, aber ich würde dir in 2 Raten gewä"
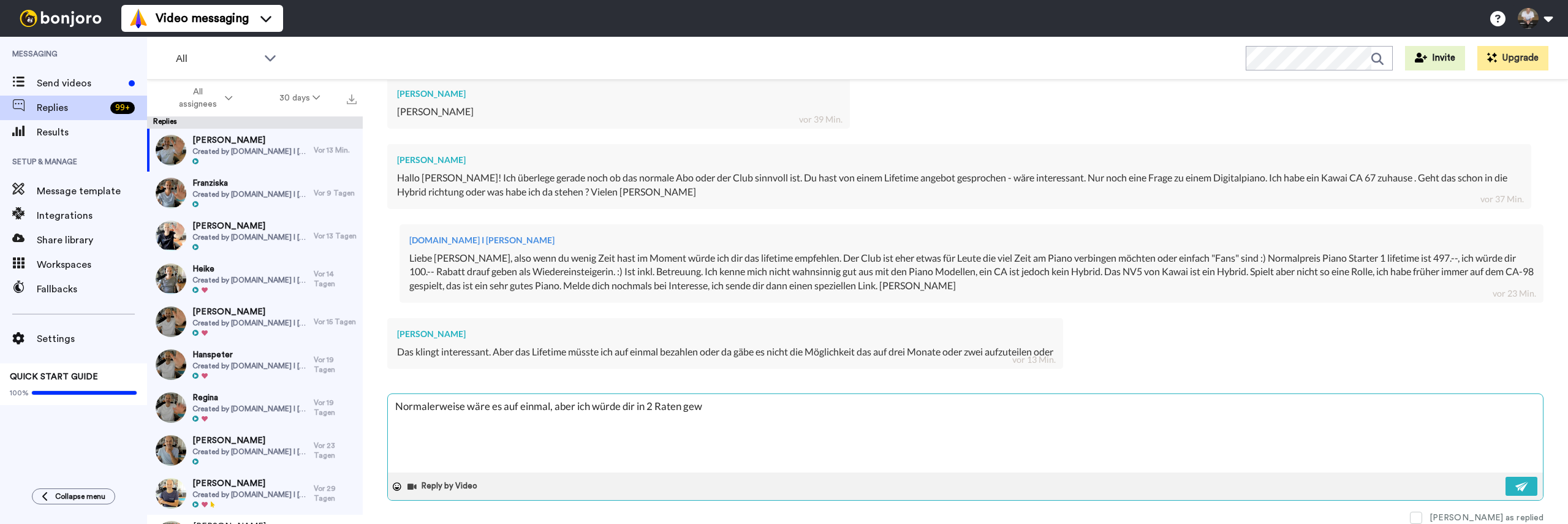
type textarea "x"
type textarea "Normalerweise wäre es auf einmal, aber ich würde dir in 2 Raten gewäh"
type textarea "x"
type textarea "Normalerweise wäre es auf einmal, aber ich würde dir in 2 Raten gewähr"
type textarea "x"
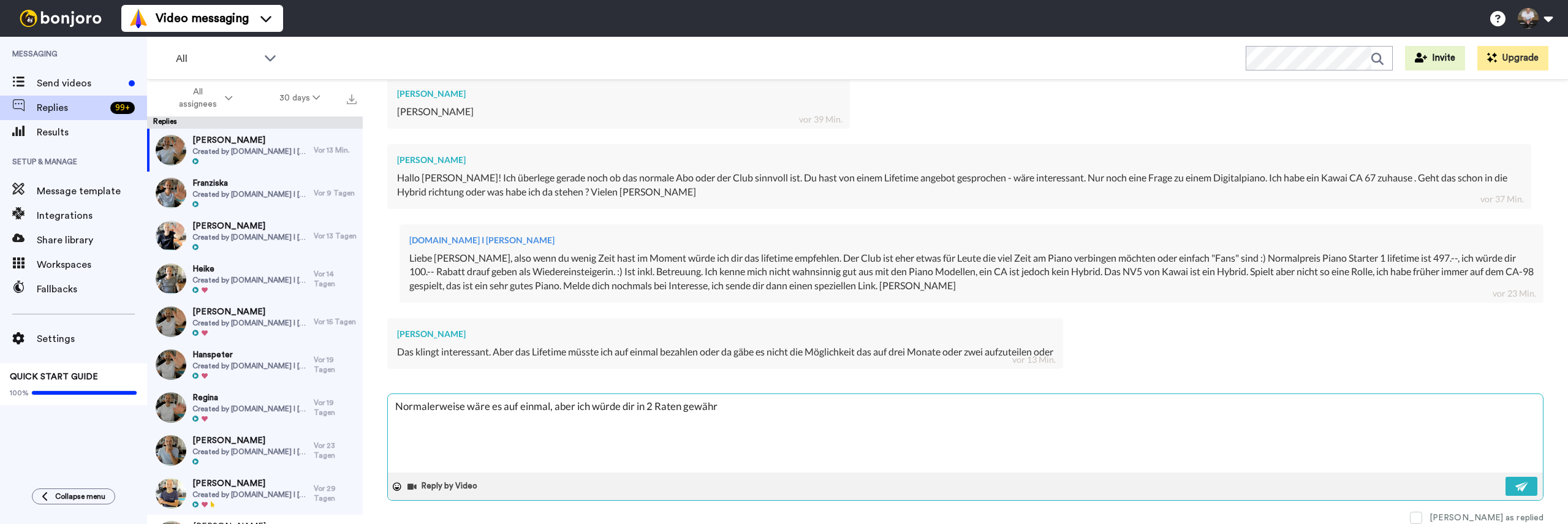
type textarea "Normalerweise wäre es auf einmal, aber ich würde dir in 2 Raten gewähre"
type textarea "x"
type textarea "Normalerweise wäre es auf einmal, aber ich würde dir in 2 Raten gewähren"
type textarea "x"
type textarea "Normalerweise wäre es auf einmal, aber ich würde dir in 2 Raten gewähren."
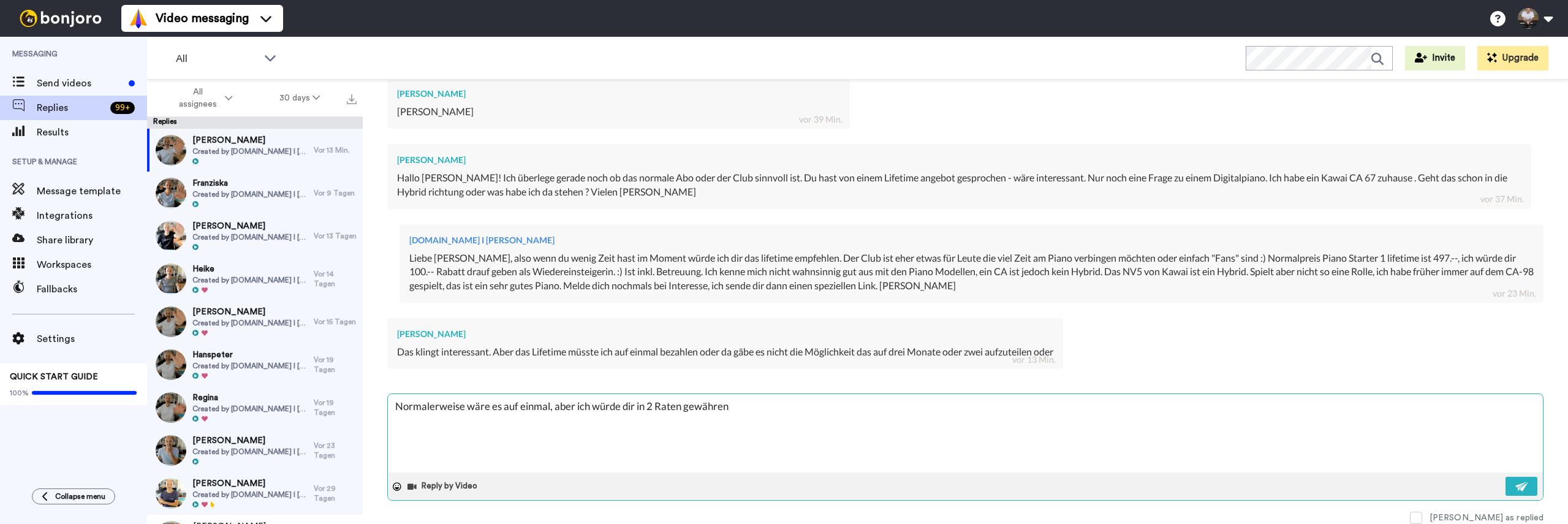
type textarea "x"
type textarea "Normalerweise wäre es auf einmal, aber ich würde dir in 2 Raten gewähren."
type textarea "x"
type textarea "Normalerweise wäre es auf einmal, aber ich würde dir in 2 Raten gewähren. A"
type textarea "x"
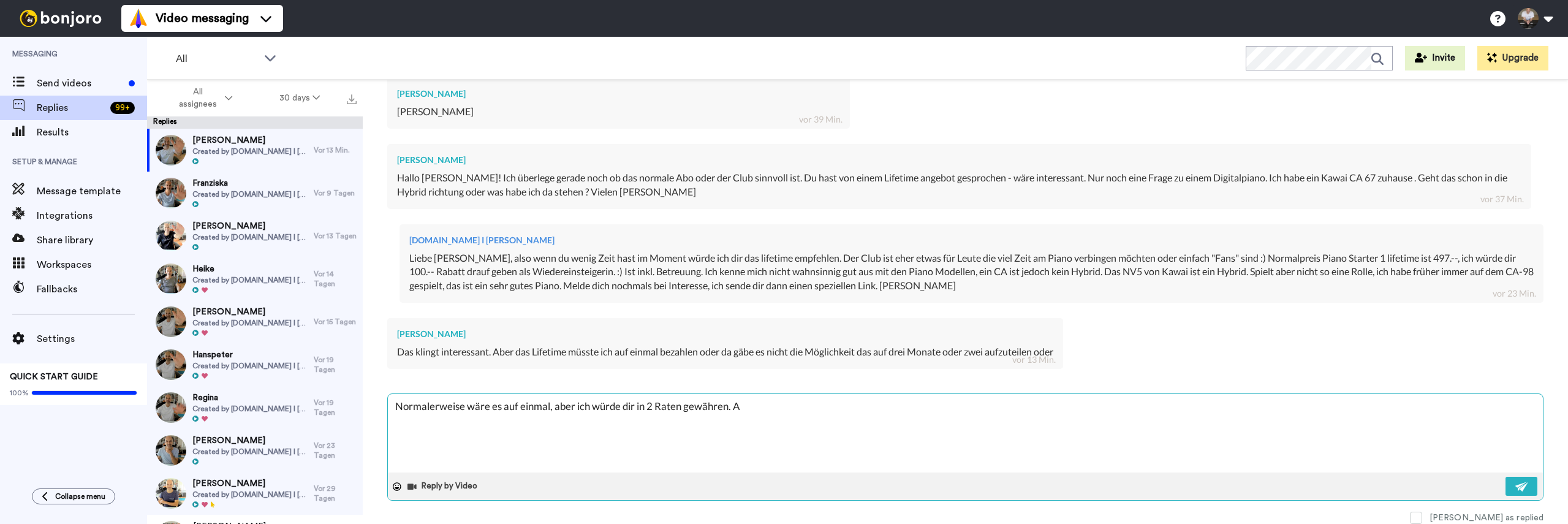
type textarea "Normalerweise wäre es auf einmal, aber ich würde dir in 2 Raten gewähren. Al"
type textarea "x"
type textarea "Normalerweise wäre es auf einmal, aber ich würde dir in 2 Raten gewähren. Als"
type textarea "x"
type textarea "Normalerweise wäre es auf einmal, aber ich würde dir in 2 Raten gewähren. Also"
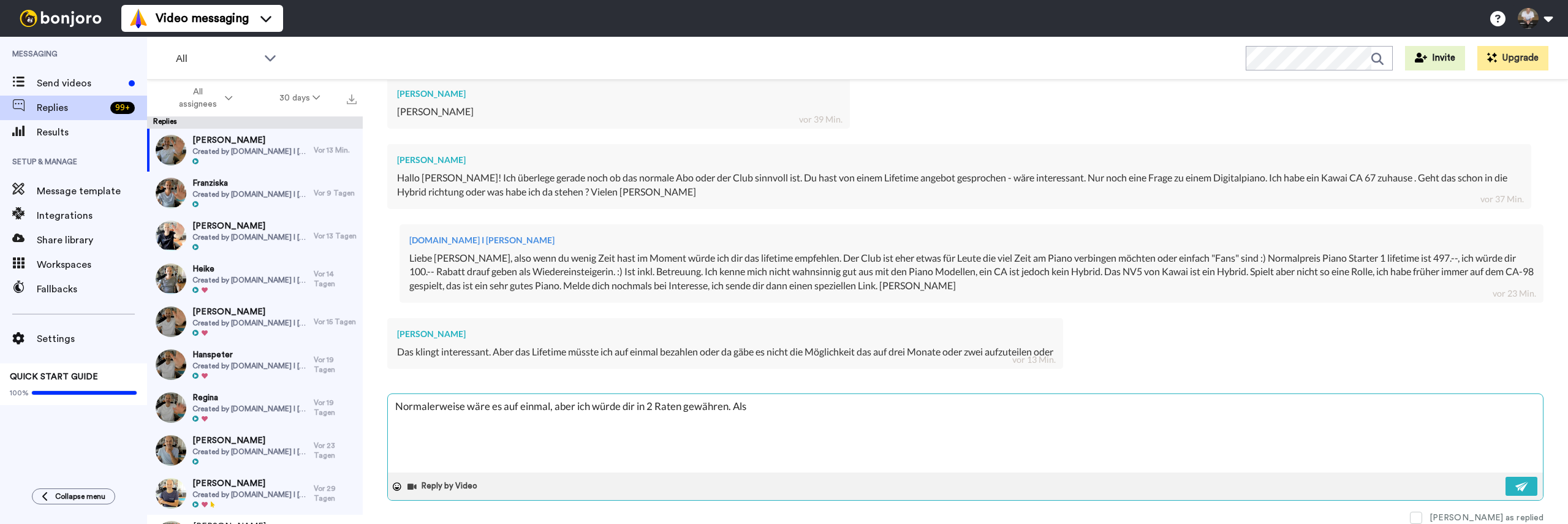
type textarea "x"
type textarea "Normalerweise wäre es auf einmal, aber ich würde dir in 2 Raten gewähren. Also"
type textarea "x"
type textarea "Normalerweise wäre es auf einmal, aber ich würde dir in 2 Raten gewähren. Also z"
type textarea "x"
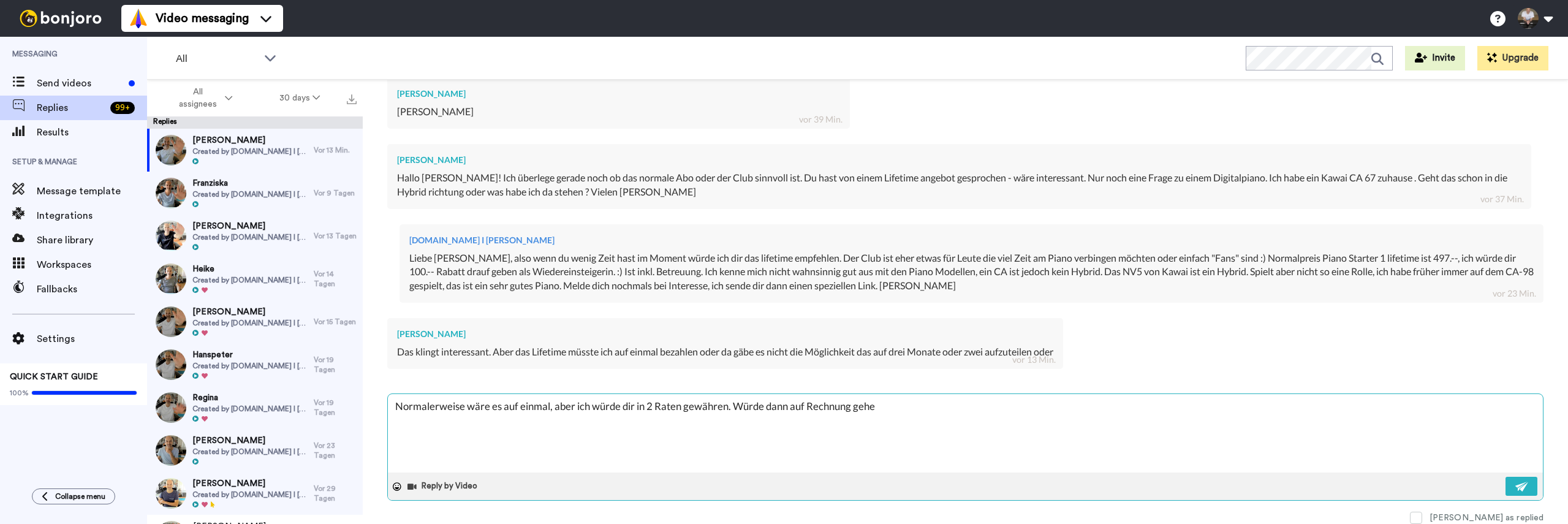
drag, startPoint x: 735, startPoint y: 407, endPoint x: 907, endPoint y: 411, distance: 172.0
click at [907, 411] on textarea "Normalerweise wäre es auf einmal, aber ich würde dir in 2 Raten gewähren. Würde…" at bounding box center [965, 433] width 1155 height 78
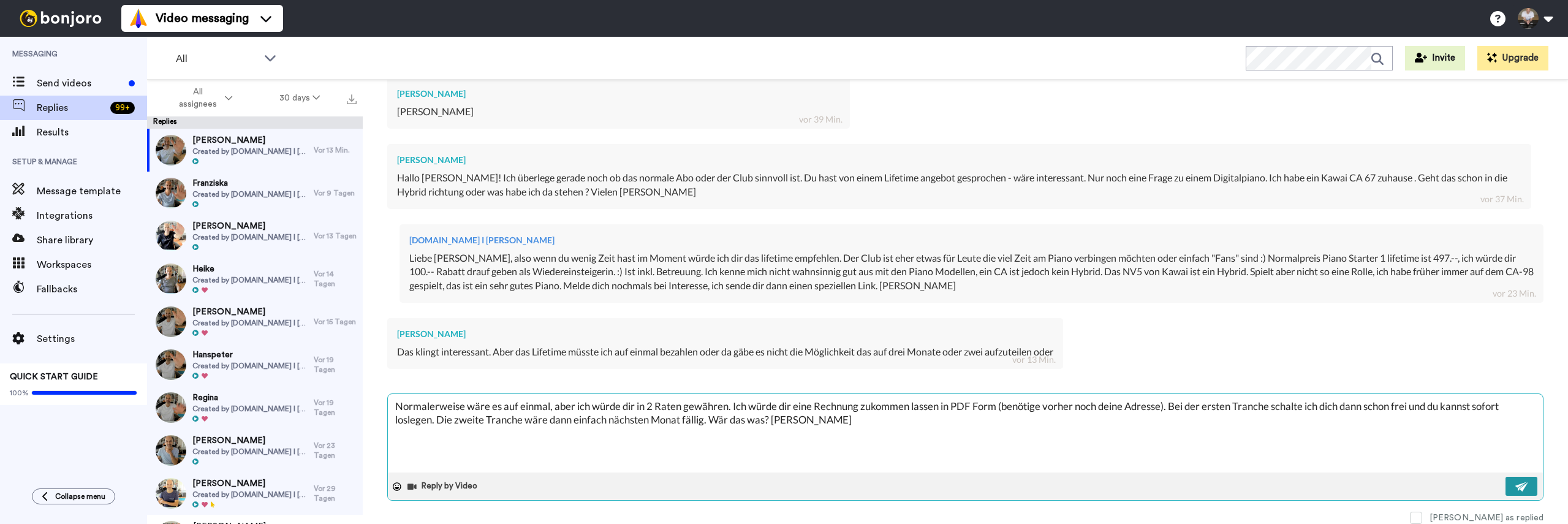
click at [1532, 486] on button at bounding box center [1521, 486] width 32 height 19
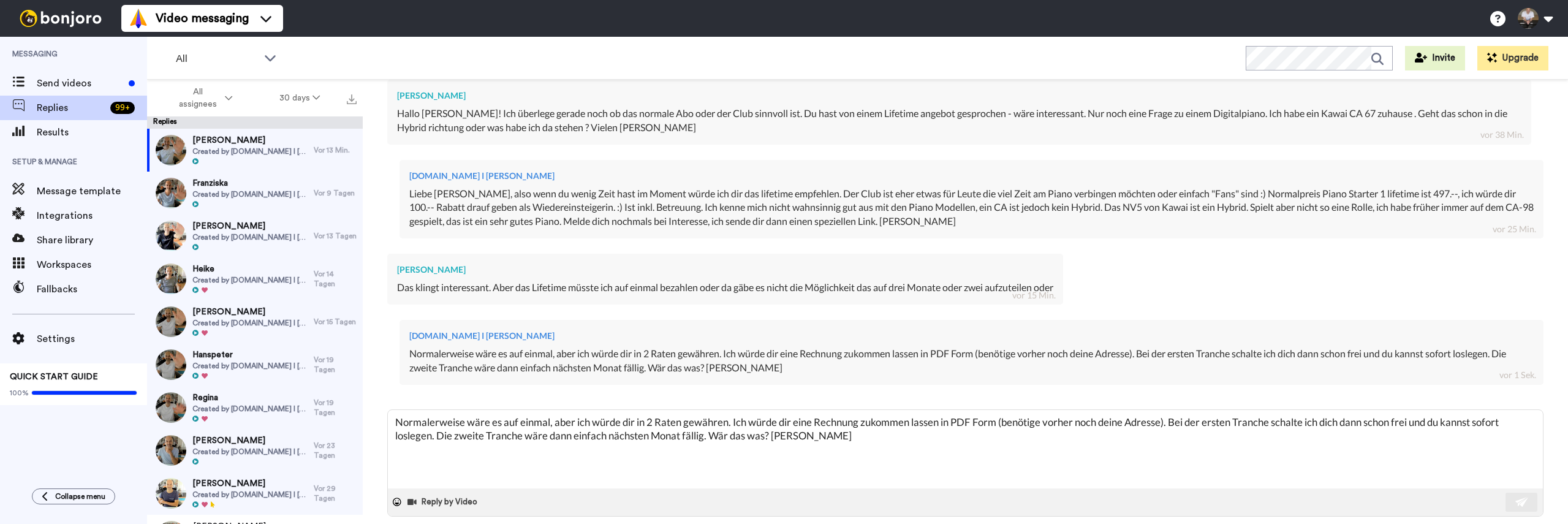
scroll to position [541, 0]
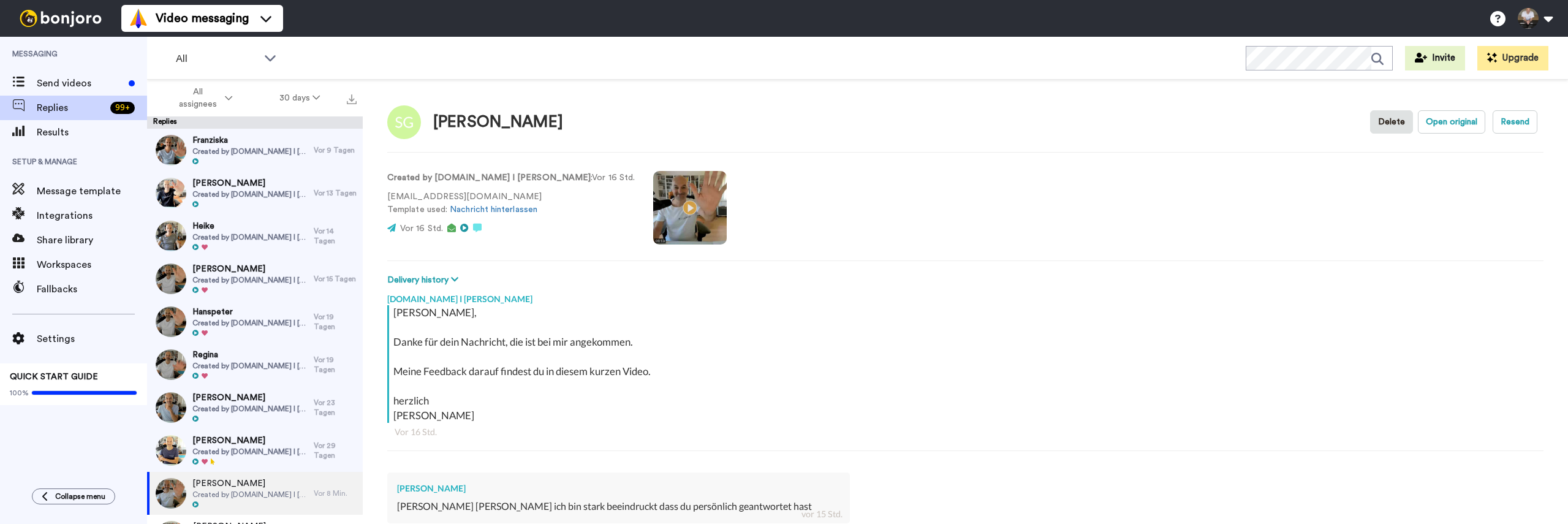
scroll to position [300, 0]
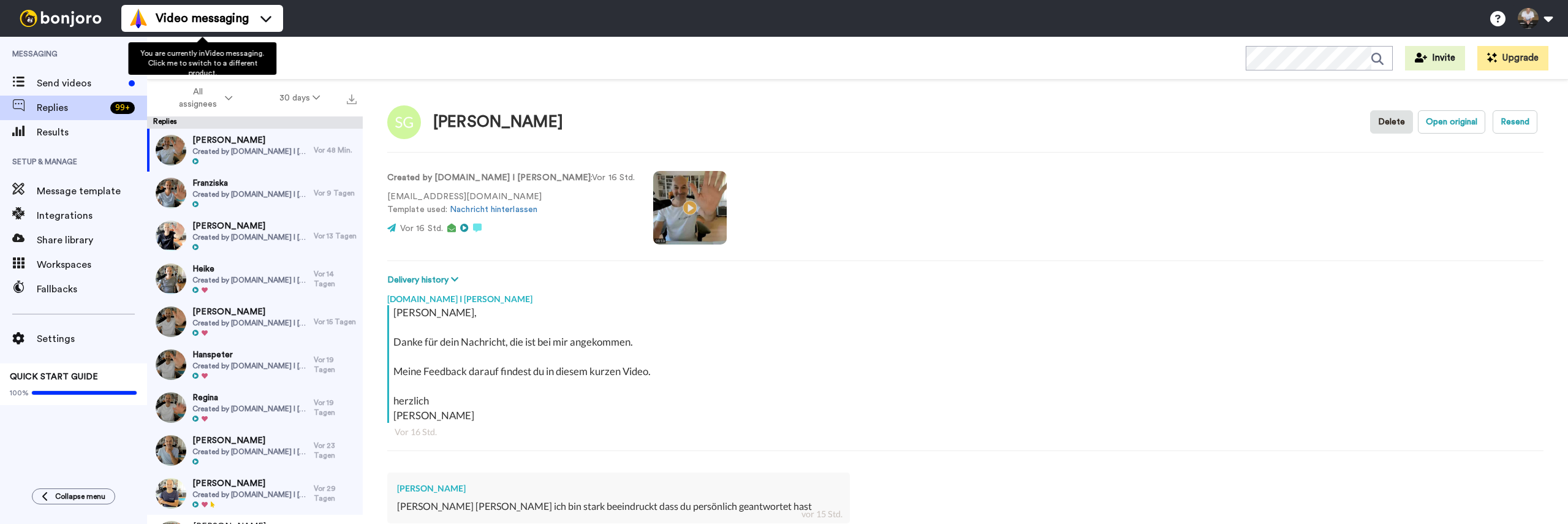
scroll to position [300, 0]
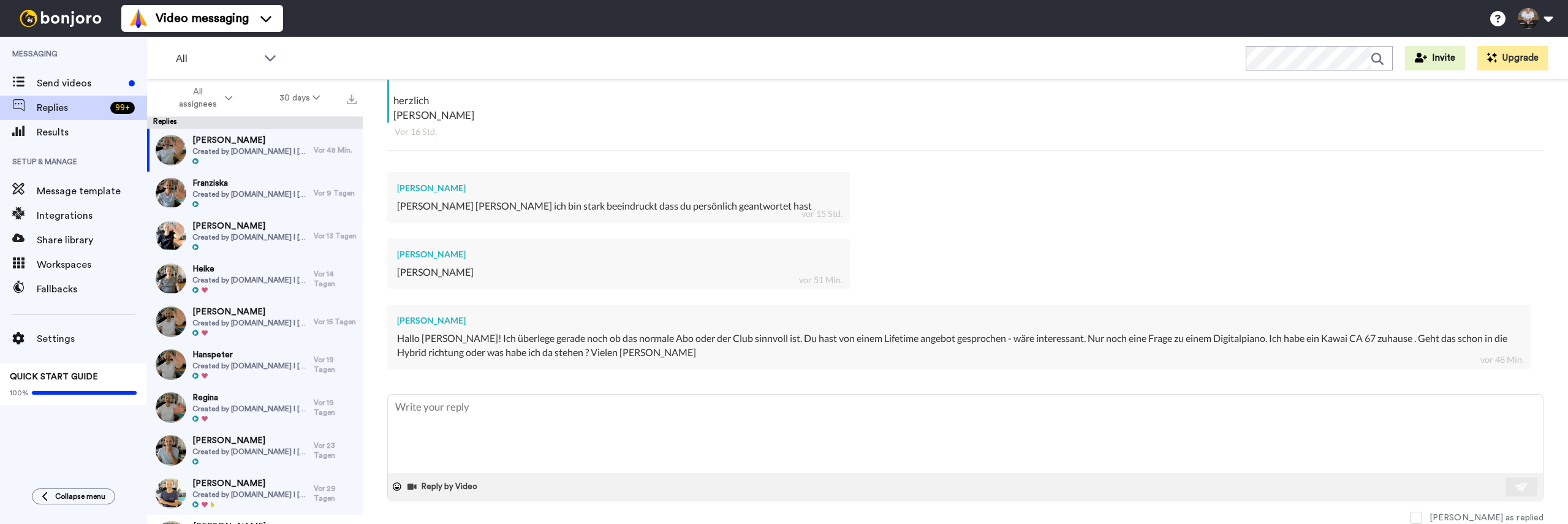
type textarea "x"
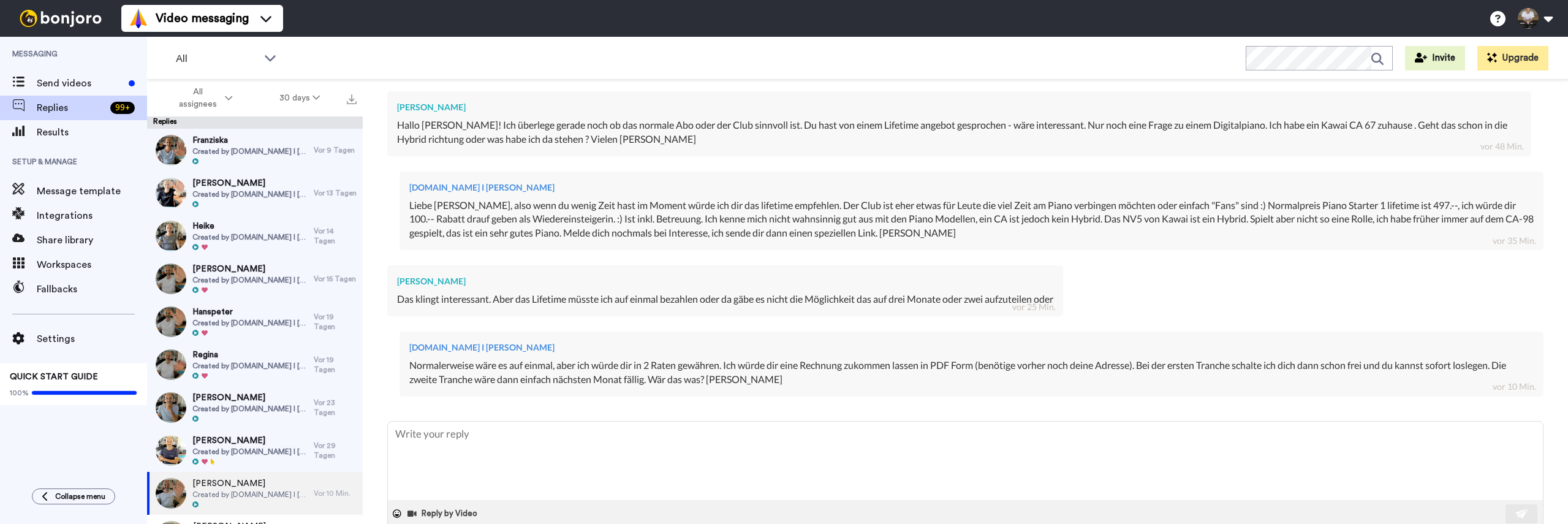
scroll to position [541, 0]
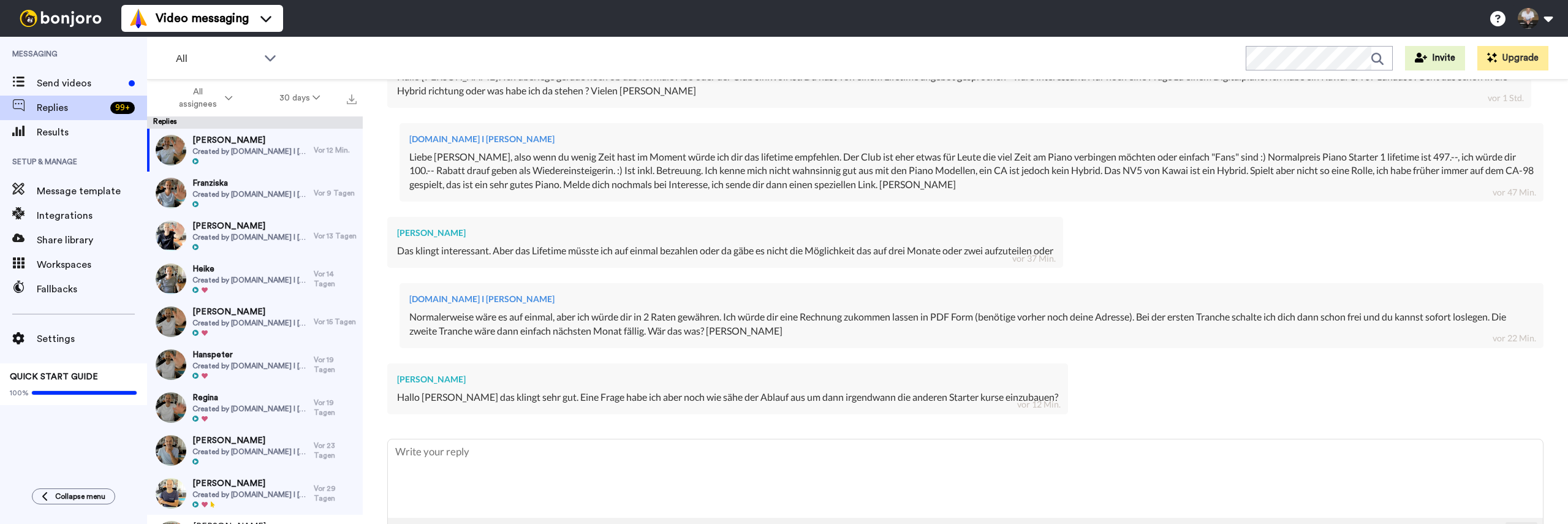
scroll to position [555, 0]
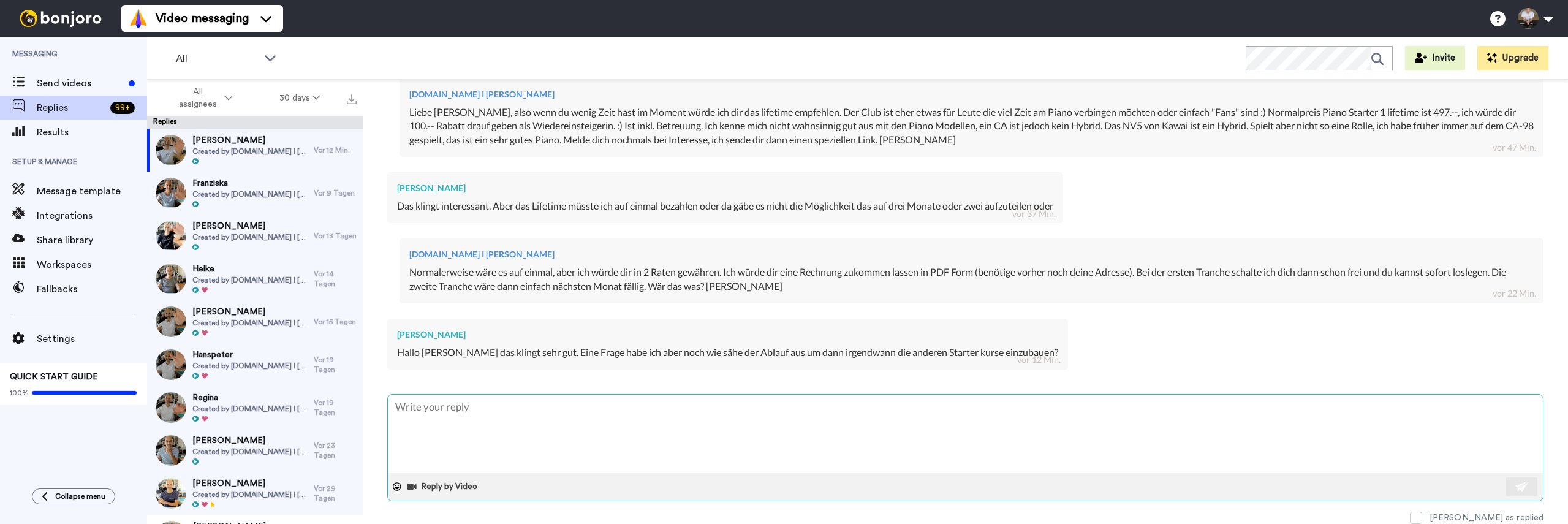
click at [568, 420] on textarea at bounding box center [965, 434] width 1155 height 78
type textarea "K"
type textarea "x"
type textarea "Ka"
type textarea "x"
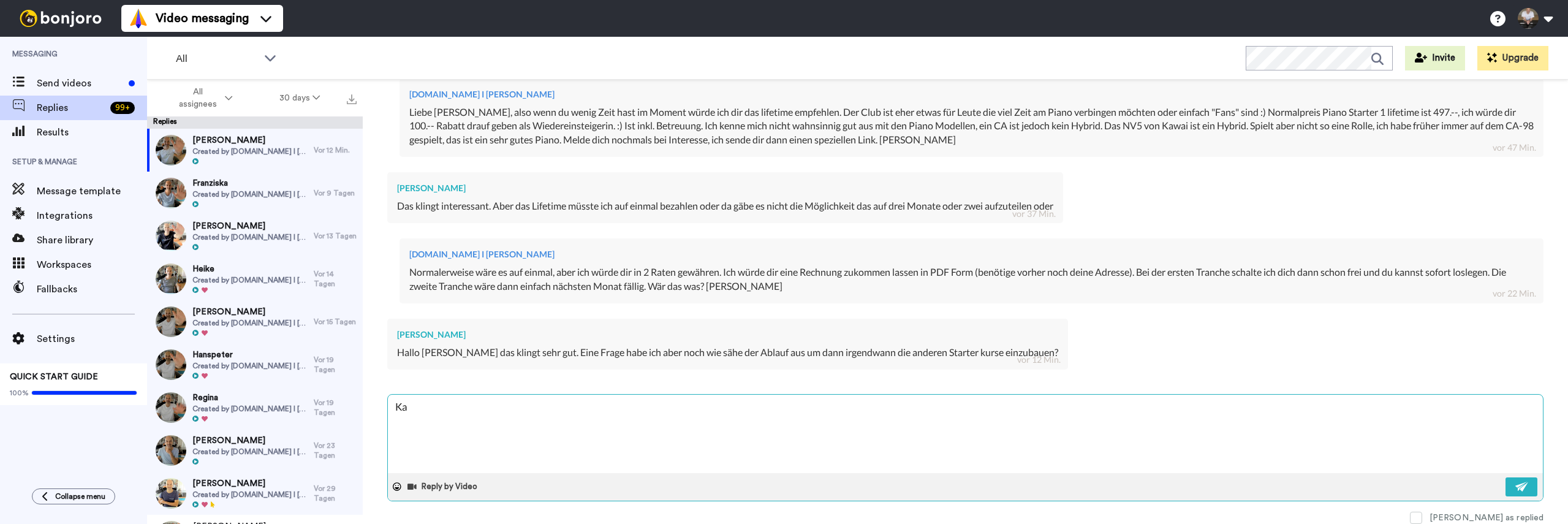
type textarea "Kan"
type textarea "x"
type textarea "Kanns"
type textarea "x"
type textarea "Kannst"
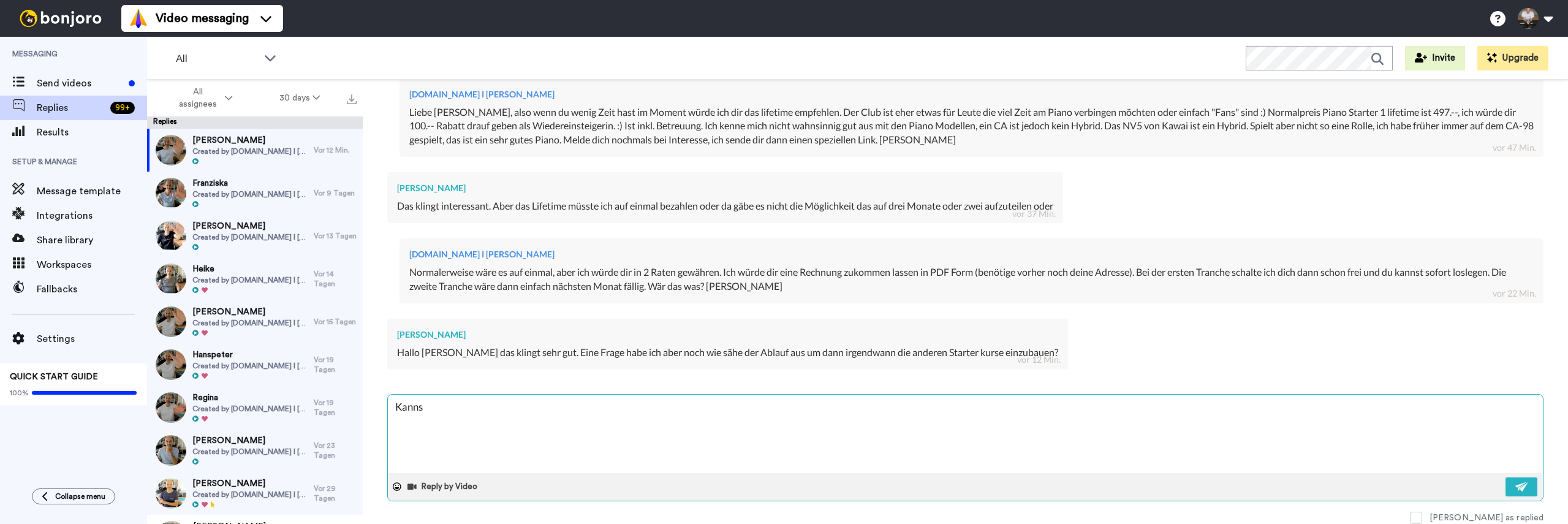
type textarea "x"
type textarea "Kanns"
type textarea "x"
type textarea "Kann"
type textarea "x"
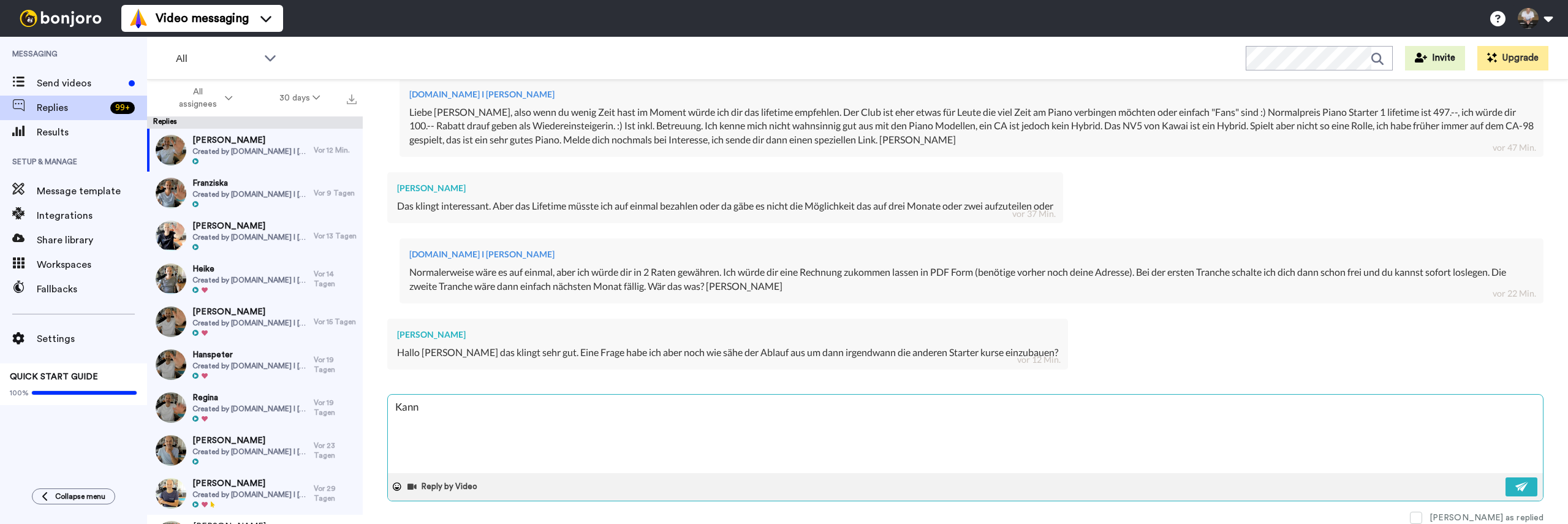
type textarea "Kan"
type textarea "x"
type textarea "Ka"
type textarea "x"
type textarea "K"
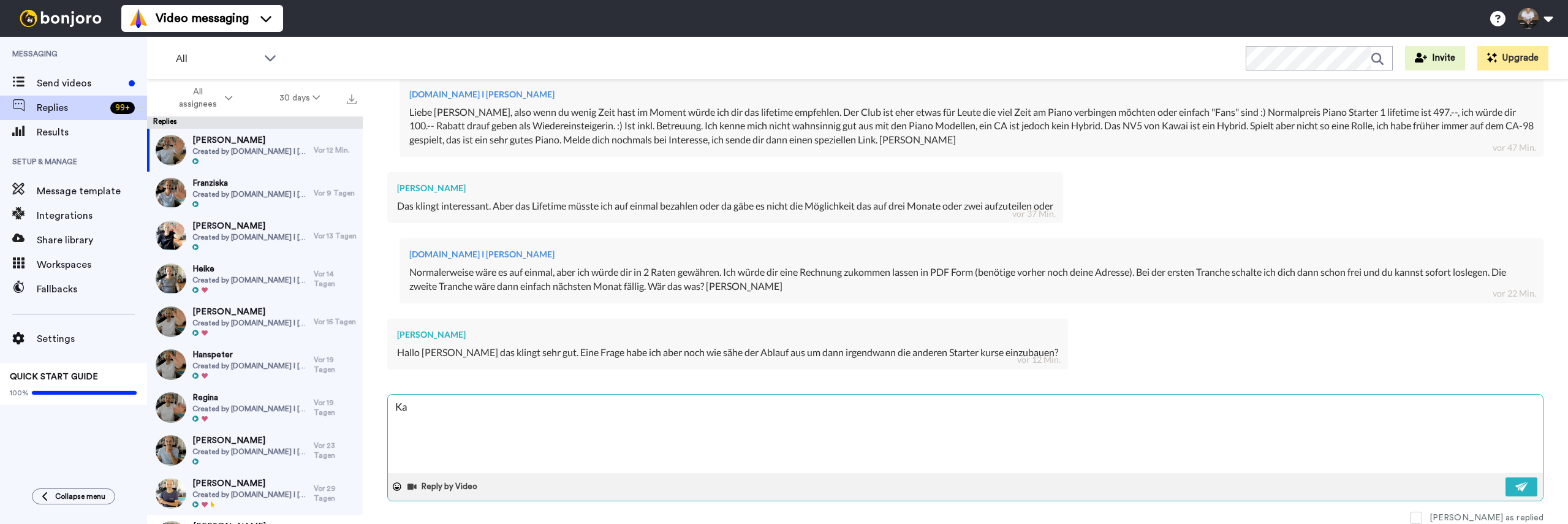
type textarea "x"
type textarea "D"
type textarea "x"
type textarea "Di"
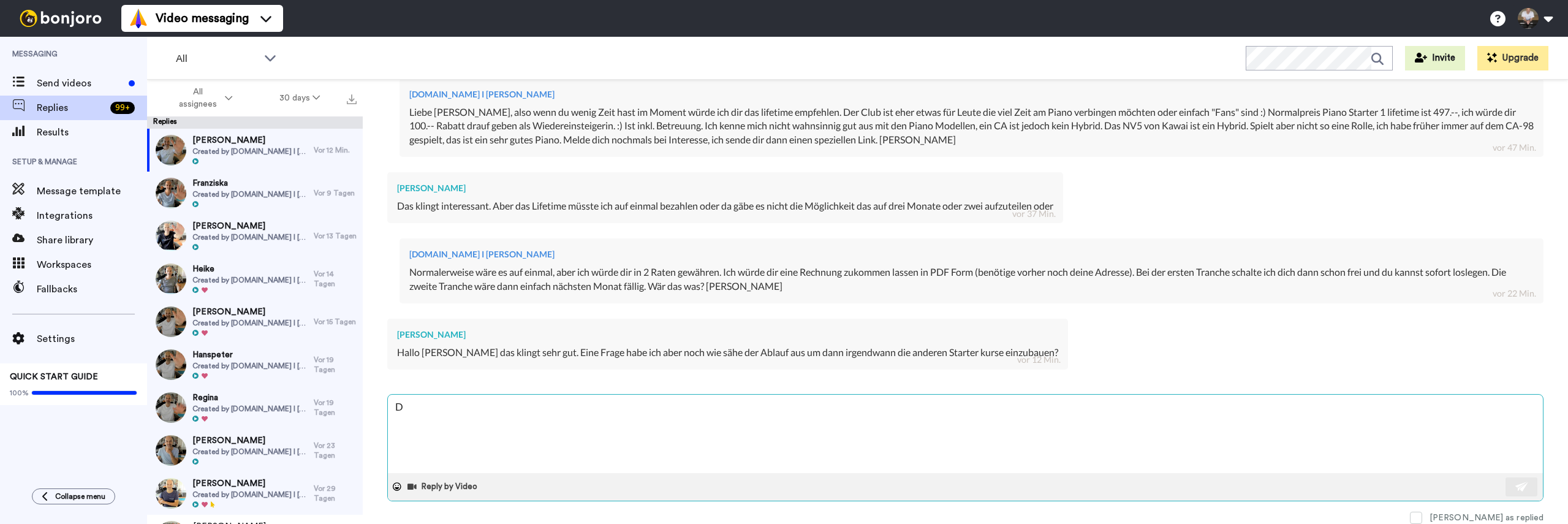
type textarea "x"
type textarea "Die"
type textarea "x"
type textarea "Die"
type textarea "x"
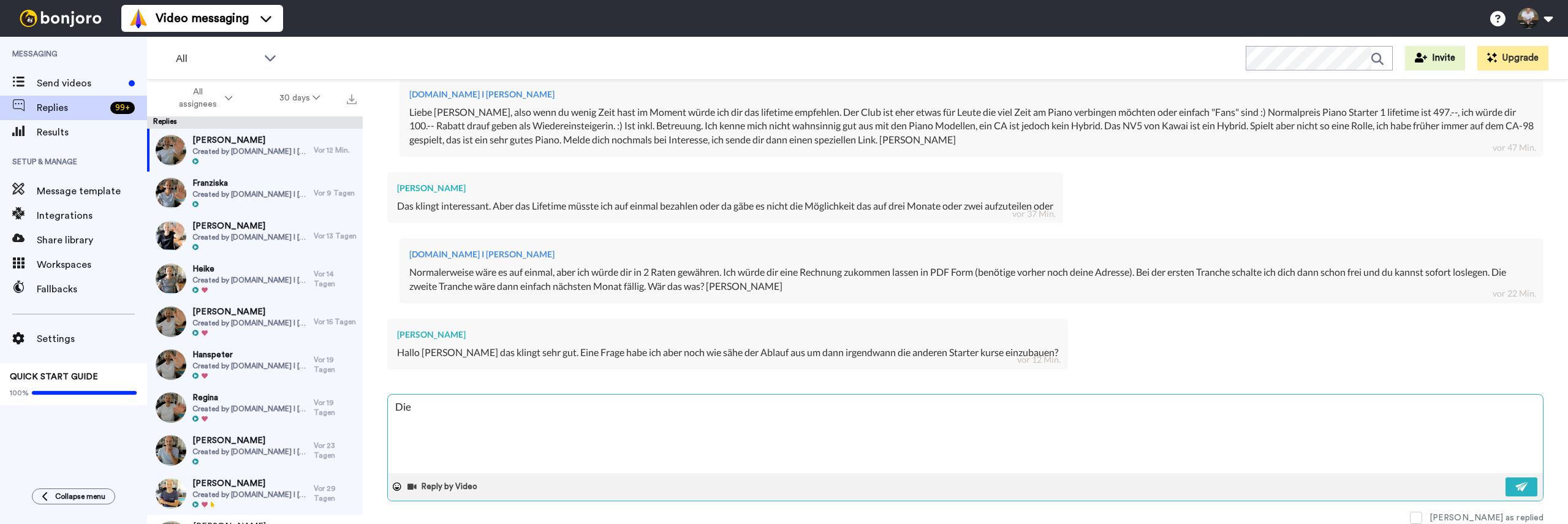
type textarea "Die k"
type textarea "x"
type textarea "Die ka"
type textarea "x"
type textarea "Die kan"
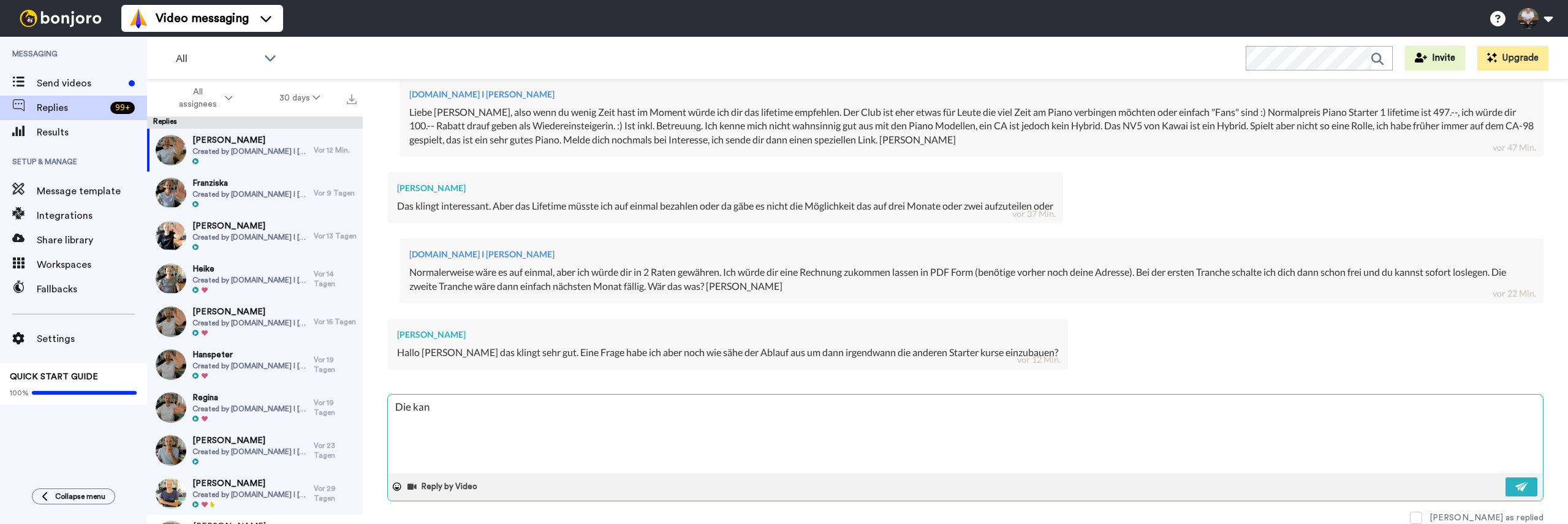
type textarea "x"
type textarea "Die kann"
type textarea "x"
type textarea "Die kanns"
type textarea "x"
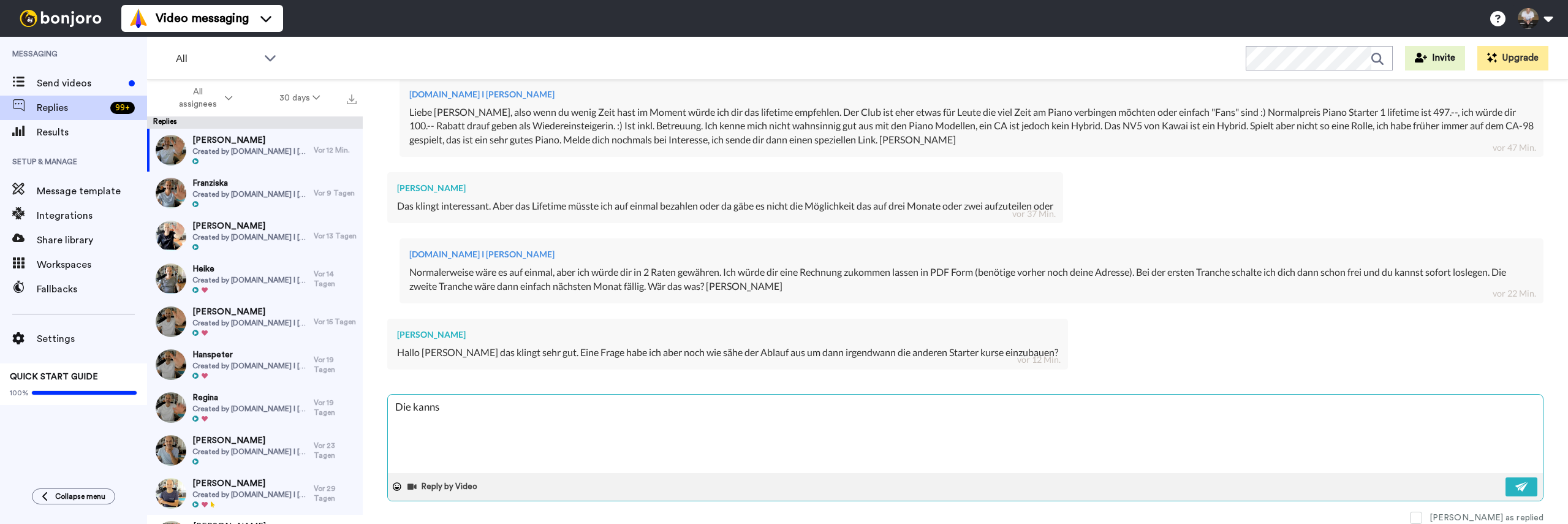
type textarea "Die kannst"
type textarea "x"
type textarea "Die kannst"
type textarea "x"
type textarea "Die kannst d"
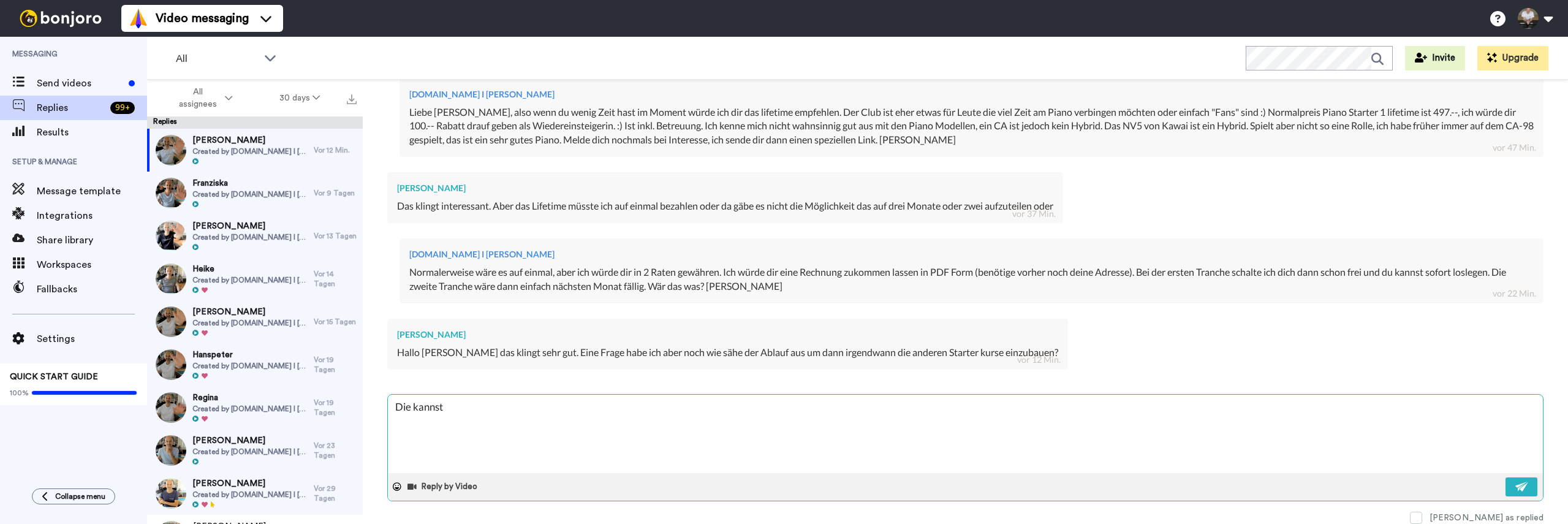
type textarea "x"
type textarea "Die kannst du"
type textarea "x"
type textarea "Die kannst du"
type textarea "x"
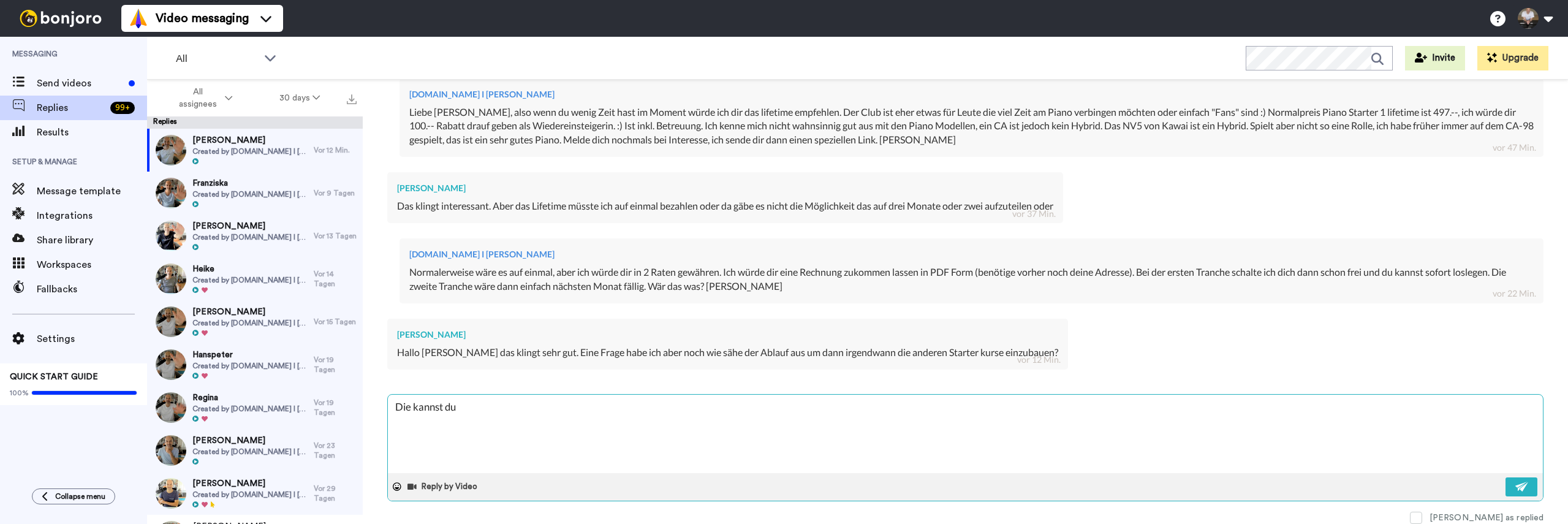
type textarea "Die kannst du f"
type textarea "x"
type textarea "Die kannst du fr"
type textarea "x"
type textarea "Die kannst du fre"
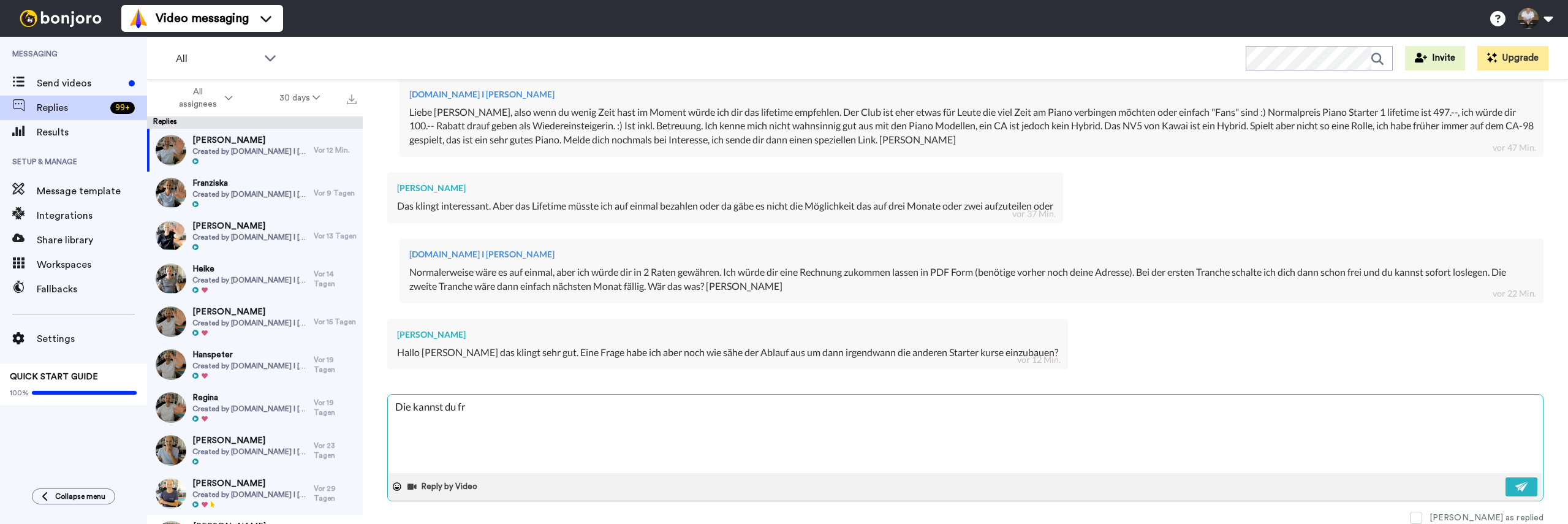
type textarea "x"
type textarea "Die kannst du frei"
type textarea "x"
type textarea "Die kannst du frei"
type textarea "x"
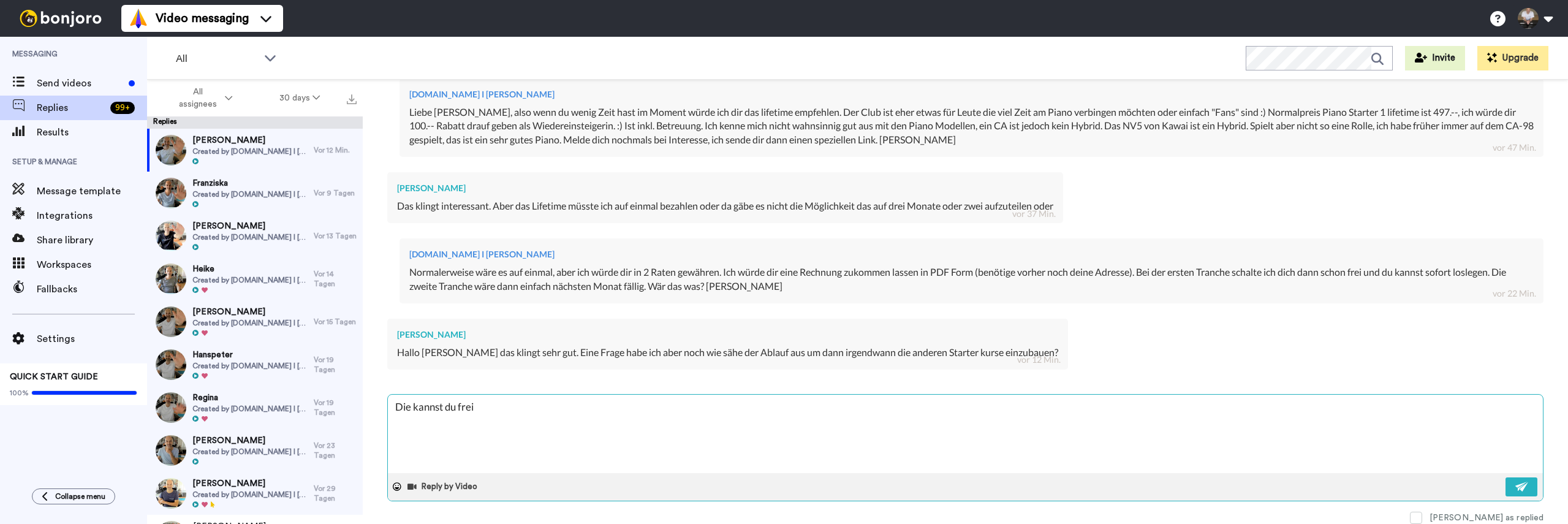
type textarea "Die kannst du frei w"
type textarea "x"
type textarea "Die kannst du frei wä"
type textarea "x"
type textarea "Die kannst du frei wäh"
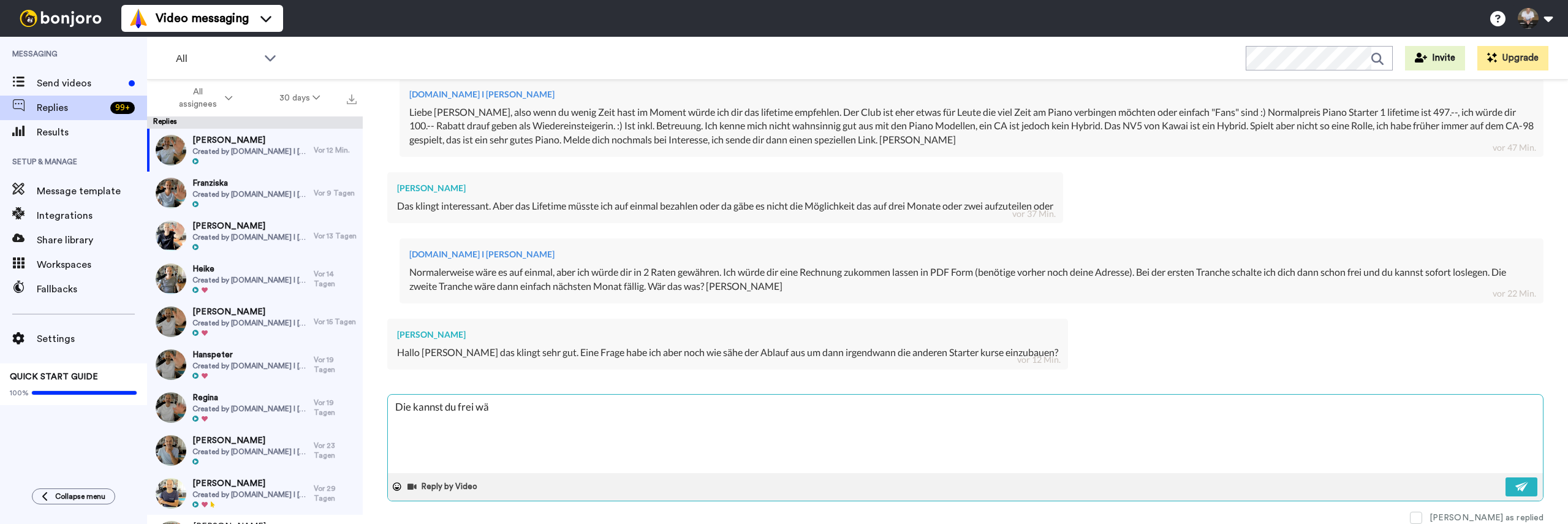
type textarea "x"
type textarea "Die kannst du frei wähl"
type textarea "x"
type textarea "Die kannst du frei wähle"
type textarea "x"
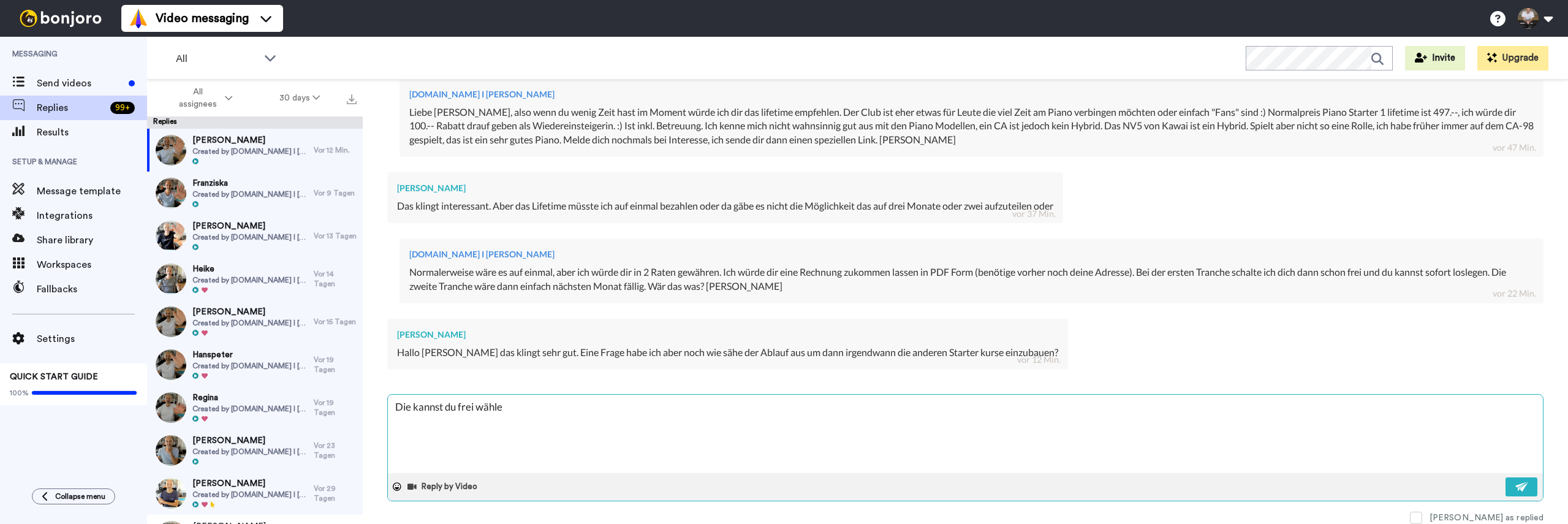
type textarea "Die kannst du frei wählen"
type textarea "x"
type textarea "Die kannst du frei wählen,"
type textarea "x"
type textarea "Die kannst du frei wählen,"
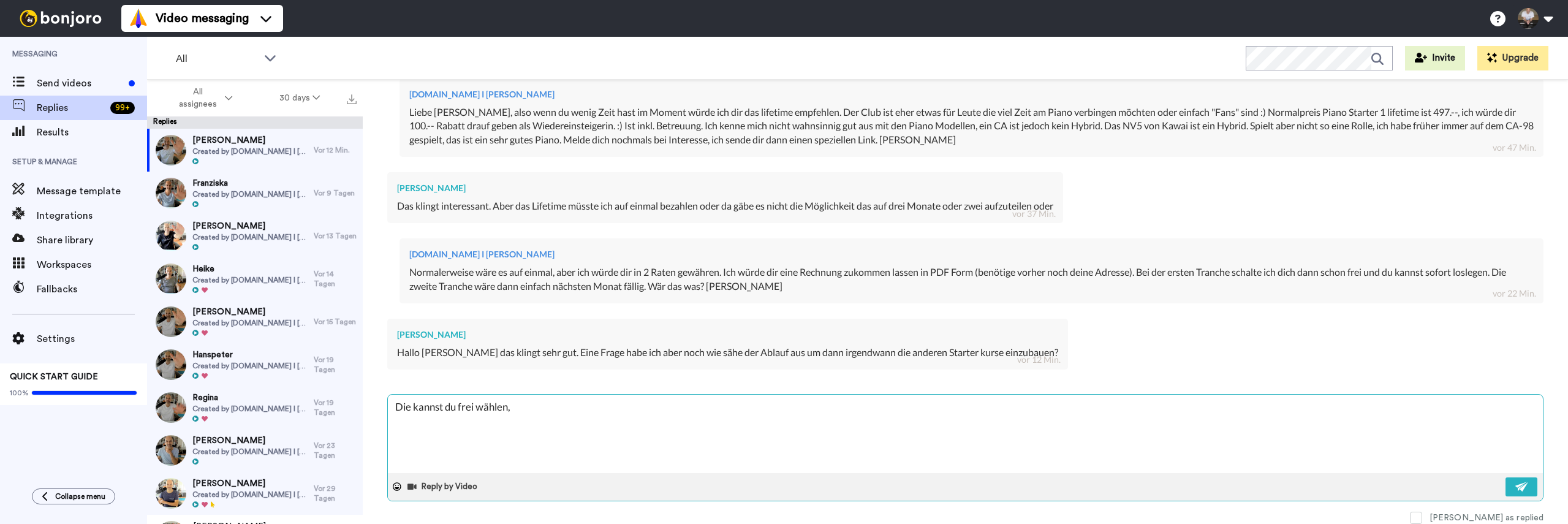
type textarea "x"
type textarea "Die kannst du frei wählen, d"
type textarea "x"
type textarea "Die kannst du frei wählen, du"
type textarea "x"
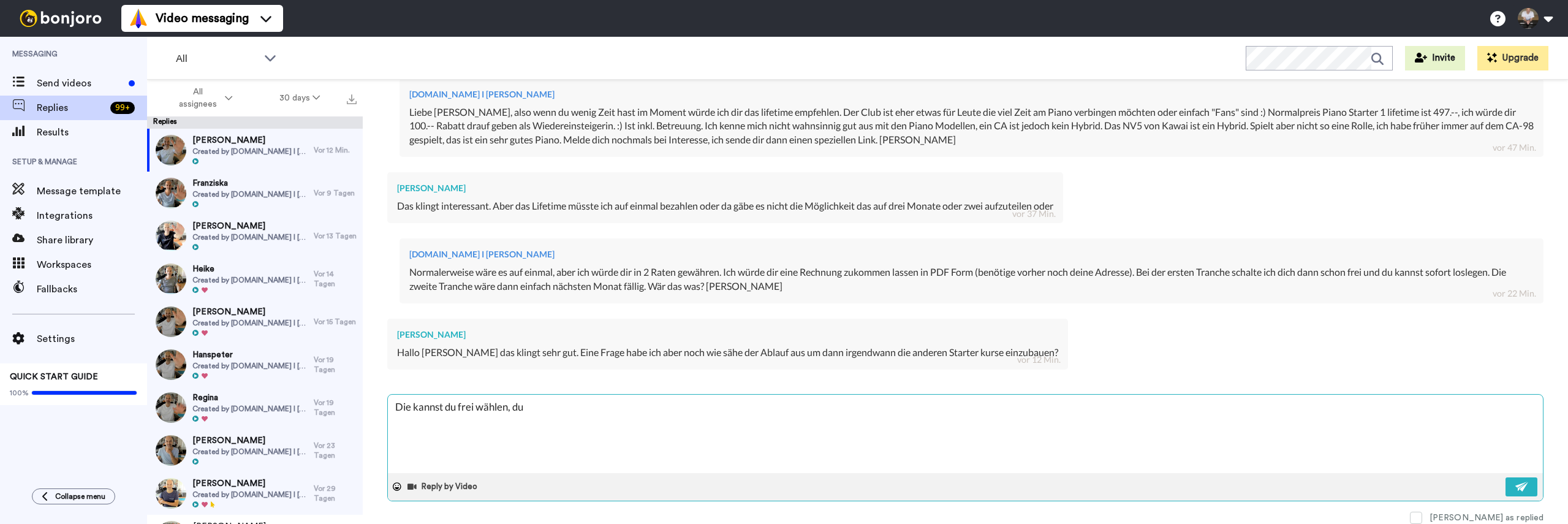
type textarea "Die kannst du frei wählen, du"
type textarea "x"
type textarea "Die kannst du frei wählen, du h"
type textarea "x"
type textarea "Die kannst du frei wählen, du ha"
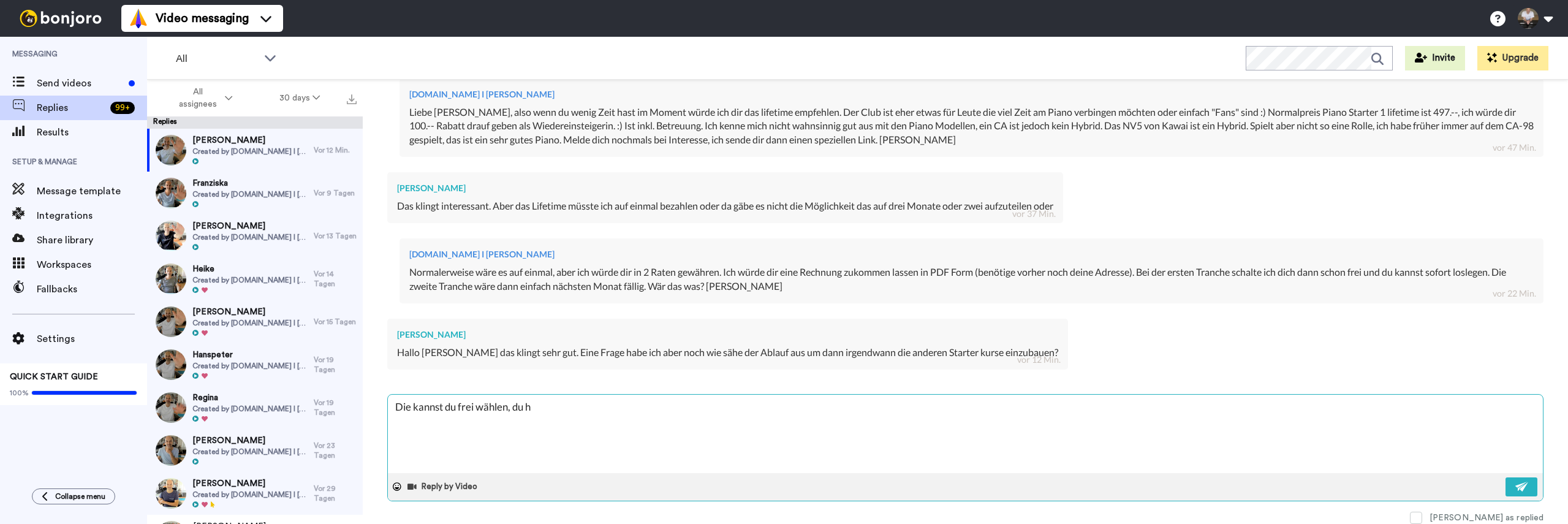
type textarea "x"
type textarea "Die kannst du frei wählen, du has"
type textarea "x"
type textarea "Die kannst du frei wählen, du hast"
type textarea "x"
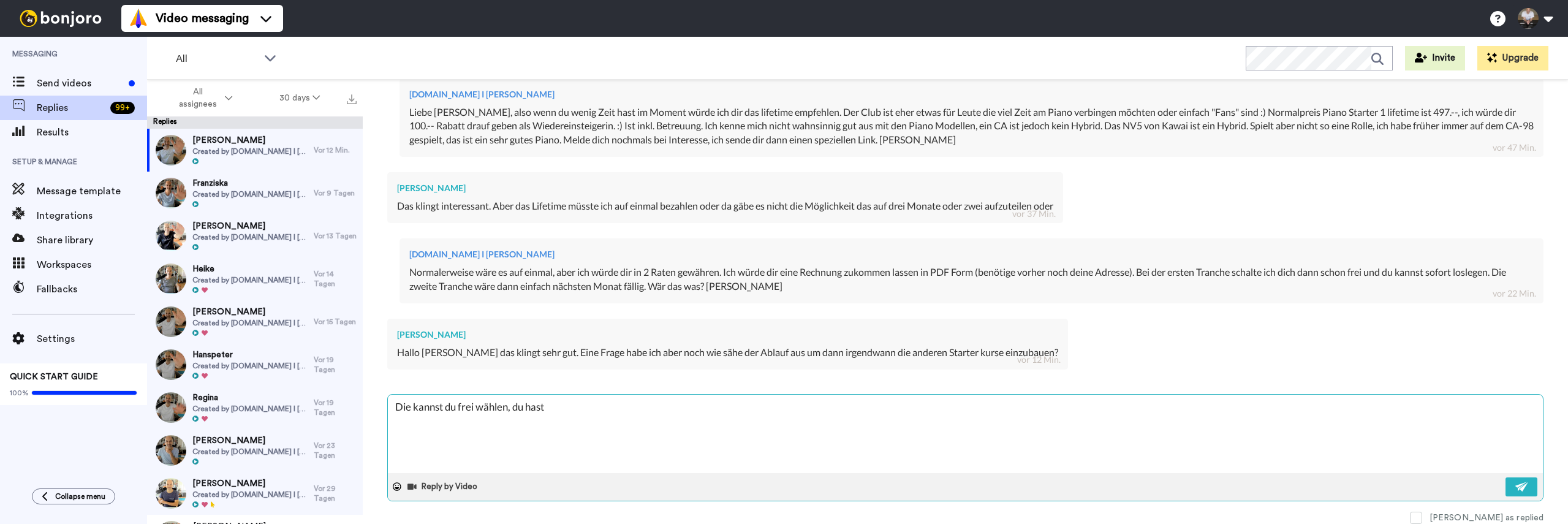
type textarea "Die kannst du frei wählen, du hast"
type textarea "x"
type textarea "Die kannst du frei wählen, du hast i"
type textarea "x"
type textarea "Die kannst du frei wählen, du hast im"
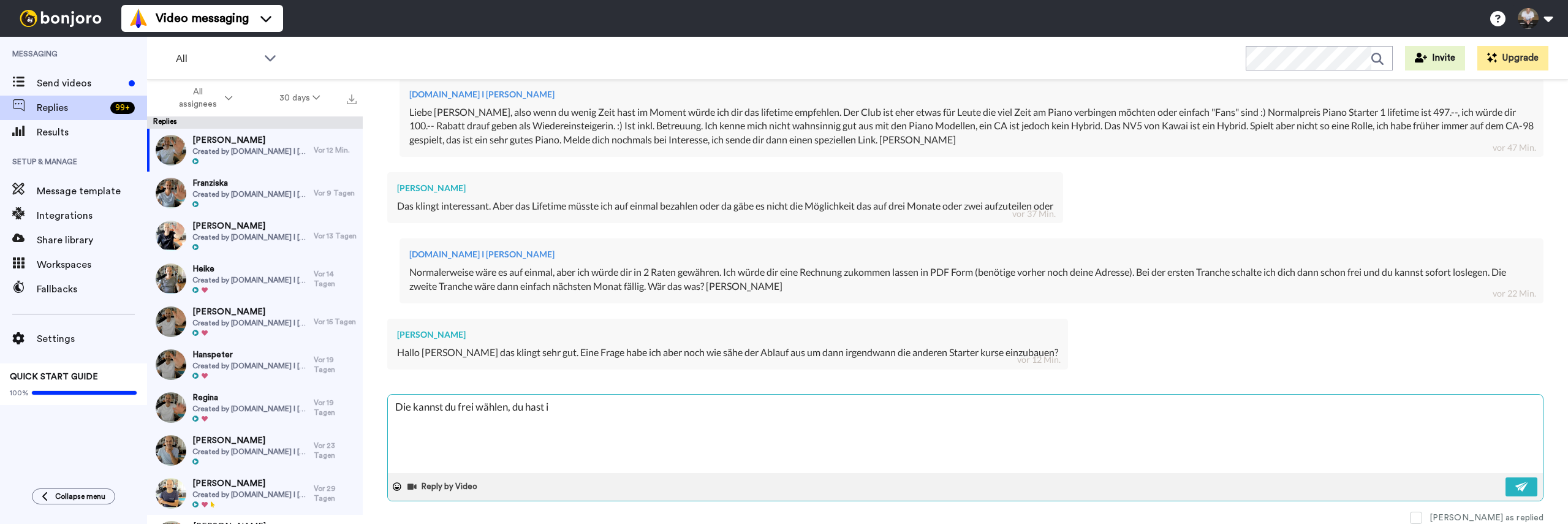
type textarea "x"
type textarea "Die kannst du frei wählen, du hast imm"
type textarea "x"
type textarea "Die kannst du frei wählen, du hast imme"
type textarea "x"
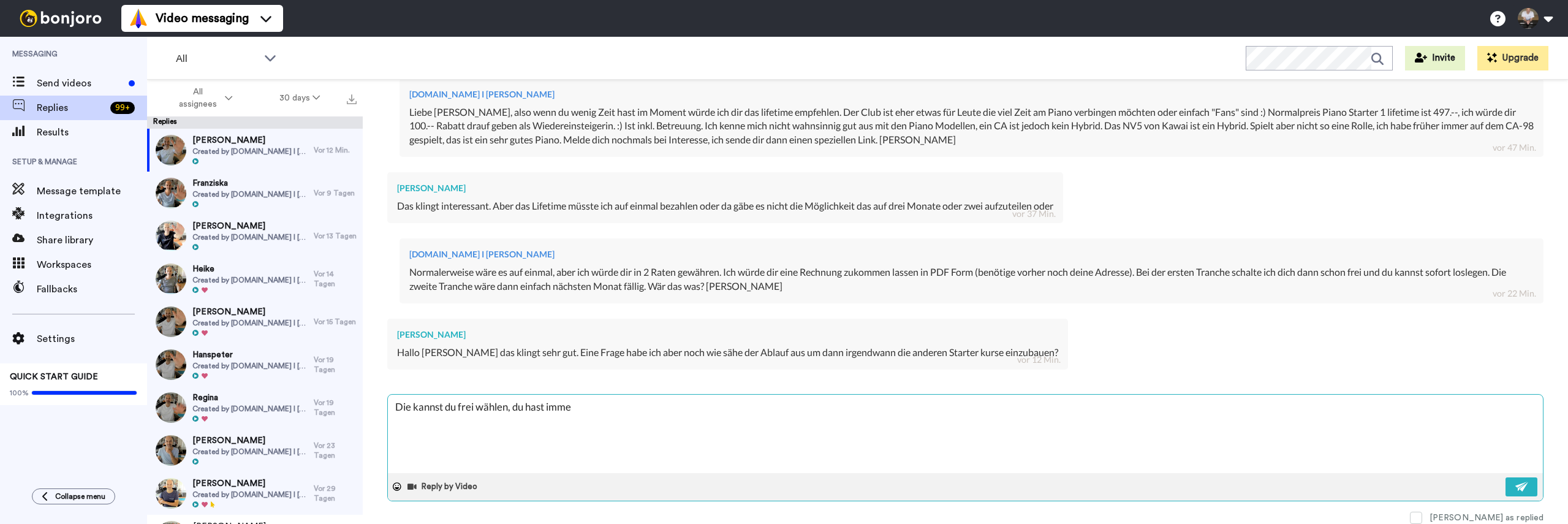
type textarea "Die kannst du frei wählen, du hast immer"
type textarea "x"
type textarea "Die kannst du frei wählen, du hast immer"
type textarea "x"
type textarea "Die kannst du frei wählen, du hast immer v"
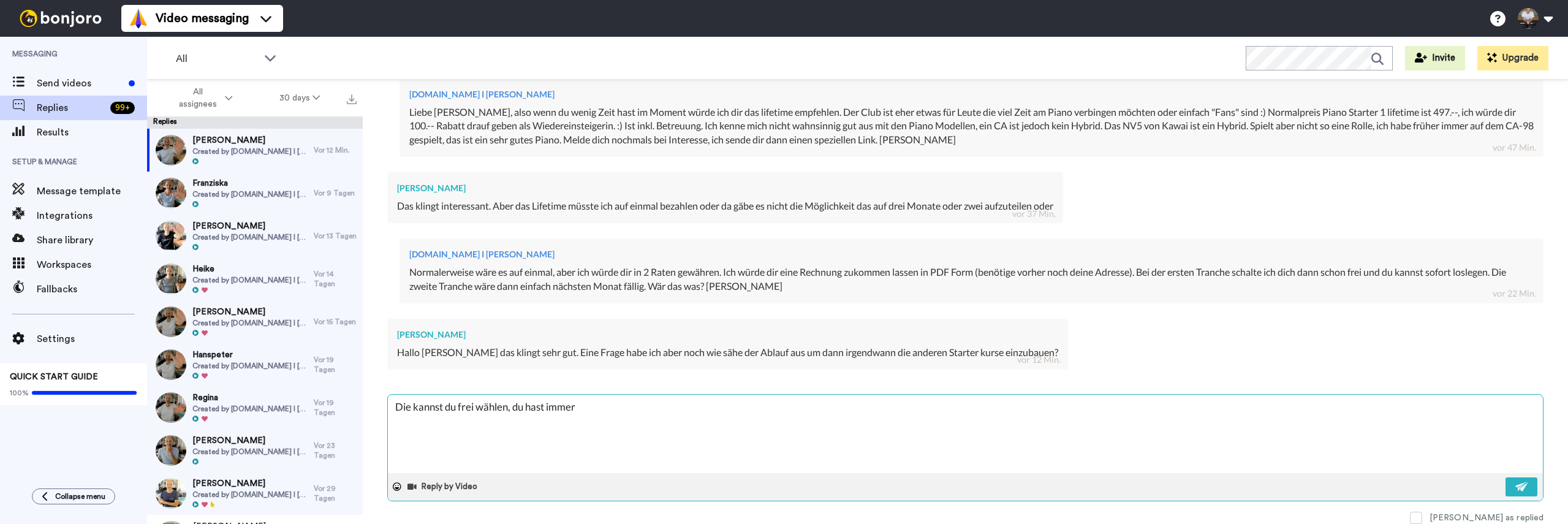
type textarea "x"
type textarea "Die kannst du frei wählen, du hast immer vo"
type textarea "x"
type textarea "Die kannst du frei wählen, du hast immer vol"
type textarea "x"
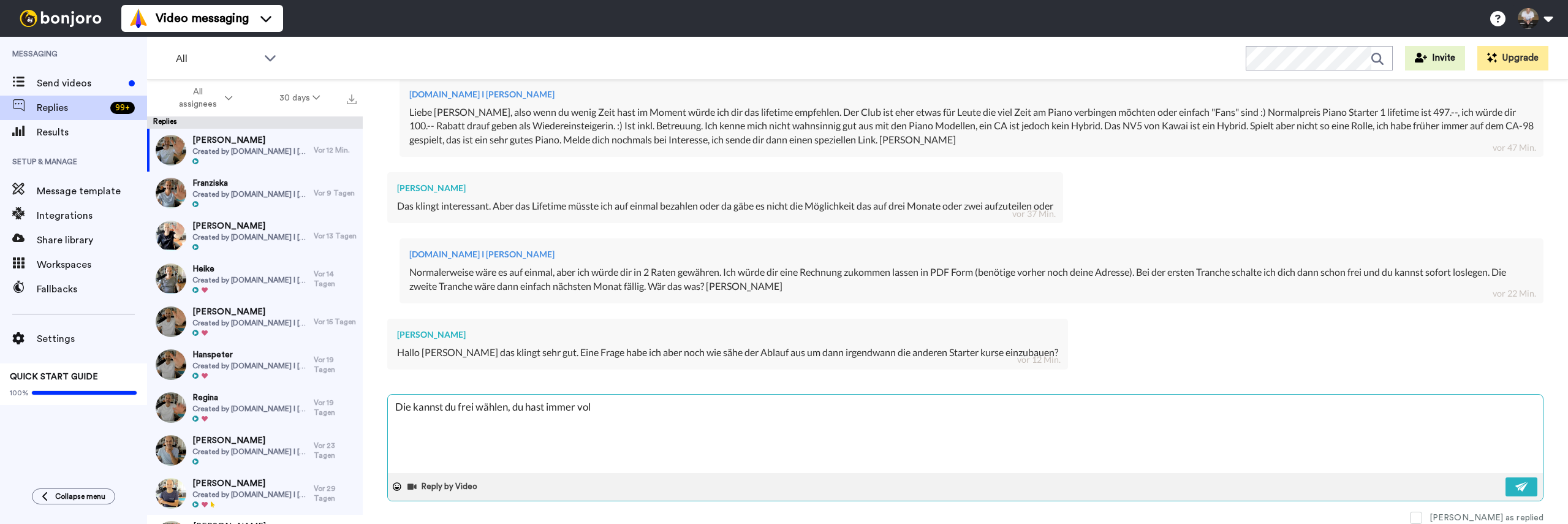
type textarea "Die kannst du frei wählen, du hast immer voll"
type textarea "x"
type textarea "Die kannst du frei wählen, du hast immer volle"
type textarea "x"
type textarea "Die kannst du frei wählen, du hast immer volle"
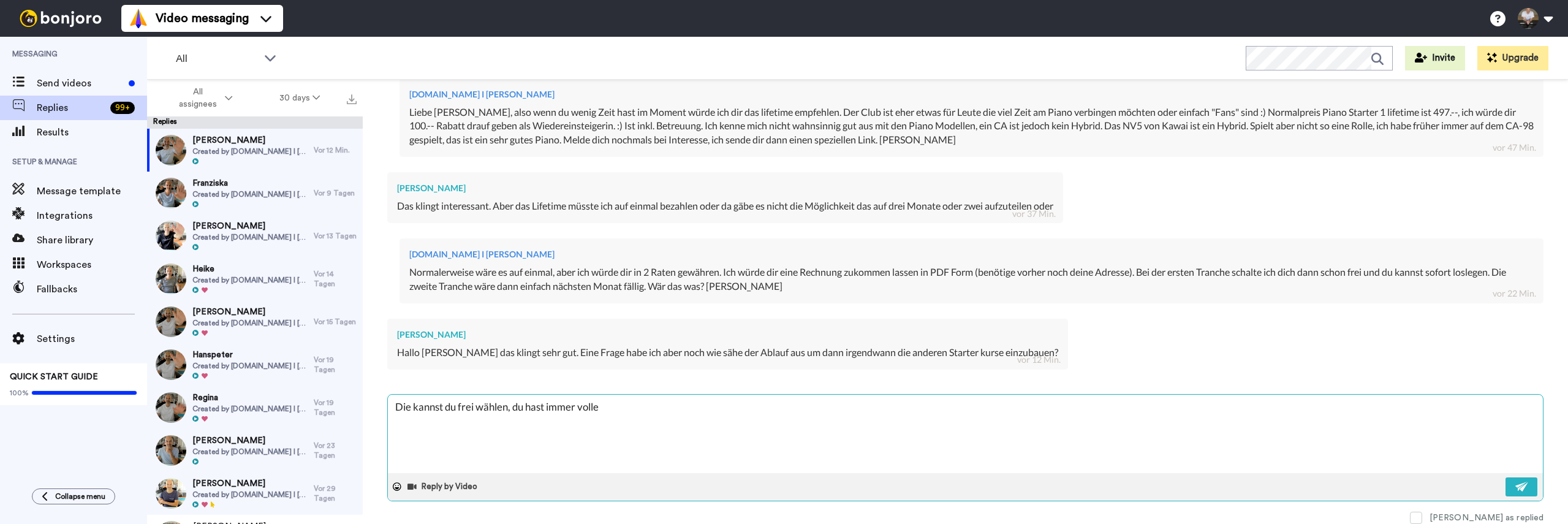
type textarea "x"
type textarea "Die kannst du frei wählen, du hast immer volle K"
type textarea "x"
type textarea "Die kannst du frei wählen, du hast immer volle Ko"
type textarea "x"
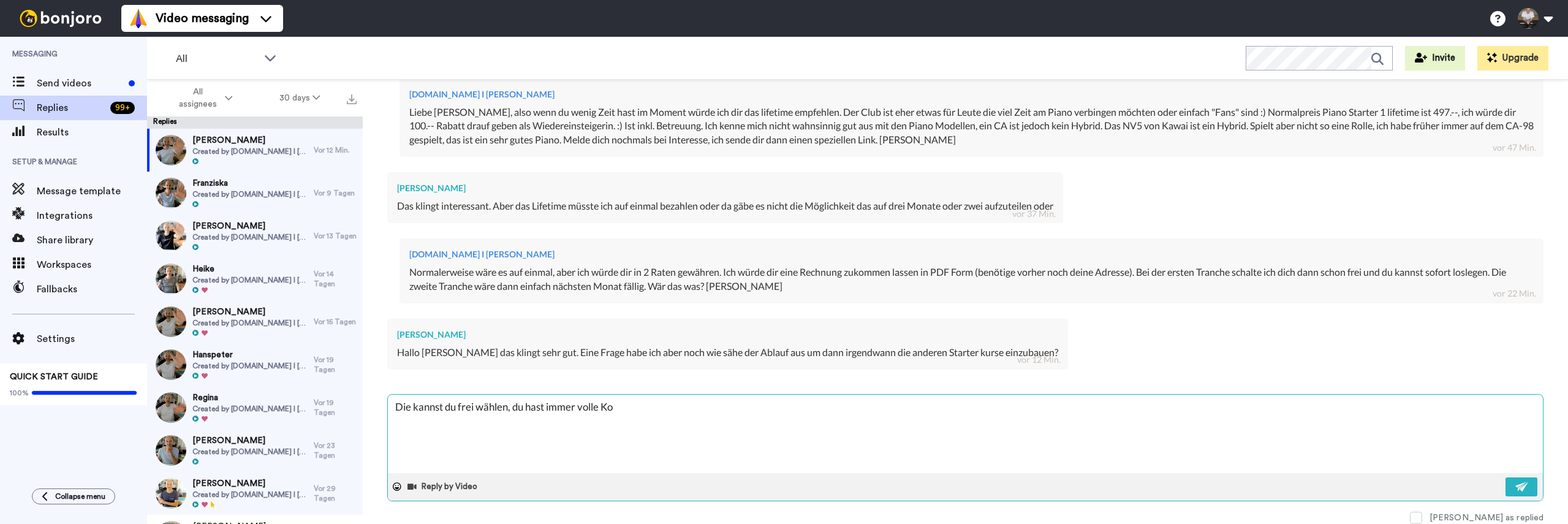
type textarea "Die kannst du frei wählen, du hast immer volle Kon"
type textarea "x"
type textarea "Die kannst du frei wählen, du hast immer volle Kont"
type textarea "x"
type textarea "Die kannst du frei wählen, du hast immer volle Kontr"
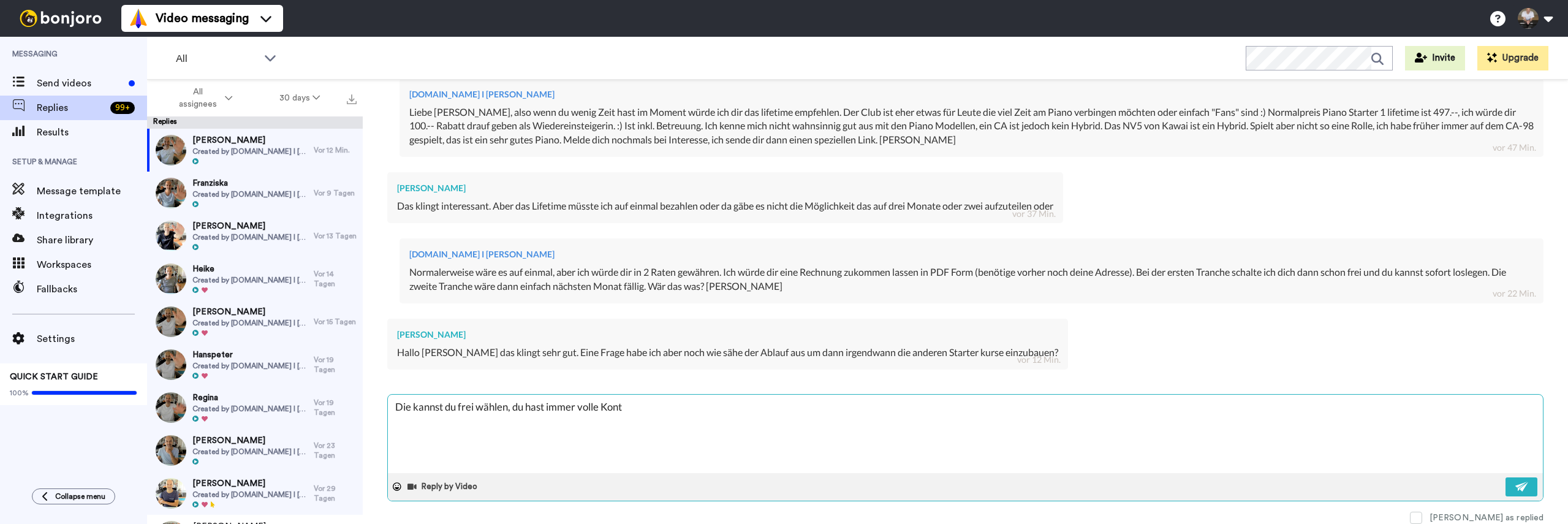
type textarea "x"
type textarea "Die kannst du frei wählen, du hast immer volle Kontro"
type textarea "x"
type textarea "Die kannst du frei wählen, du hast immer volle Kontrol"
type textarea "x"
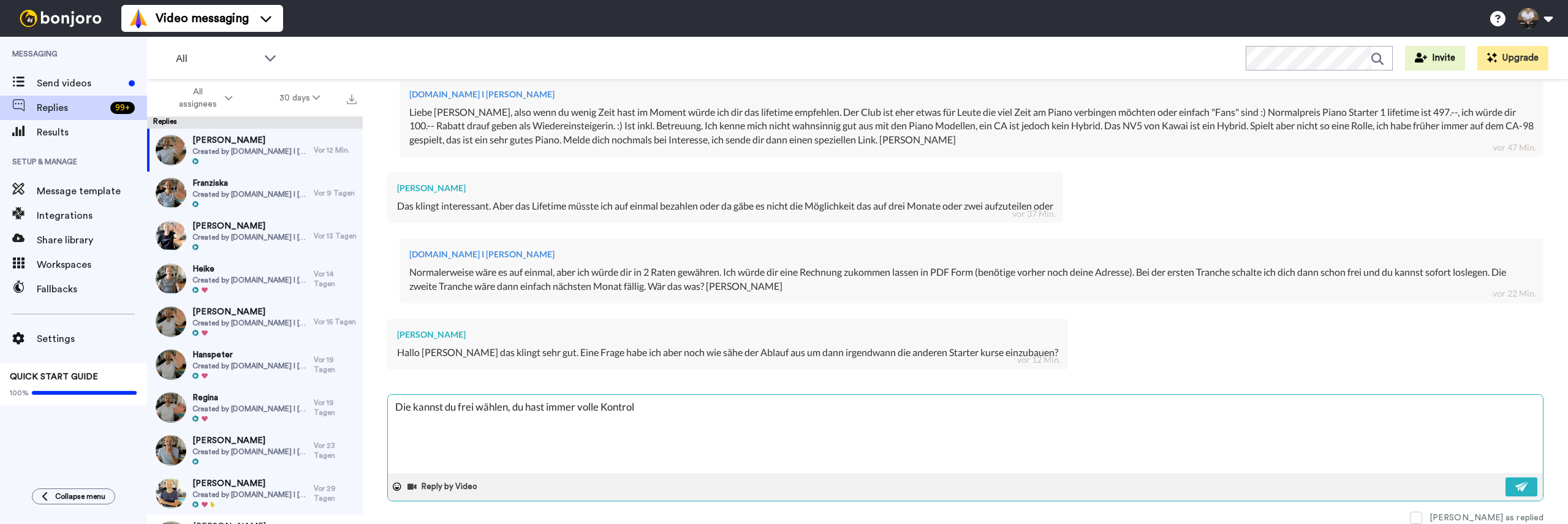
type textarea "Die kannst du frei wählen, du hast immer volle Kontroll"
type textarea "x"
type textarea "Die kannst du frei wählen, du hast immer volle Kontrolle"
type textarea "x"
type textarea "Die kannst du frei wählen, du hast immer volle Kontrolle"
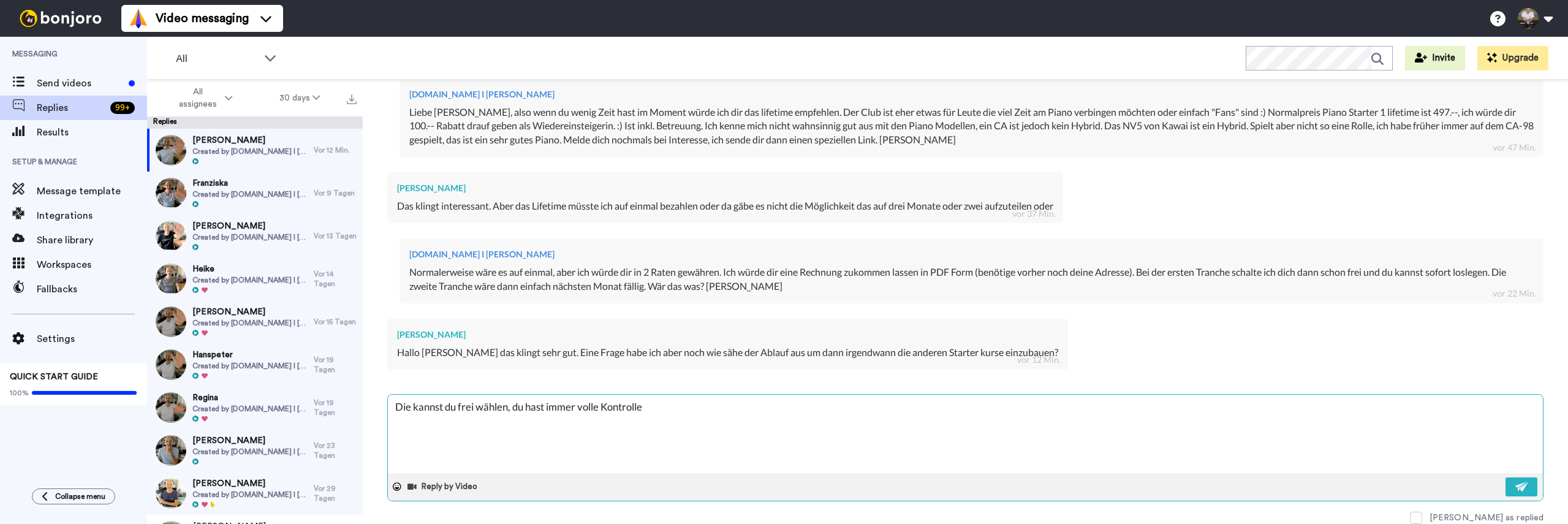
type textarea "x"
type textarea "Die kannst du frei wählen, du hast immer volle Kontrolle w"
type textarea "x"
type textarea "Die kannst du frei wählen, du hast immer volle Kontrolle we"
type textarea "x"
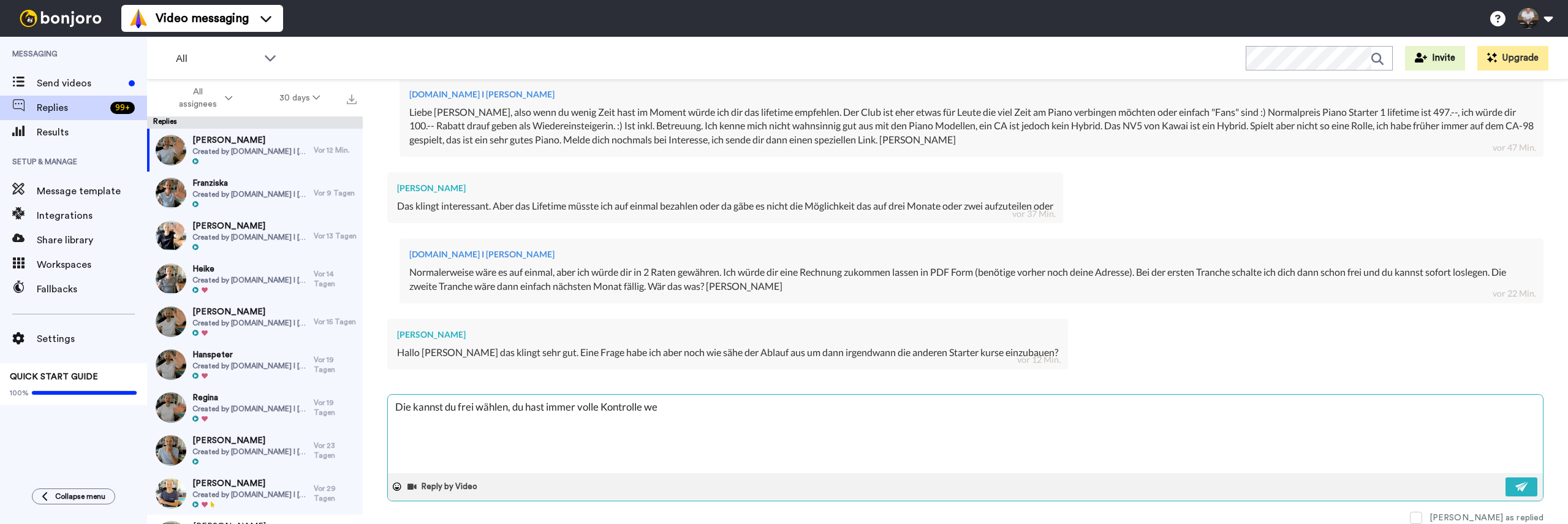
type textarea "Die kannst du frei wählen, du hast immer volle Kontrolle wel"
type textarea "x"
type textarea "Die kannst du frei wählen, du hast immer volle Kontrolle welc"
type textarea "x"
type textarea "Die kannst du frei wählen, du hast immer volle Kontrolle welch"
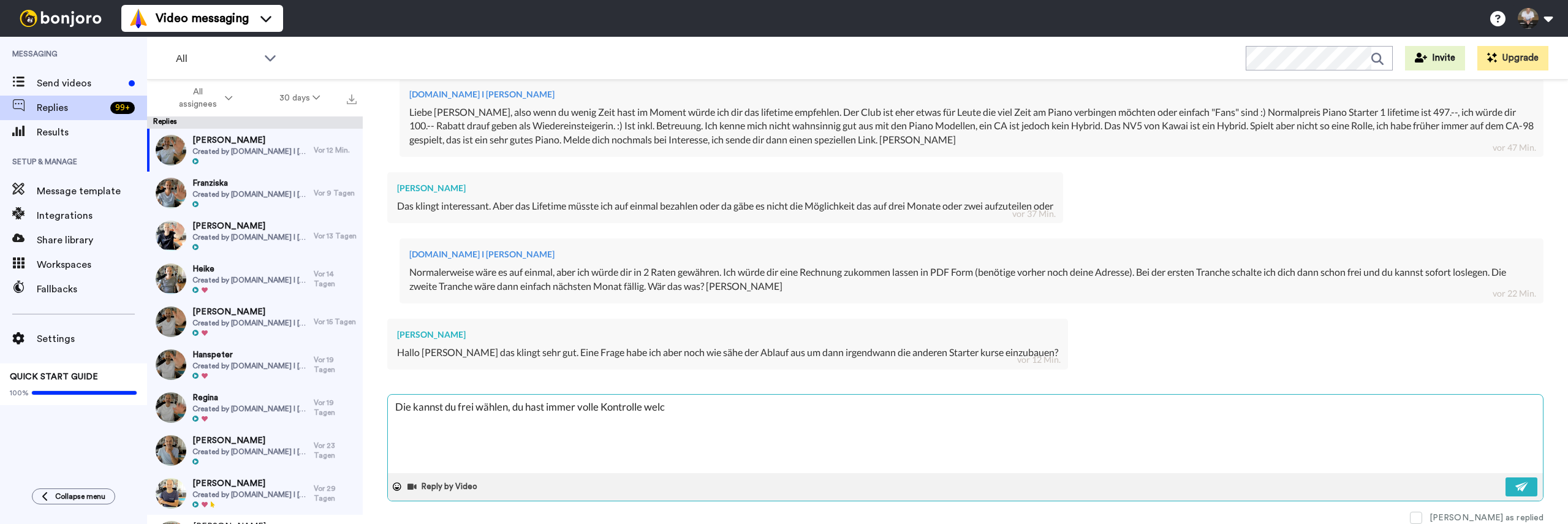
type textarea "x"
type textarea "Die kannst du frei wählen, du hast immer volle Kontrolle welche"
type textarea "x"
type textarea "Die kannst du frei wählen, du hast immer volle Kontrolle welchen"
type textarea "x"
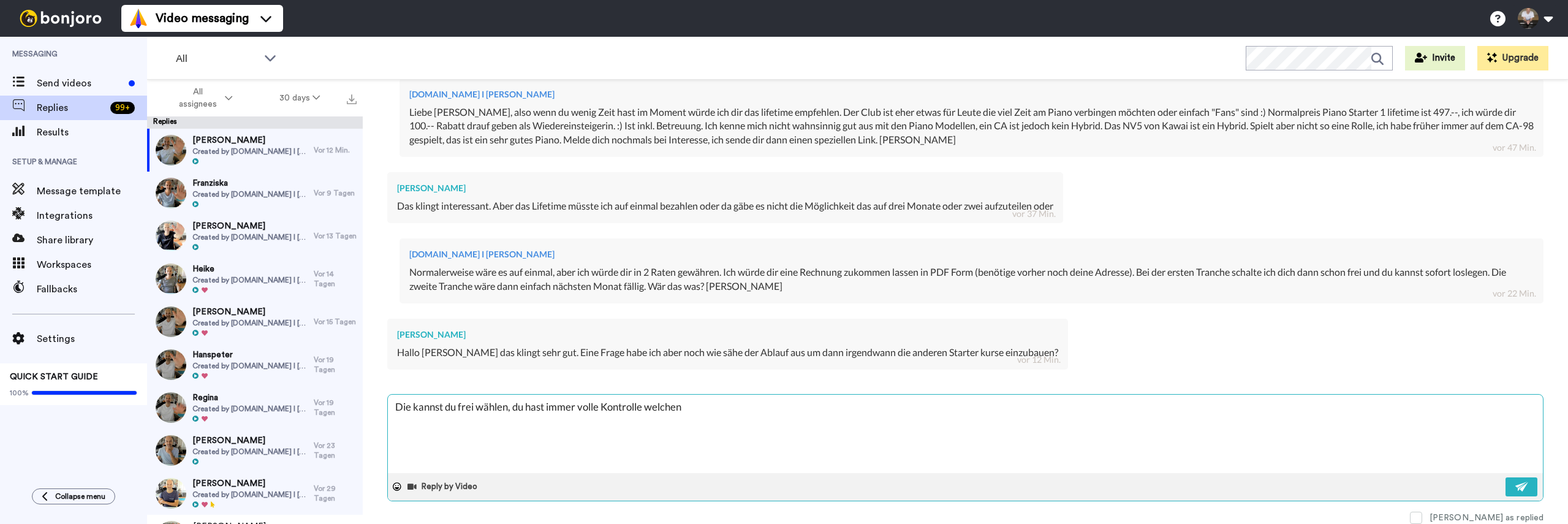
type textarea "Die kannst du frei wählen, du hast immer volle Kontrolle welchen"
type textarea "x"
type textarea "Die kannst du frei wählen, du hast immer volle Kontrolle welchen K"
type textarea "x"
type textarea "Die kannst du frei wählen, du hast immer volle Kontrolle welchen Ku"
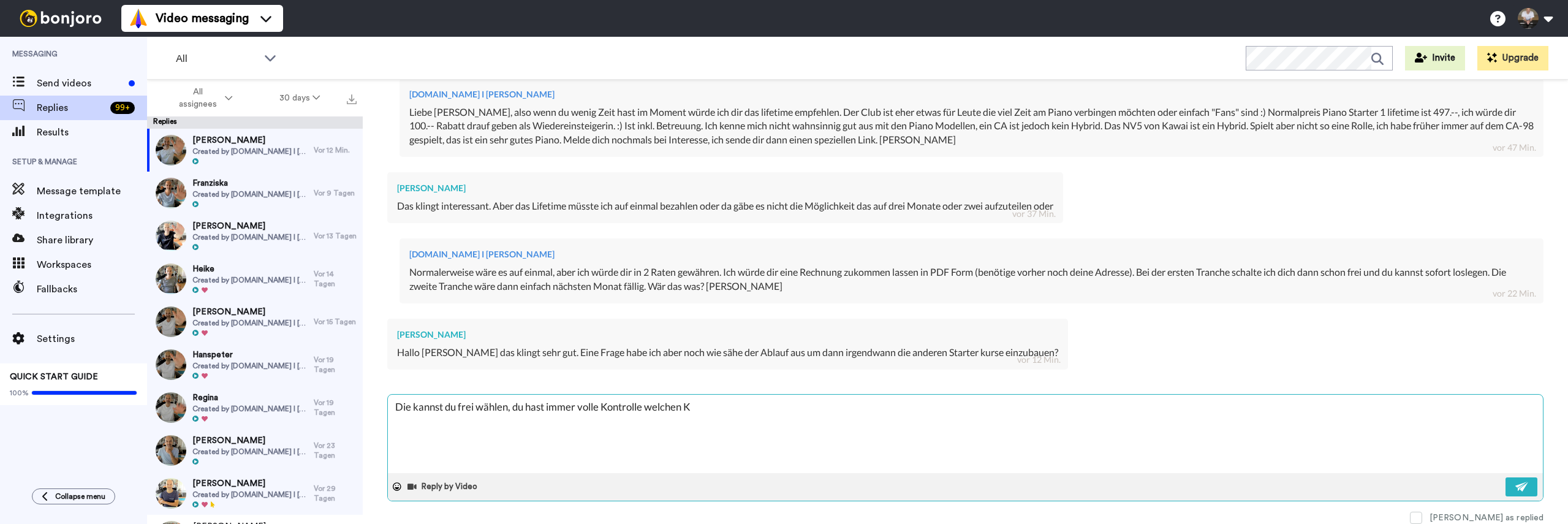
type textarea "x"
type textarea "Die kannst du frei wählen, du hast immer volle Kontrolle welchen Kur"
type textarea "x"
type textarea "Die kannst du frei wählen, du hast immer volle Kontrolle welchen Kurs"
type textarea "x"
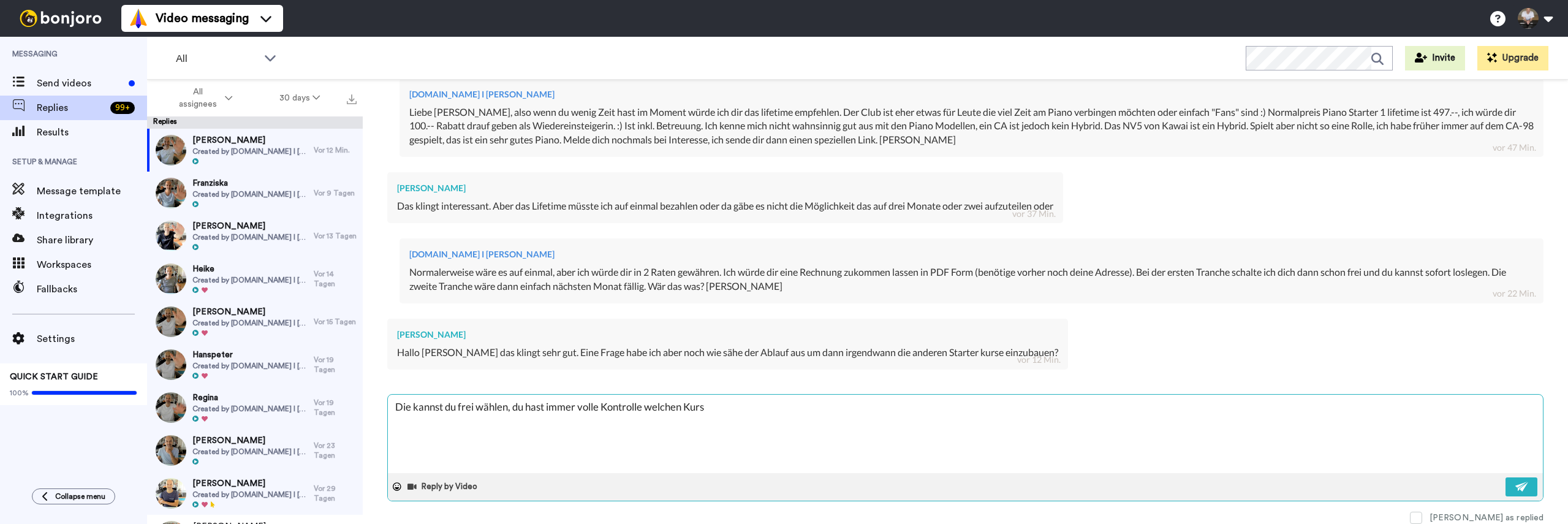
type textarea "Die kannst du frei wählen, du hast immer volle Kontrolle welchen Kurs u"
type textarea "x"
type textarea "Die kannst du frei wählen, du hast immer volle Kontrolle welchen Kurs un"
type textarea "x"
type textarea "Die kannst du frei wählen, du hast immer volle Kontrolle welchen Kurs und"
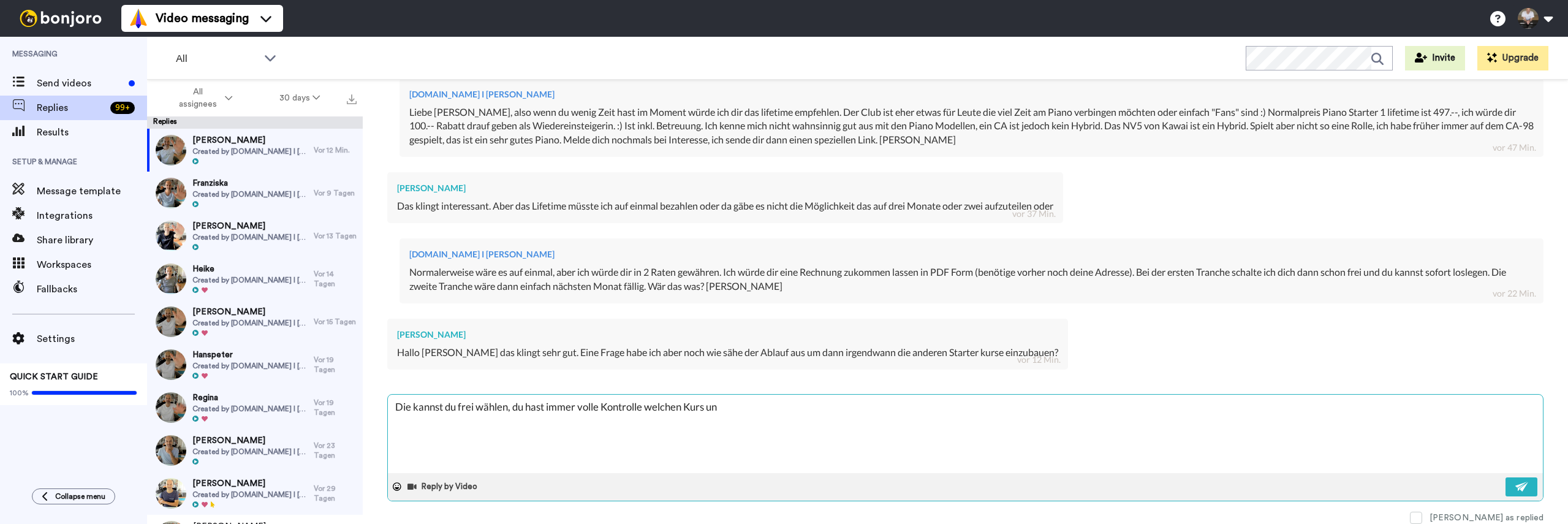
type textarea "x"
type textarea "Die kannst du frei wählen, du hast immer volle Kontrolle welchen Kurs und"
type textarea "x"
type textarea "Die kannst du frei wählen, du hast immer volle Kontrolle welchen Kurs und w"
type textarea "x"
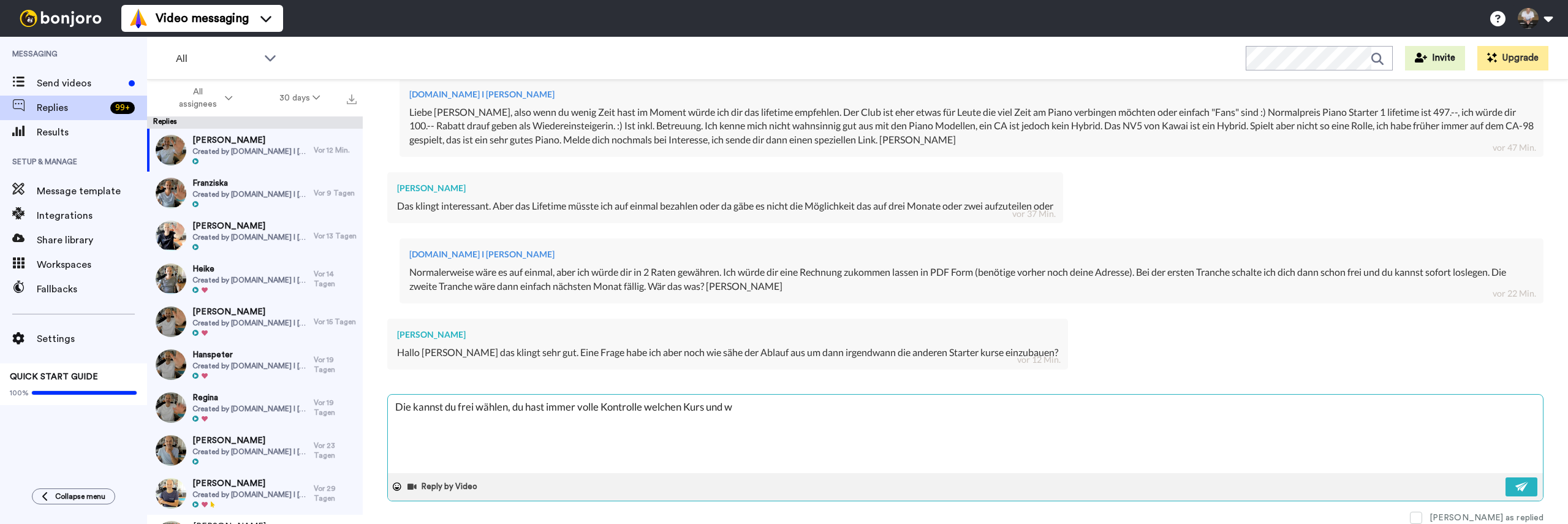
type textarea "Die kannst du frei wählen, du hast immer volle Kontrolle welchen Kurs und we"
type textarea "x"
type textarea "Die kannst du frei wählen, du hast immer volle Kontrolle welchen Kurs und wel"
type textarea "x"
type textarea "Die kannst du frei wählen, du hast immer volle Kontrolle welchen Kurs und welc"
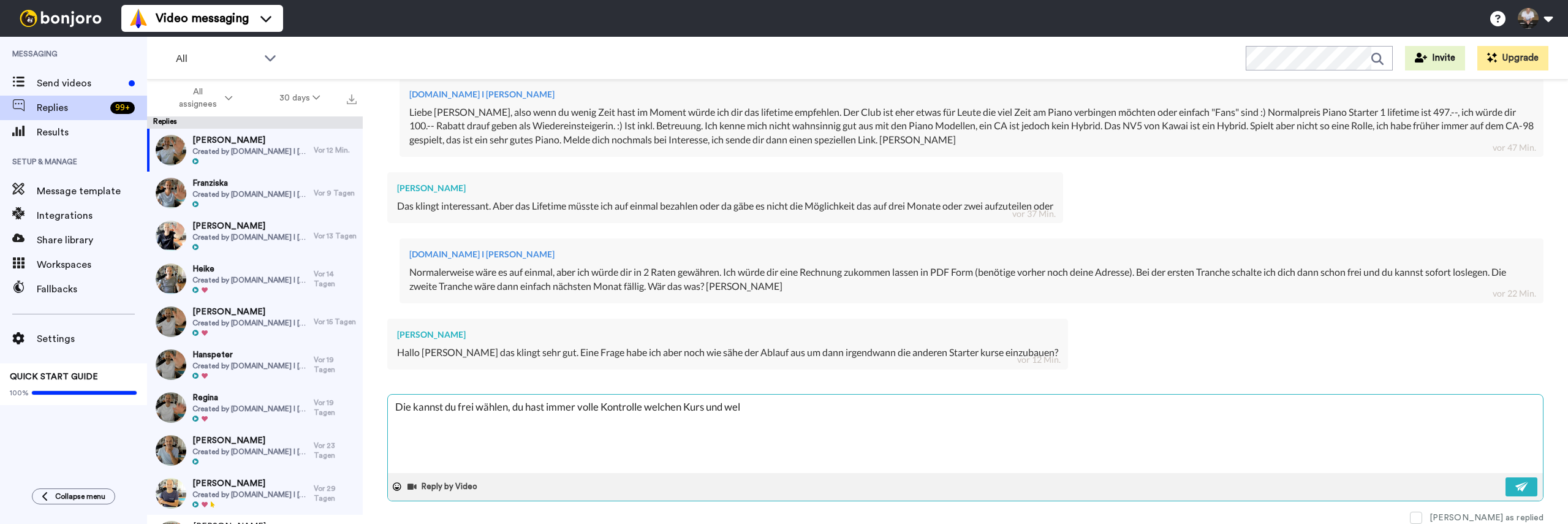
type textarea "x"
type textarea "Die kannst du frei wählen, du hast immer volle Kontrolle welchen Kurs und welch"
type textarea "x"
type textarea "Die kannst du frei wählen, du hast immer volle Kontrolle welchen Kurs und welche"
type textarea "x"
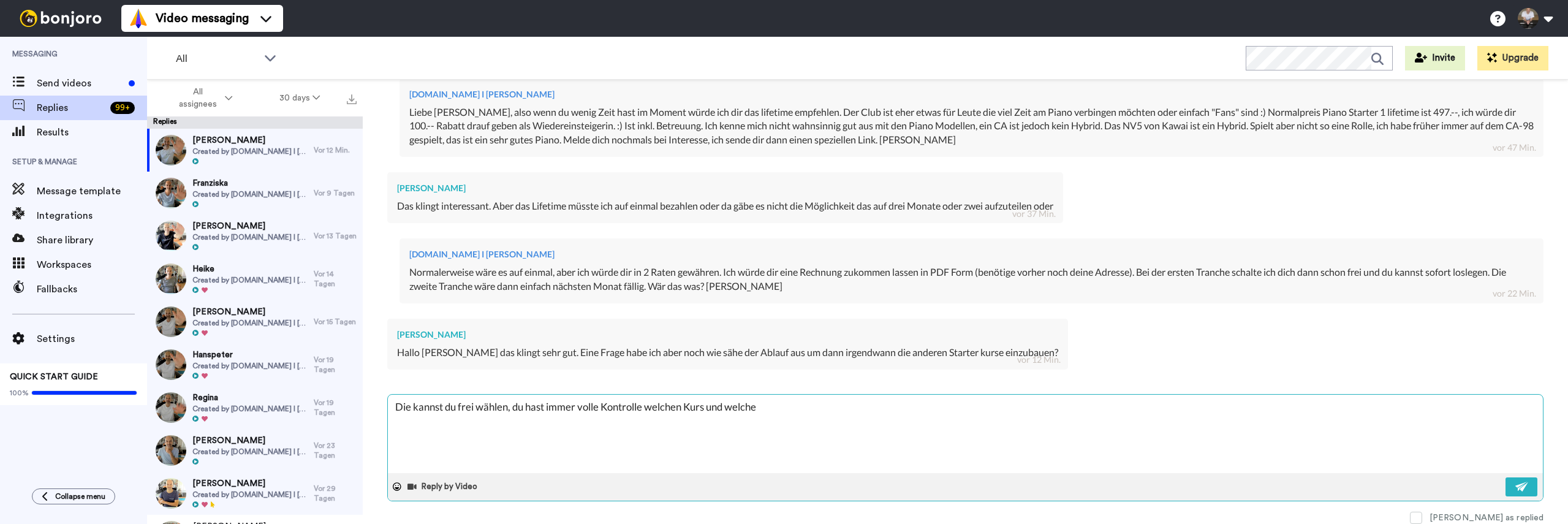
type textarea "Die kannst du frei wählen, du hast immer volle Kontrolle welchen Kurs und welch…"
type textarea "x"
type textarea "Die kannst du frei wählen, du hast immer volle Kontrolle welchen Kurs und welch…"
type textarea "x"
type textarea "Die kannst du frei wählen, du hast immer volle Kontrolle welchen Kurs und welch…"
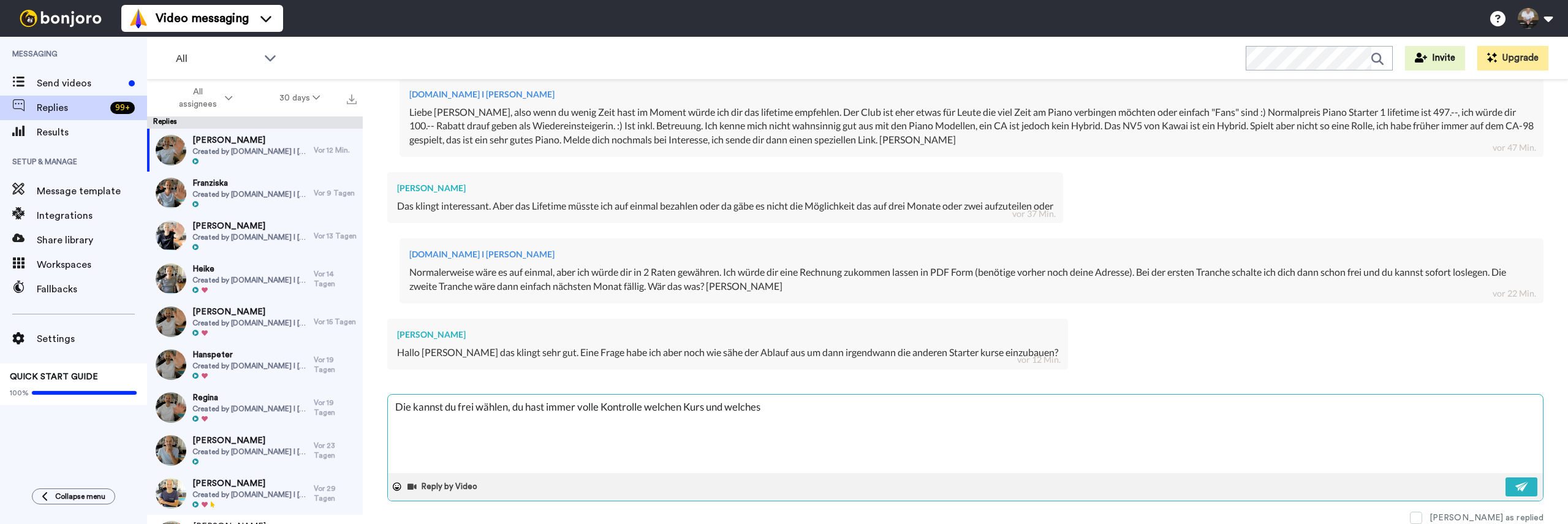
type textarea "x"
type textarea "Die kannst du frei wählen, du hast immer volle Kontrolle welchen Kurs und welch…"
type textarea "x"
type textarea "Die kannst du frei wählen, du hast immer volle Kontrolle welchen Kurs und welch…"
type textarea "x"
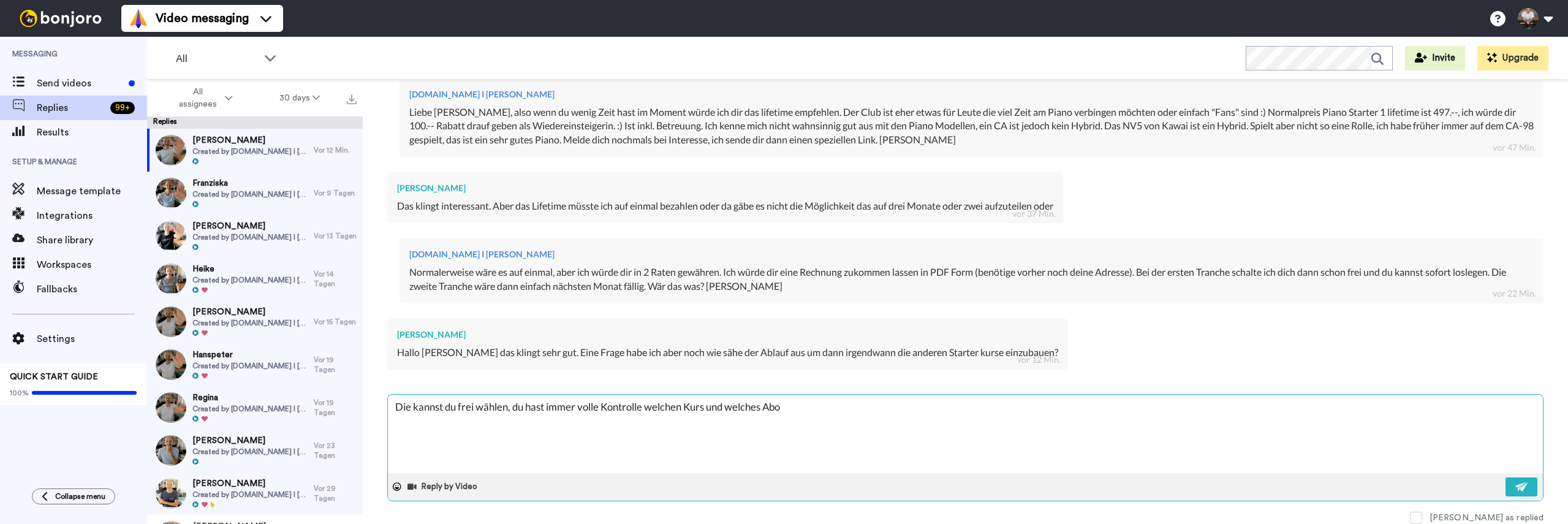
type textarea "Die kannst du frei wählen, du hast immer volle Kontrolle welchen Kurs und welch…"
type textarea "x"
type textarea "Die kannst du frei wählen, du hast immer volle Kontrolle welchen Kurs und welch…"
type textarea "x"
type textarea "Die kannst du frei wählen, du hast immer volle Kontrolle welchen Kurs und welch…"
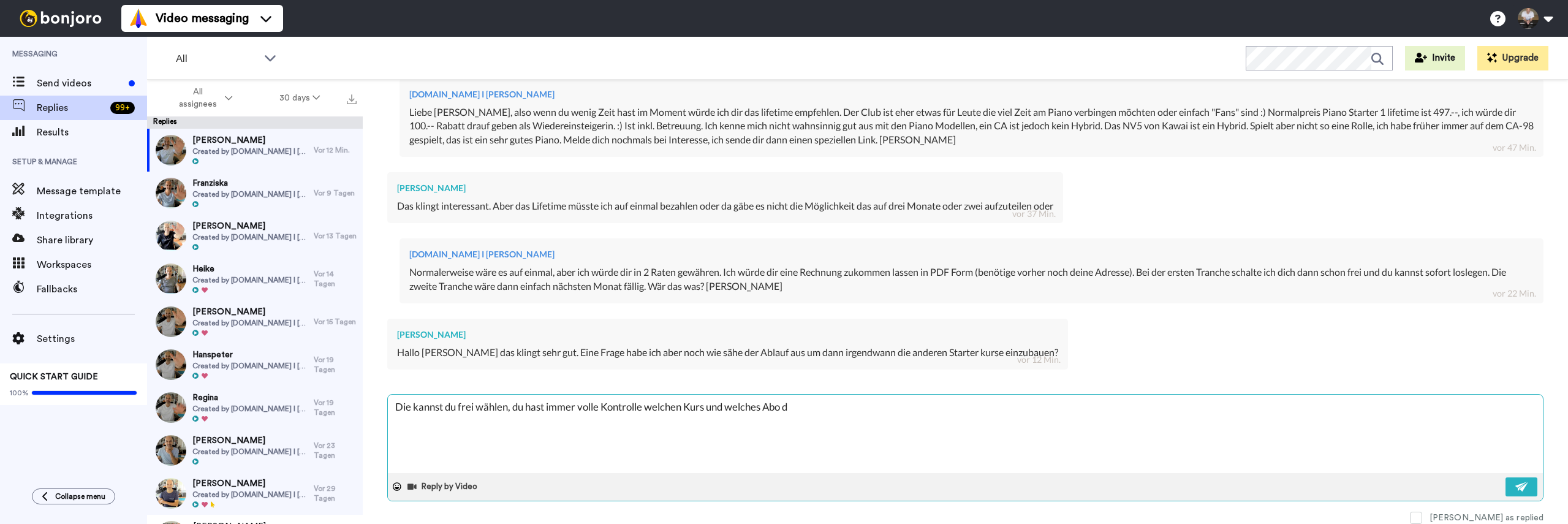
type textarea "x"
type textarea "Die kannst du frei wählen, du hast immer volle Kontrolle welchen Kurs und welch…"
type textarea "x"
type textarea "Die kannst du frei wählen, du hast immer volle Kontrolle welchen Kurs und welch…"
type textarea "x"
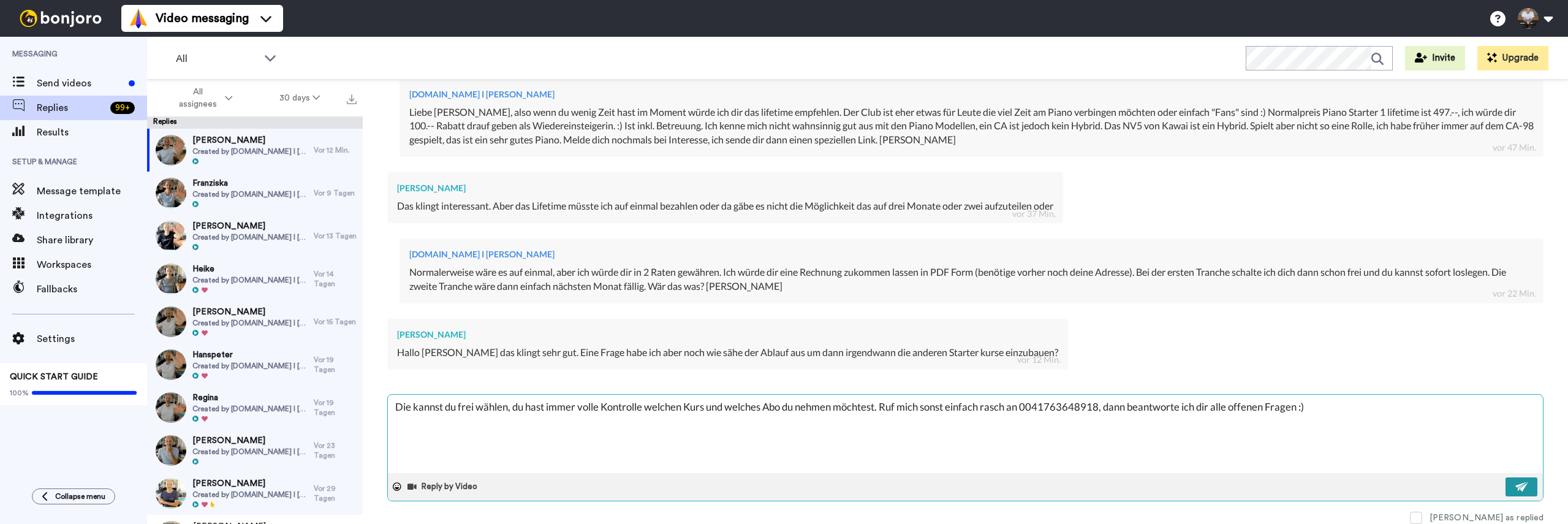
click at [1525, 483] on img at bounding box center [1522, 487] width 14 height 10
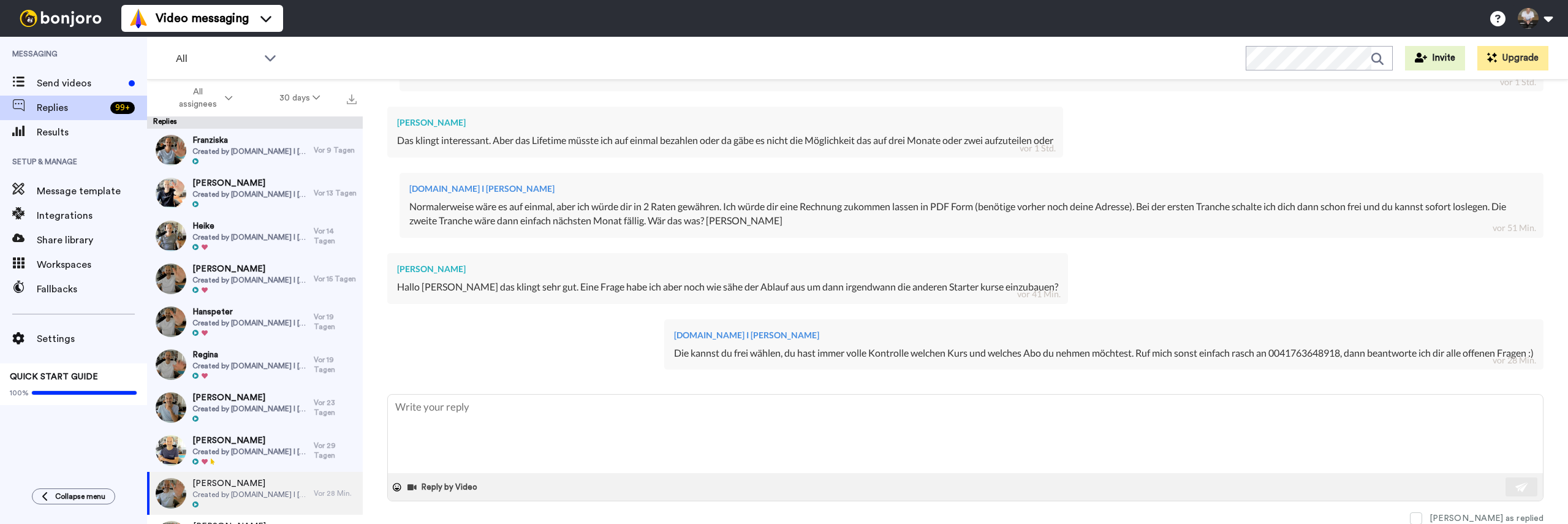
scroll to position [621, 0]
type textarea "x"
click at [52, 113] on span "Replies" at bounding box center [71, 108] width 68 height 15
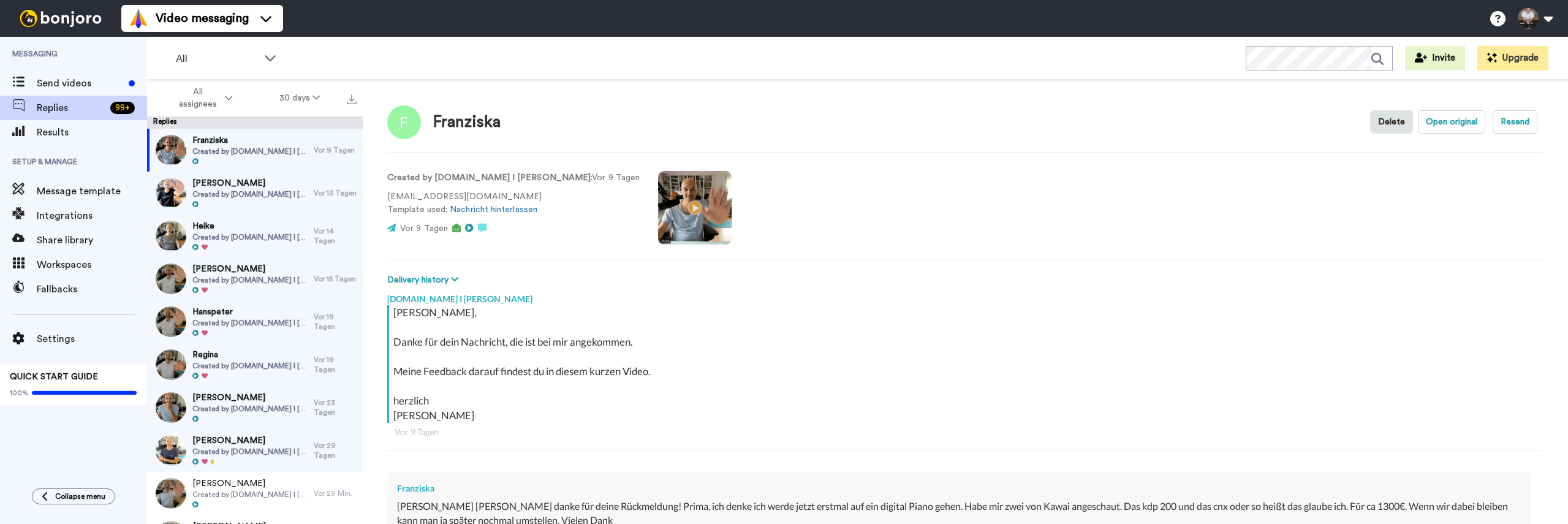
type textarea "x"
